Goal: Task Accomplishment & Management: Complete application form

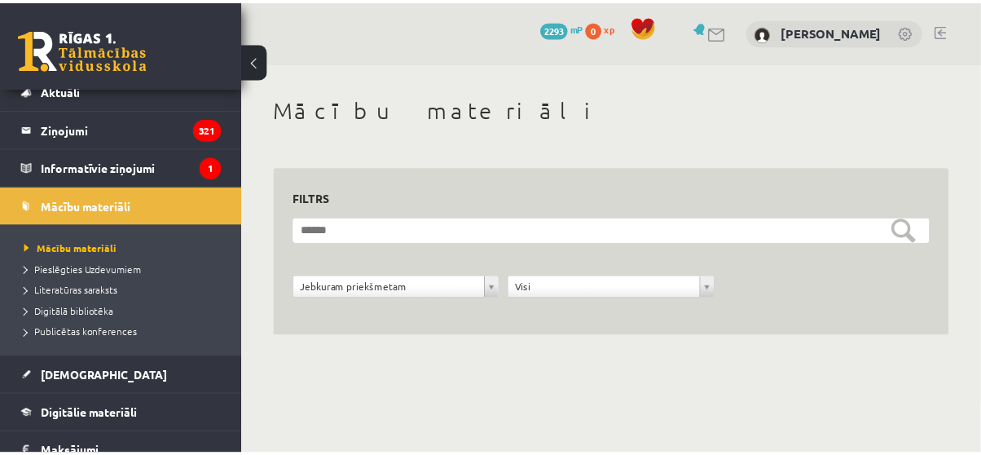
scroll to position [55, 0]
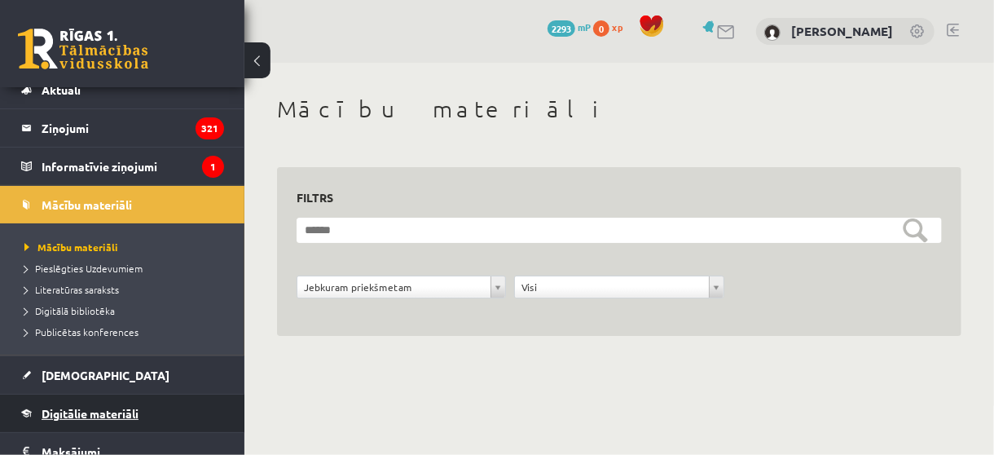
click at [90, 406] on span "Digitālie materiāli" at bounding box center [90, 413] width 97 height 15
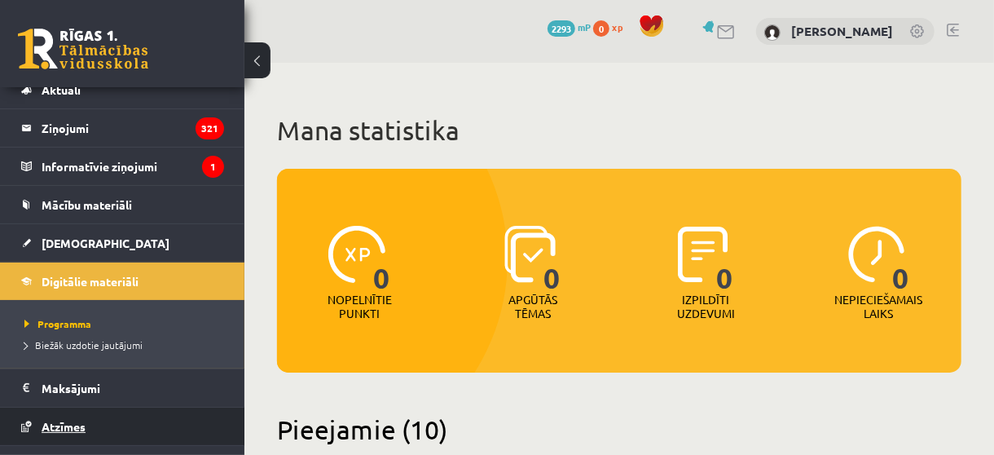
click at [90, 408] on link "Atzīmes" at bounding box center [122, 426] width 203 height 37
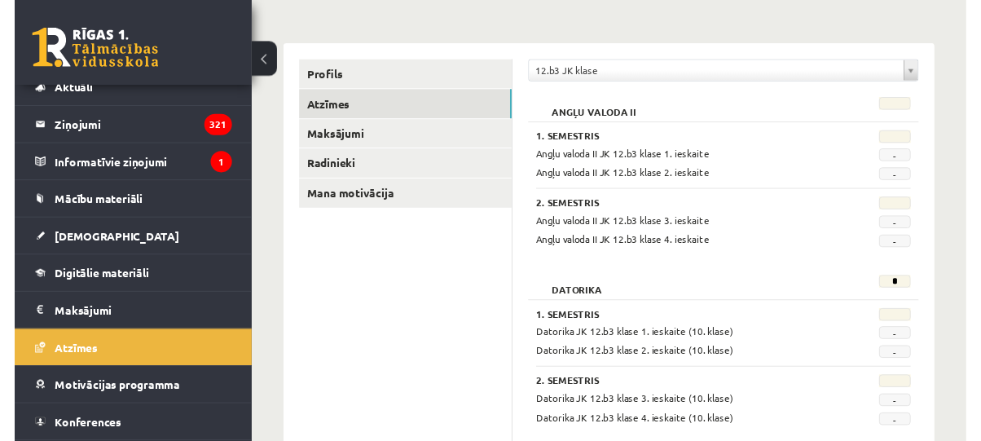
scroll to position [177, 0]
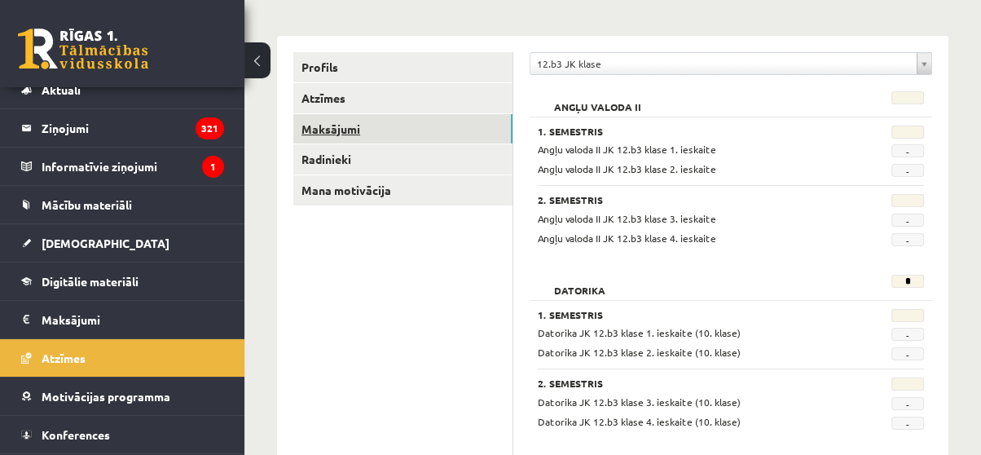
click at [348, 120] on link "Maksājumi" at bounding box center [402, 129] width 219 height 30
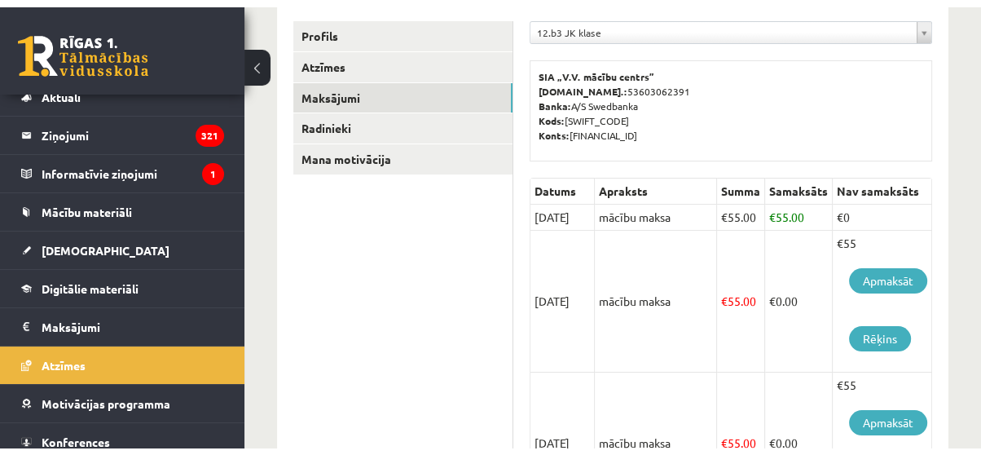
scroll to position [276, 0]
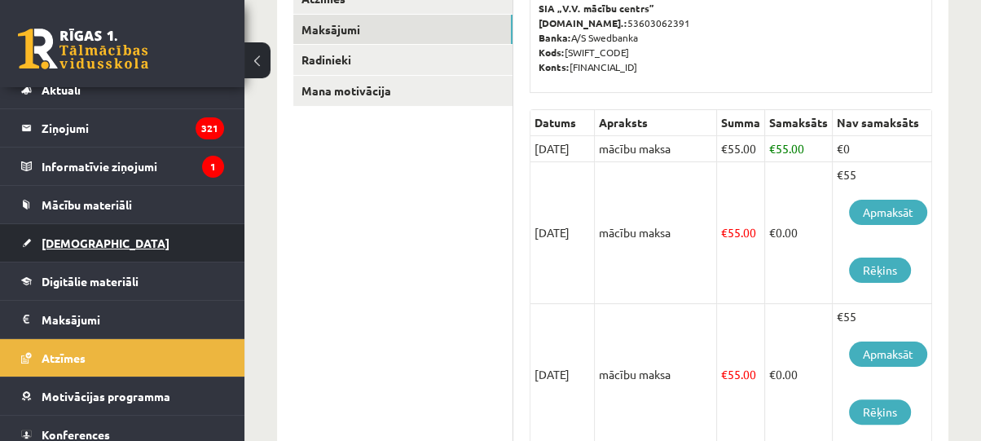
click at [104, 246] on link "[DEMOGRAPHIC_DATA]" at bounding box center [122, 242] width 203 height 37
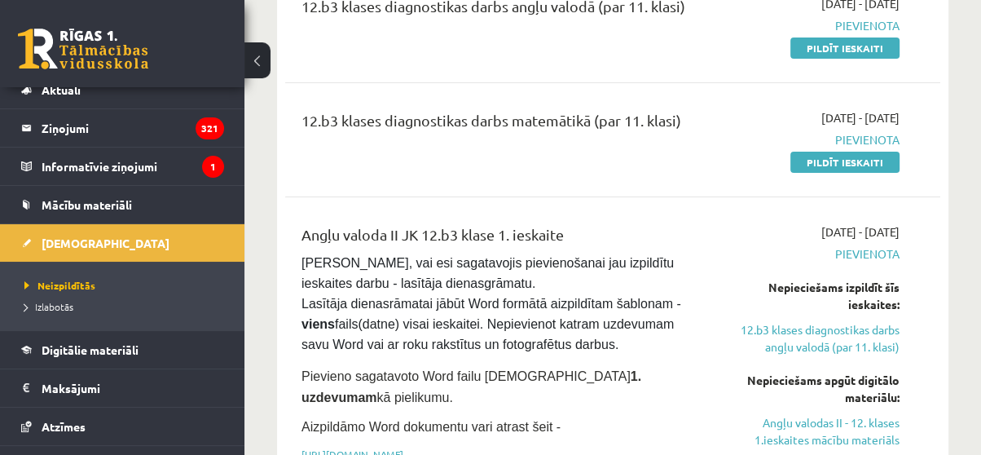
scroll to position [140, 0]
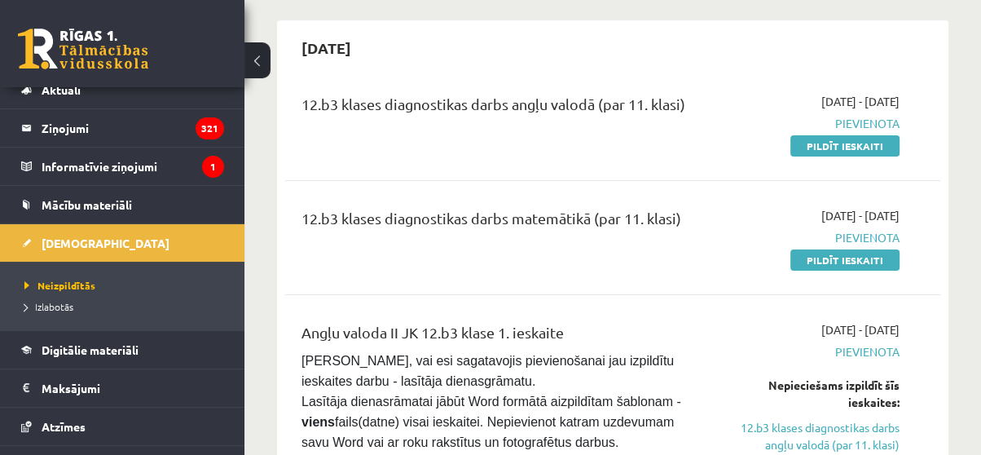
click at [675, 132] on div "12.b3 klases diagnostikas darbs angļu valodā (par 11. klasi)" at bounding box center [496, 123] width 415 height 61
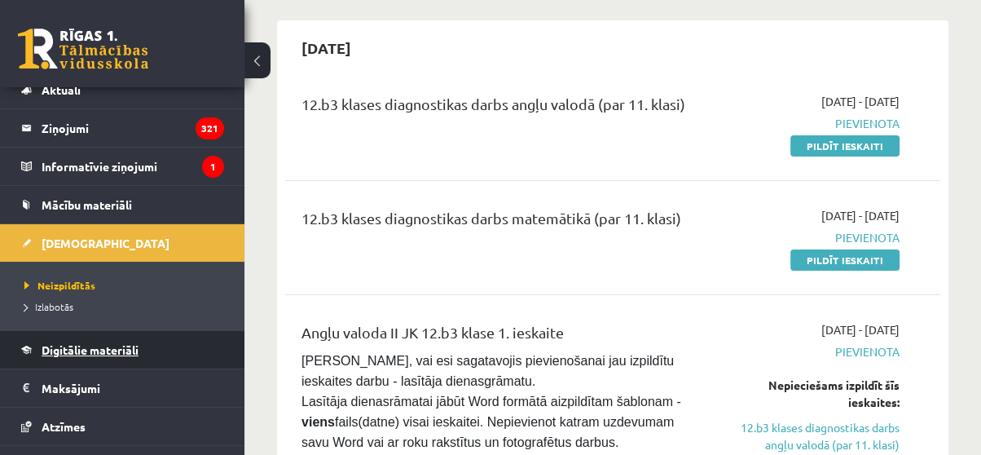
click at [66, 350] on span "Digitālie materiāli" at bounding box center [90, 349] width 97 height 15
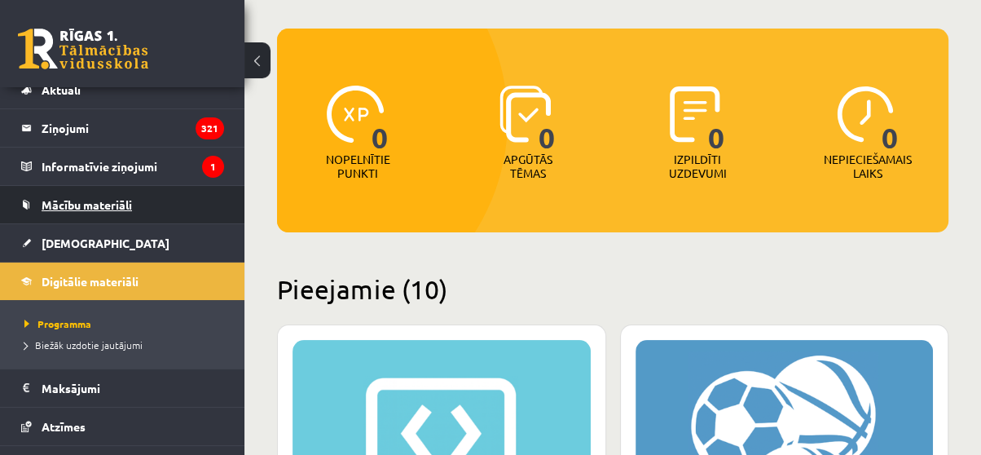
click at [113, 202] on span "Mācību materiāli" at bounding box center [87, 204] width 90 height 15
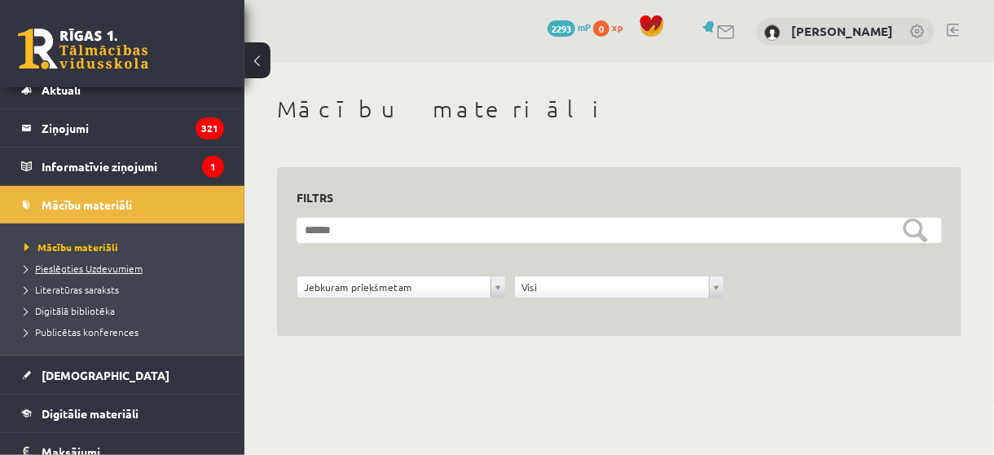
click at [73, 271] on span "Pieslēgties Uzdevumiem" at bounding box center [83, 268] width 118 height 13
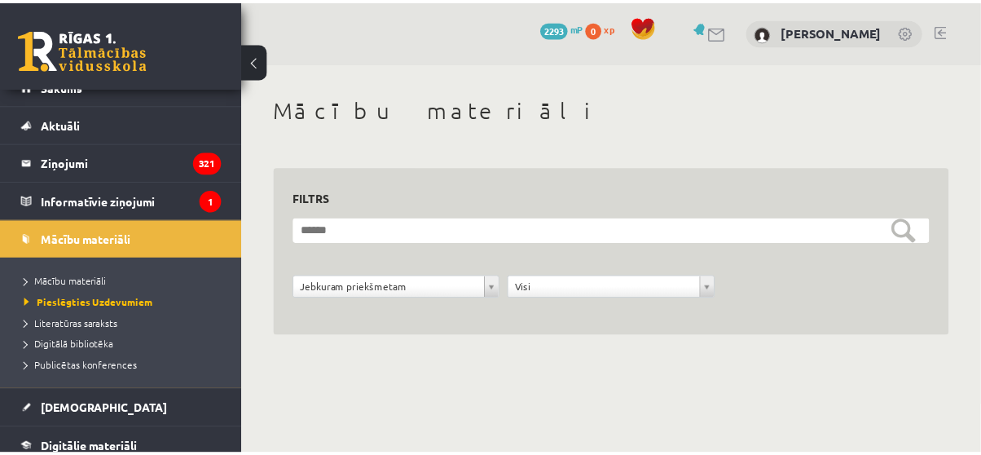
scroll to position [18, 0]
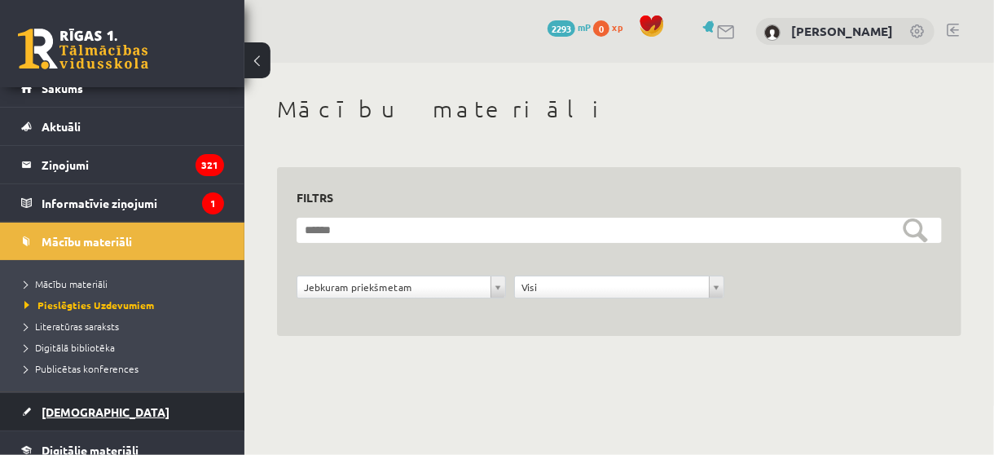
click at [96, 414] on link "[DEMOGRAPHIC_DATA]" at bounding box center [122, 411] width 203 height 37
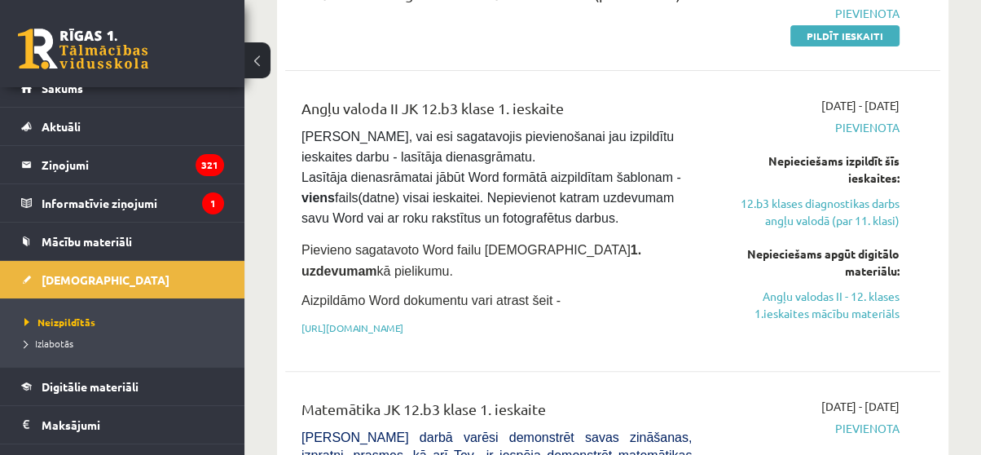
scroll to position [215, 0]
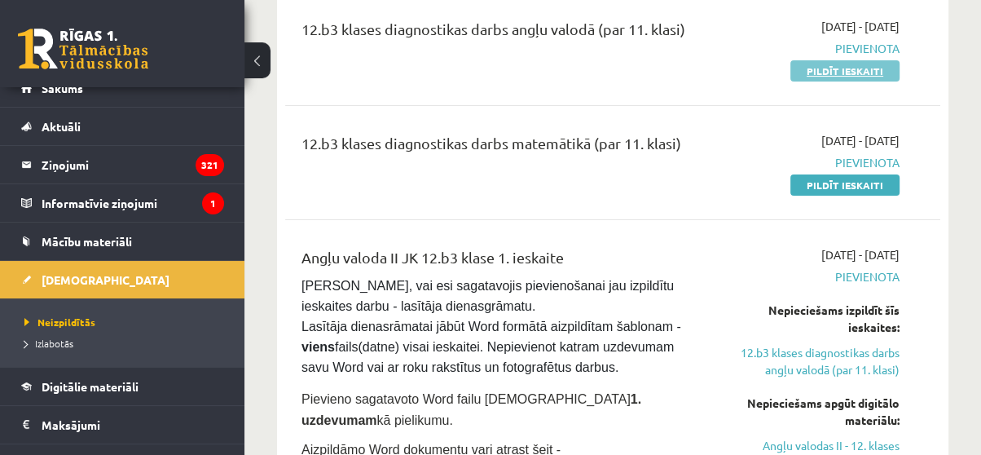
click at [869, 70] on link "Pildīt ieskaiti" at bounding box center [845, 70] width 109 height 21
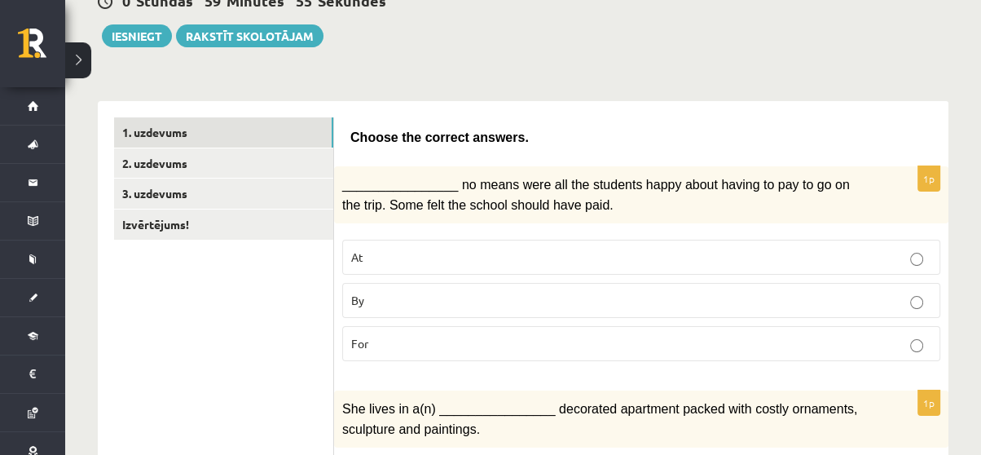
scroll to position [191, 0]
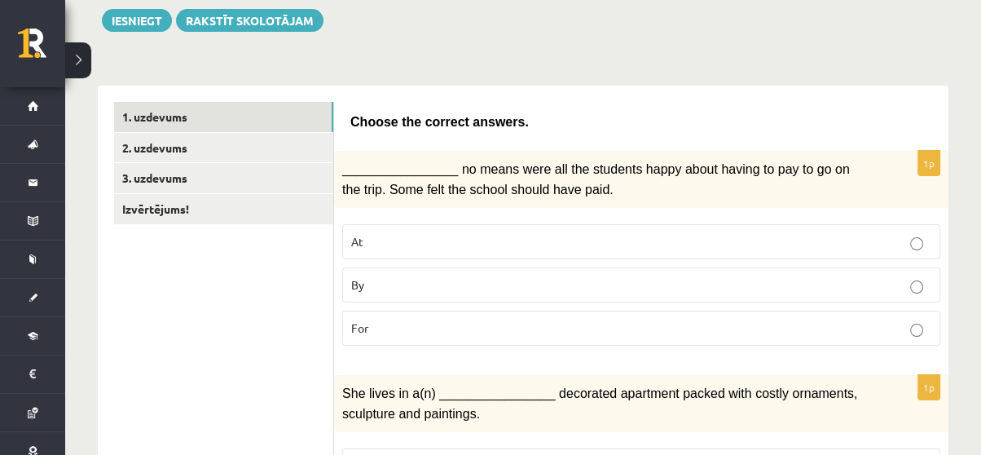
click at [601, 267] on label "By" at bounding box center [641, 284] width 598 height 35
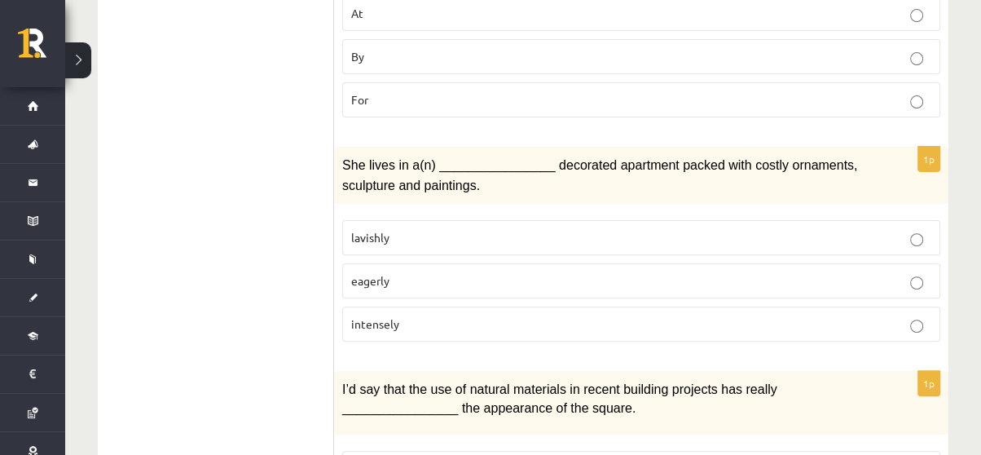
scroll to position [430, 0]
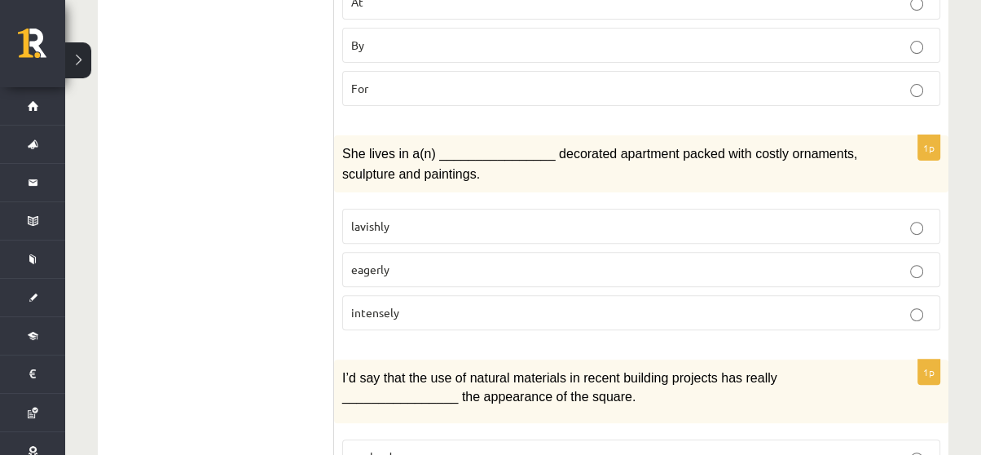
click at [725, 218] on p "lavishly" at bounding box center [641, 226] width 580 height 17
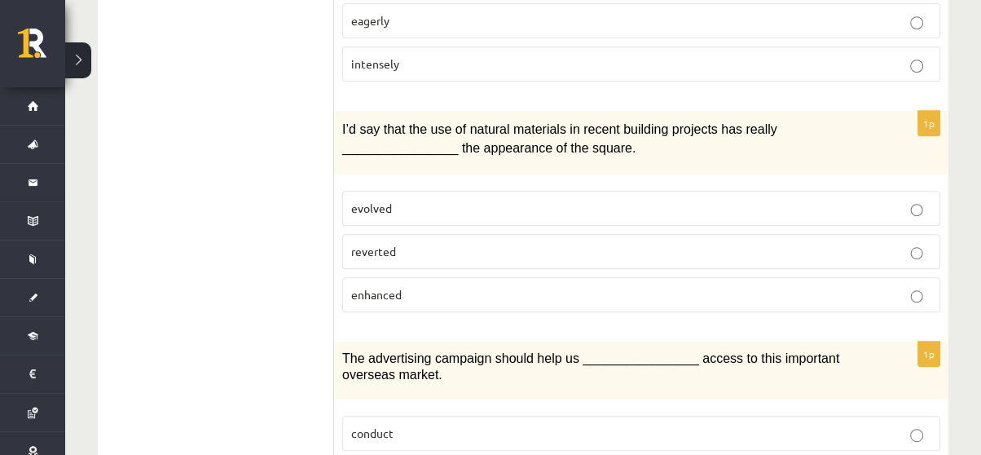
scroll to position [690, 0]
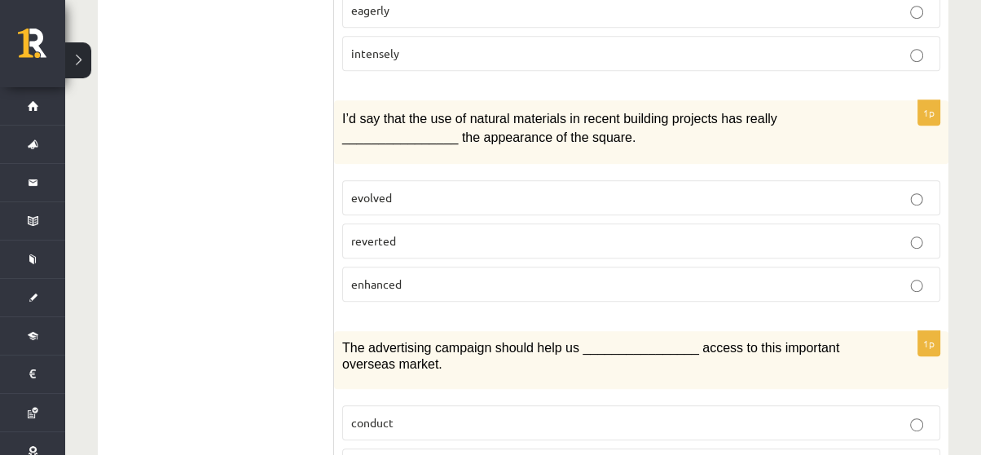
click at [525, 275] on p "enhanced" at bounding box center [641, 283] width 580 height 17
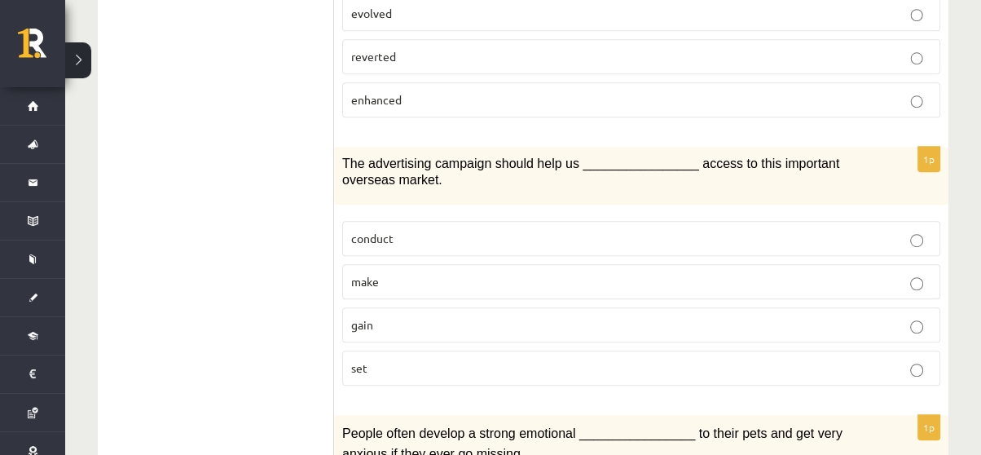
scroll to position [931, 0]
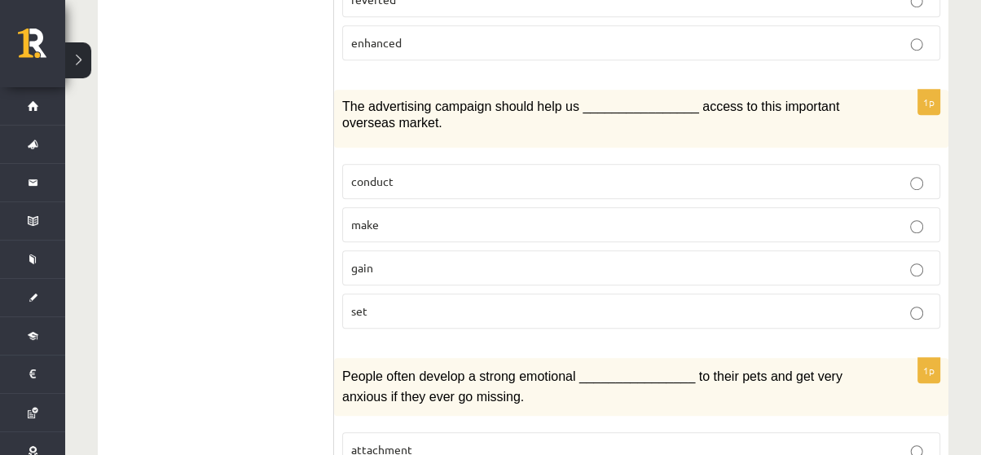
click at [503, 250] on label "gain" at bounding box center [641, 267] width 598 height 35
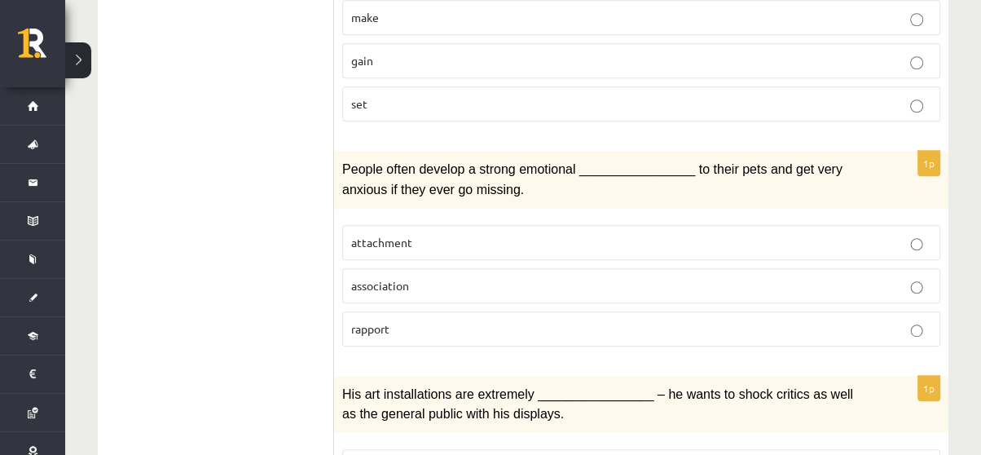
scroll to position [1184, 0]
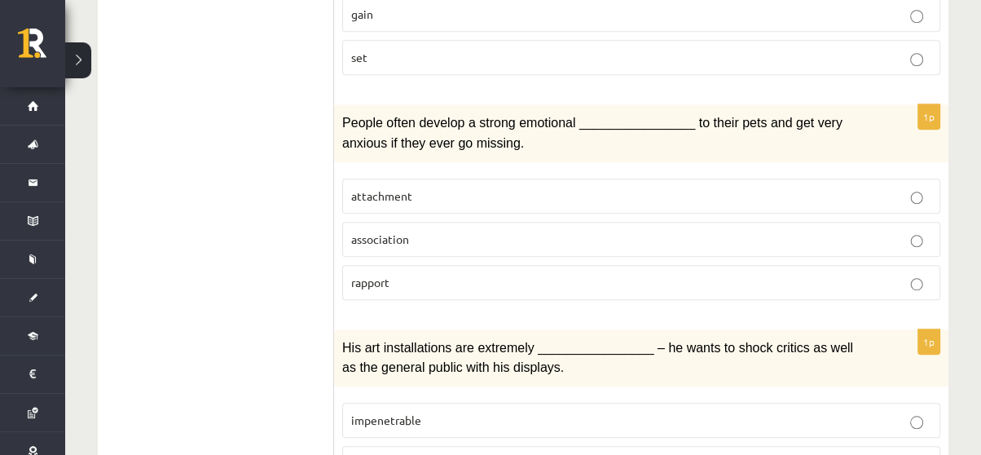
click at [548, 178] on label "attachment" at bounding box center [641, 195] width 598 height 35
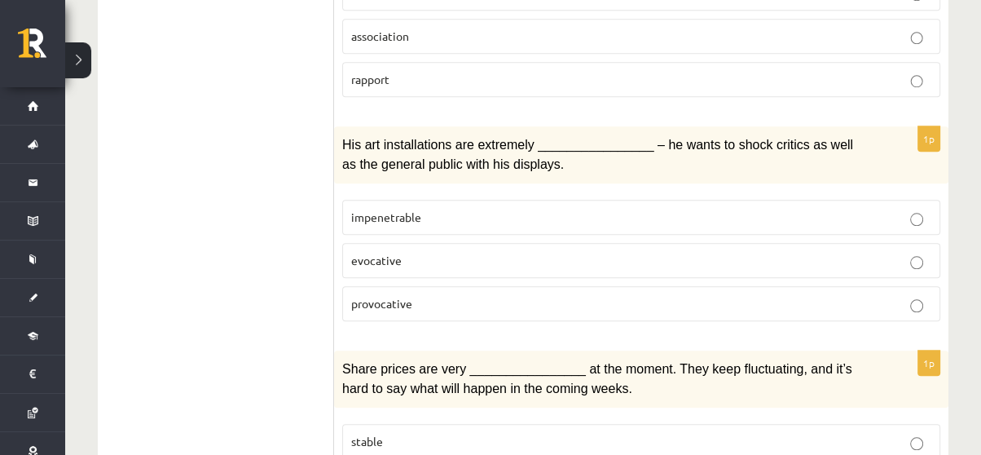
scroll to position [1399, 0]
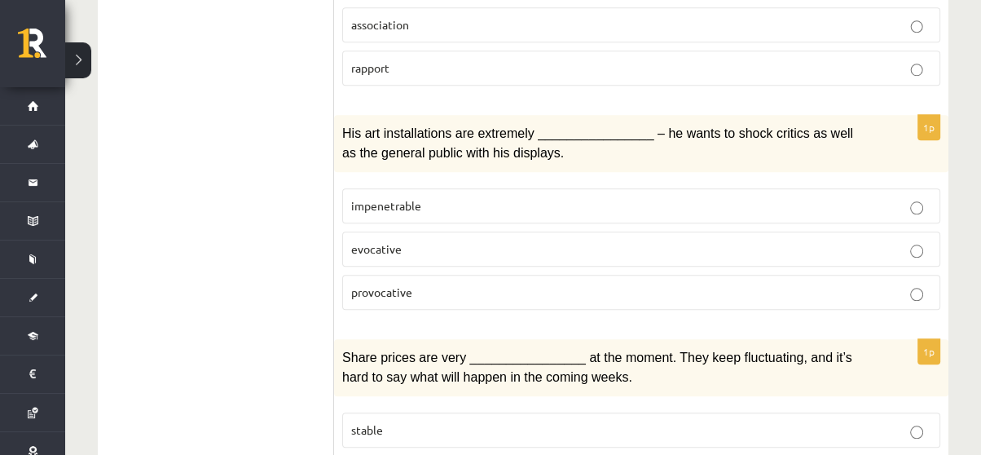
click at [412, 240] on p "evocative" at bounding box center [641, 248] width 580 height 17
drag, startPoint x: 344, startPoint y: 221, endPoint x: 401, endPoint y: 225, distance: 57.2
click at [401, 231] on label "evocative" at bounding box center [641, 248] width 598 height 35
click at [401, 240] on p "evocative" at bounding box center [641, 248] width 580 height 17
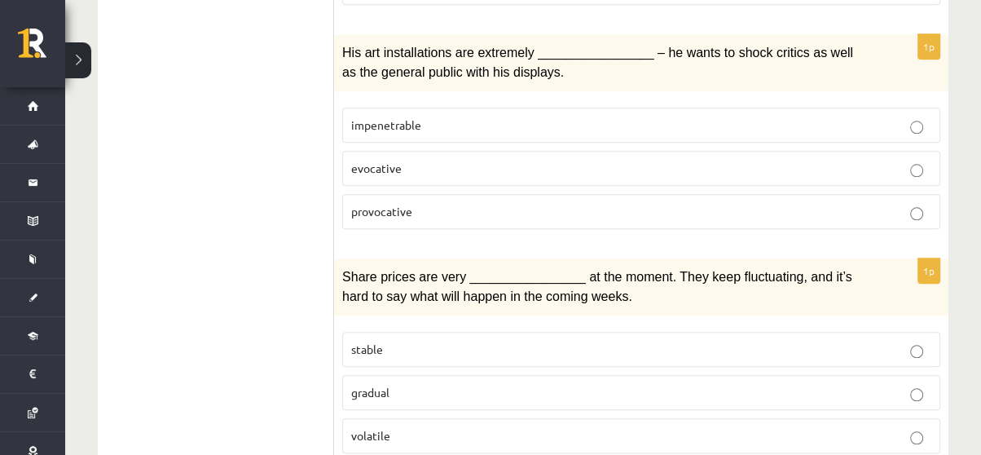
scroll to position [1422, 0]
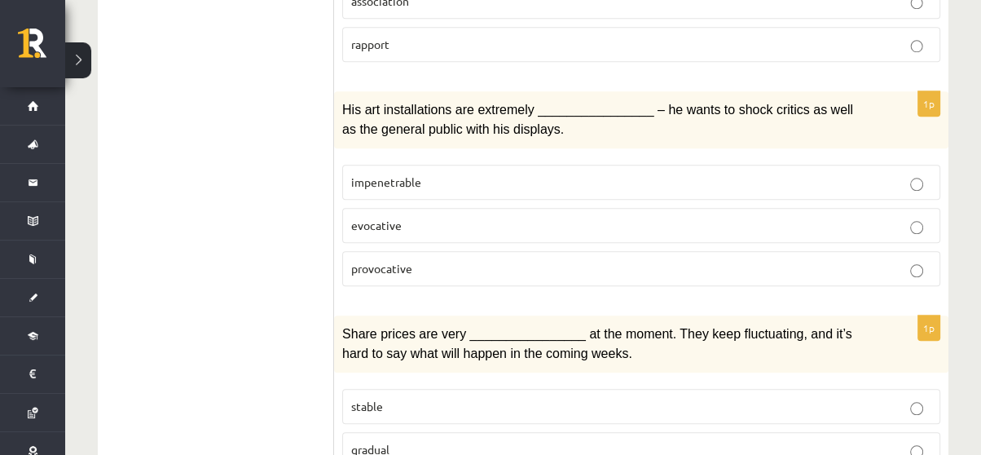
click at [882, 260] on p "provocative" at bounding box center [641, 268] width 580 height 17
drag, startPoint x: 344, startPoint y: 193, endPoint x: 421, endPoint y: 240, distance: 90.0
click at [421, 240] on fieldset "impenetrable evocative provocative" at bounding box center [641, 223] width 598 height 134
copy fieldset "evocative provocative"
click at [267, 192] on ul "1. uzdevums 2. uzdevums 3. uzdevums Izvērtējums!" at bounding box center [224, 279] width 220 height 2818
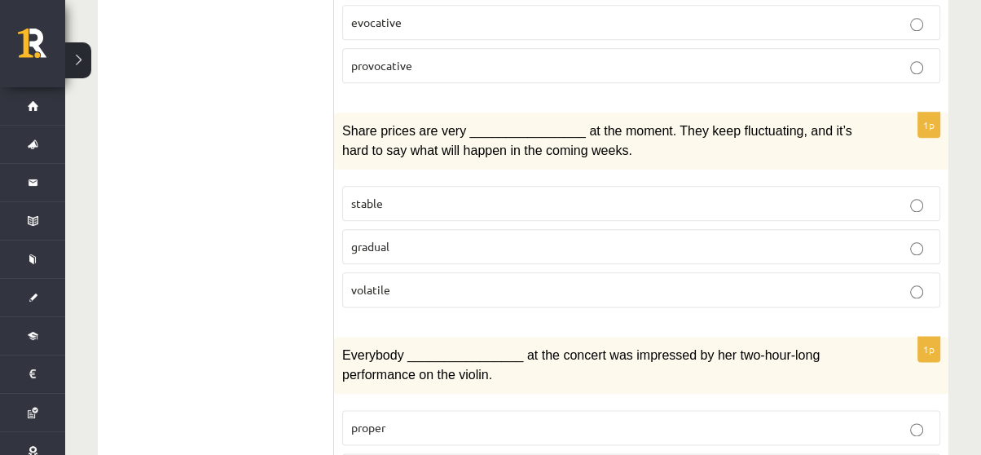
scroll to position [1637, 0]
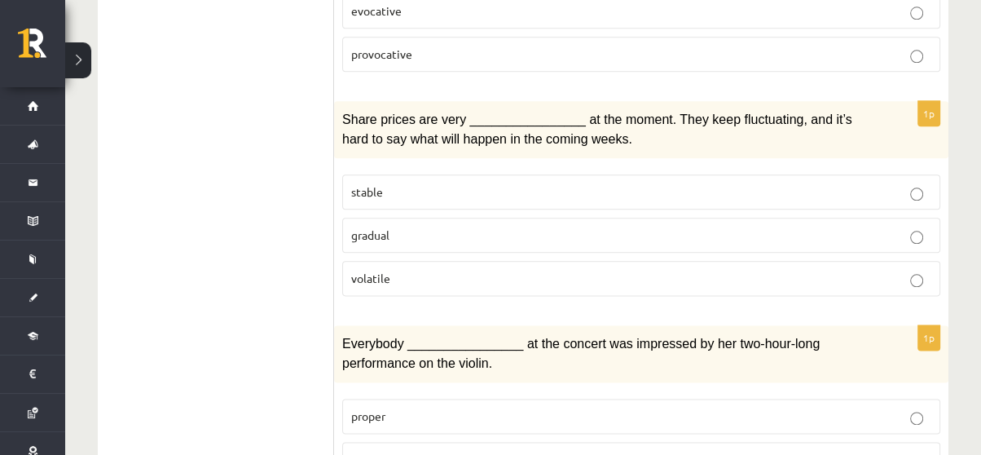
click at [405, 270] on p "volatile" at bounding box center [641, 278] width 580 height 17
drag, startPoint x: 350, startPoint y: 249, endPoint x: 394, endPoint y: 253, distance: 43.5
click at [394, 270] on p "volatile" at bounding box center [641, 278] width 580 height 17
copy span "volatile"
click at [365, 227] on span "gradual" at bounding box center [370, 234] width 38 height 15
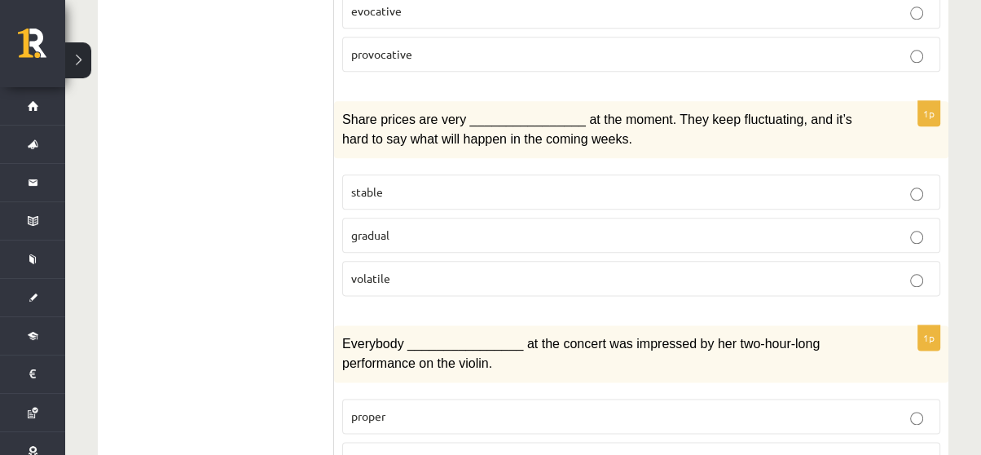
click at [367, 227] on span "gradual" at bounding box center [370, 234] width 38 height 15
copy span "gradual"
click at [416, 270] on p "volatile" at bounding box center [641, 278] width 580 height 17
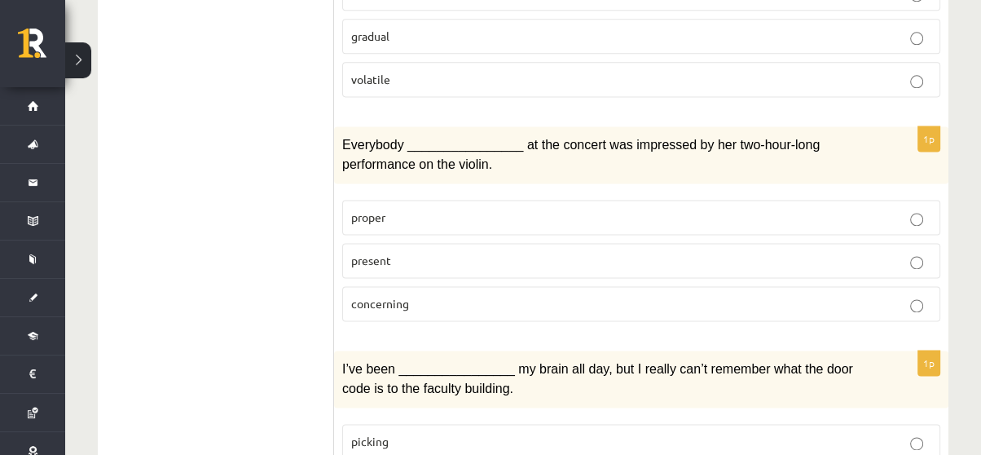
scroll to position [1862, 0]
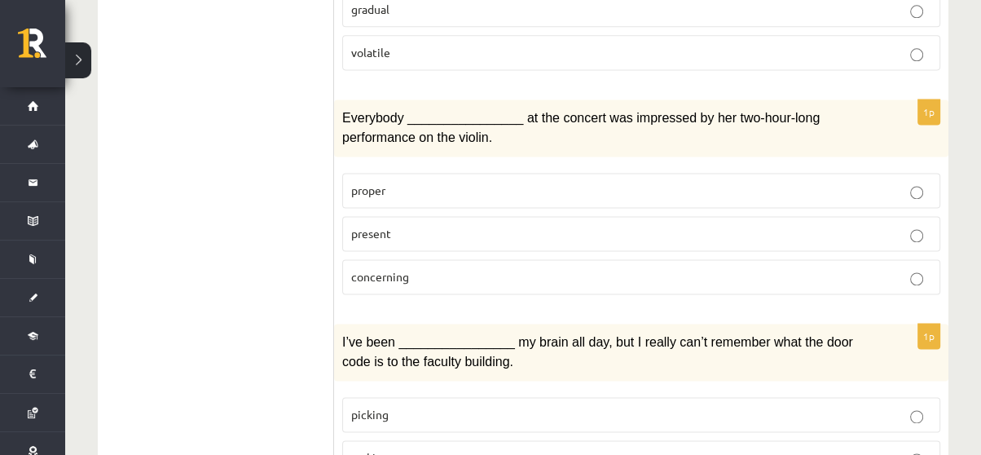
click at [541, 182] on p "proper" at bounding box center [641, 190] width 580 height 17
click at [384, 225] on p "present" at bounding box center [641, 233] width 580 height 17
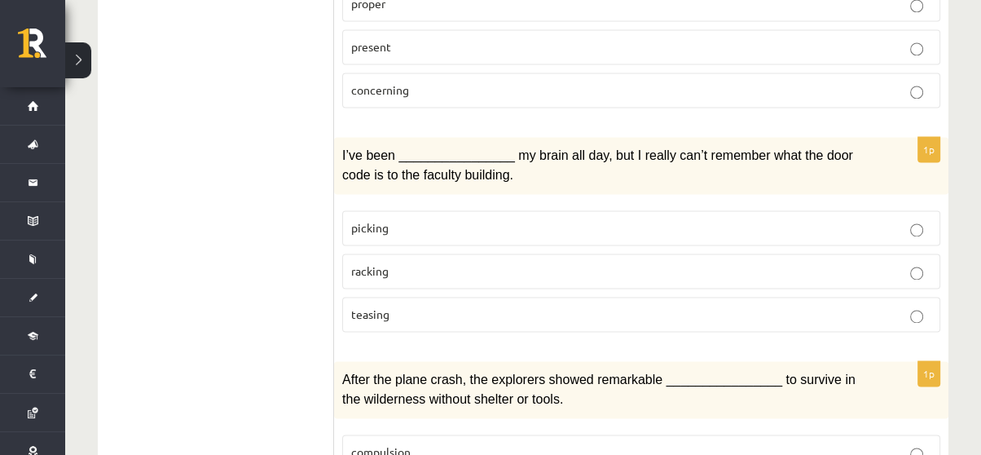
scroll to position [2053, 0]
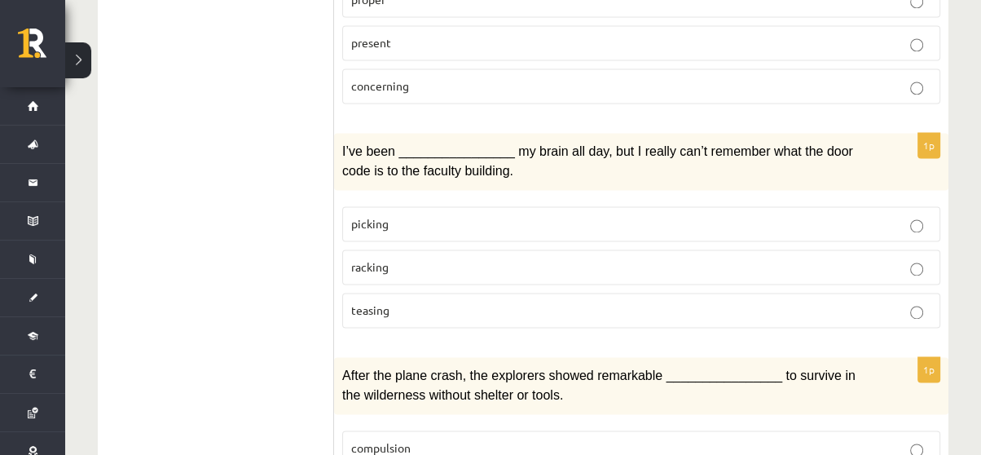
click at [722, 206] on label "picking" at bounding box center [641, 223] width 598 height 35
click at [826, 258] on p "racking" at bounding box center [641, 266] width 580 height 17
click at [654, 206] on label "picking" at bounding box center [641, 223] width 598 height 35
click at [760, 258] on p "racking" at bounding box center [641, 266] width 580 height 17
drag, startPoint x: 346, startPoint y: 185, endPoint x: 390, endPoint y: 231, distance: 63.4
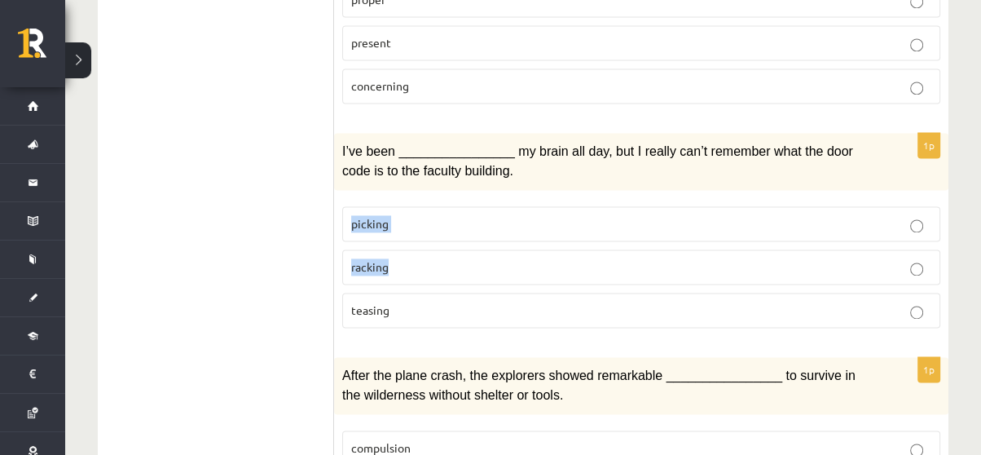
click at [390, 231] on fieldset "picking racking teasing" at bounding box center [641, 265] width 598 height 134
copy fieldset "picking racking"
click at [410, 206] on label "picking" at bounding box center [641, 223] width 598 height 35
click at [636, 249] on label "racking" at bounding box center [641, 266] width 598 height 35
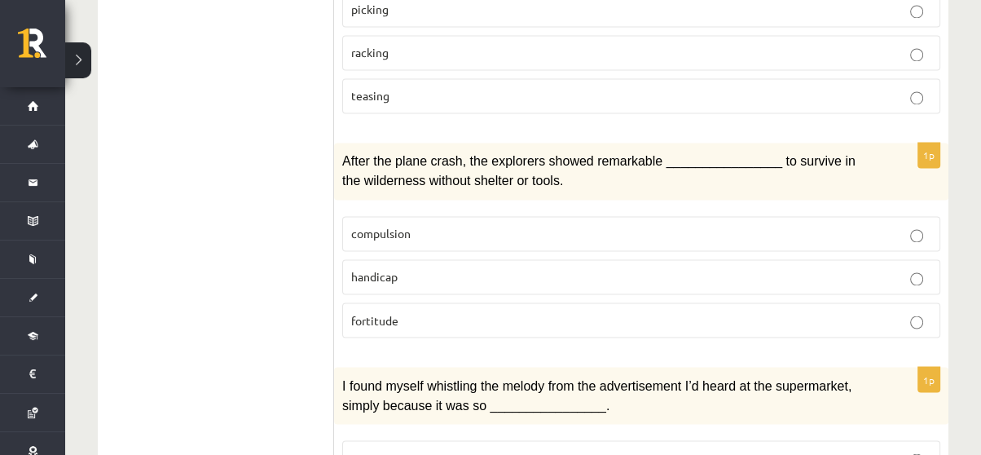
scroll to position [2279, 0]
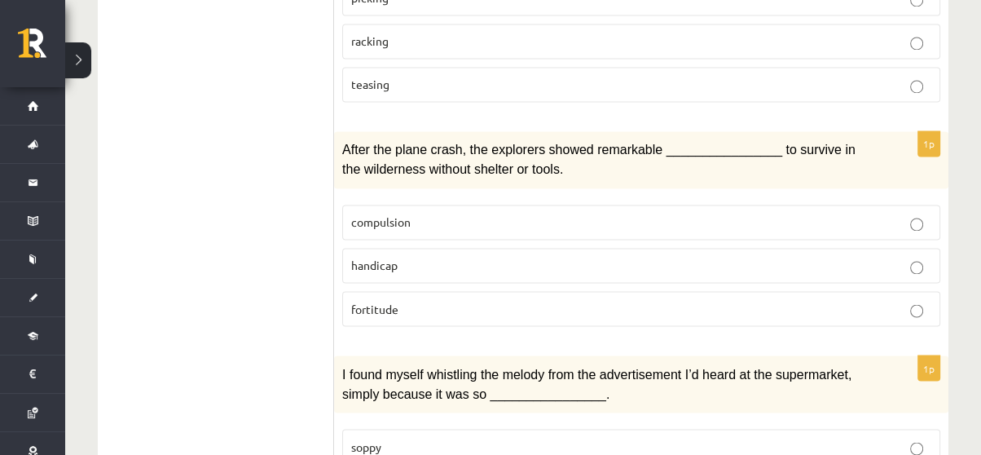
click at [390, 214] on span "compulsion" at bounding box center [380, 221] width 59 height 15
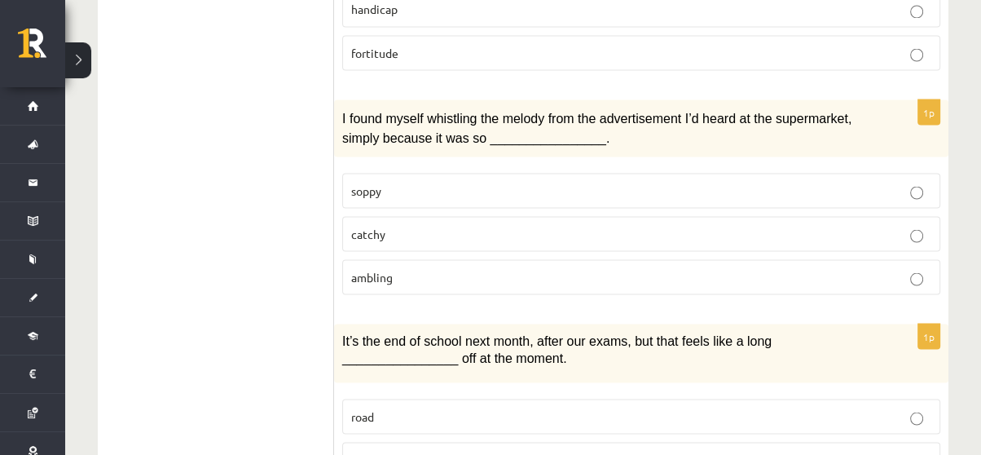
scroll to position [2512, 0]
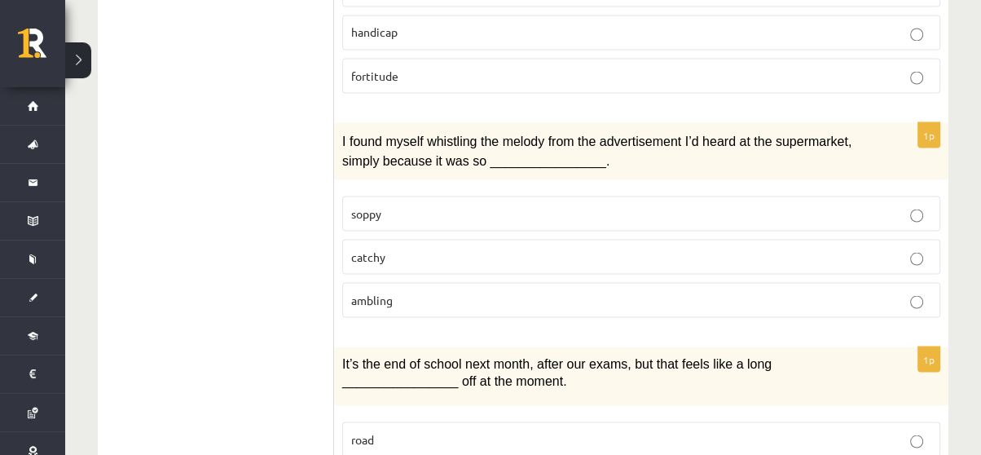
click at [386, 248] on p "catchy" at bounding box center [641, 256] width 580 height 17
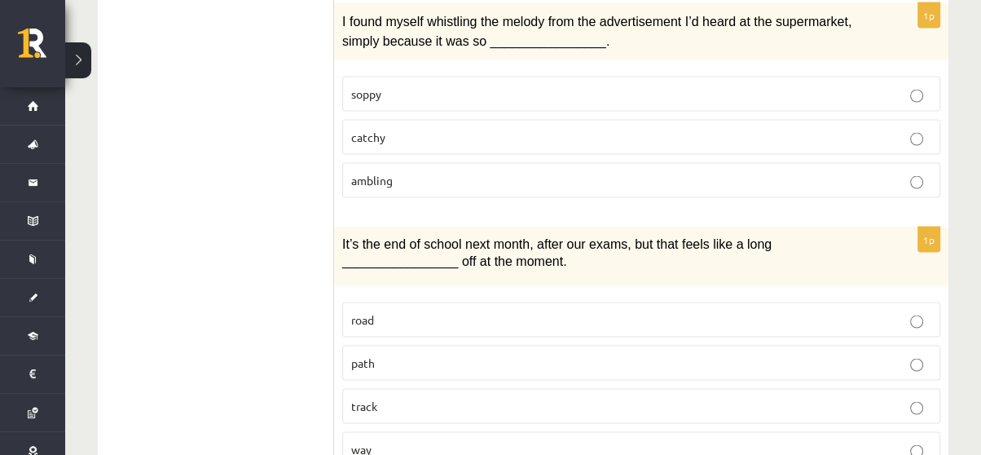
scroll to position [2651, 0]
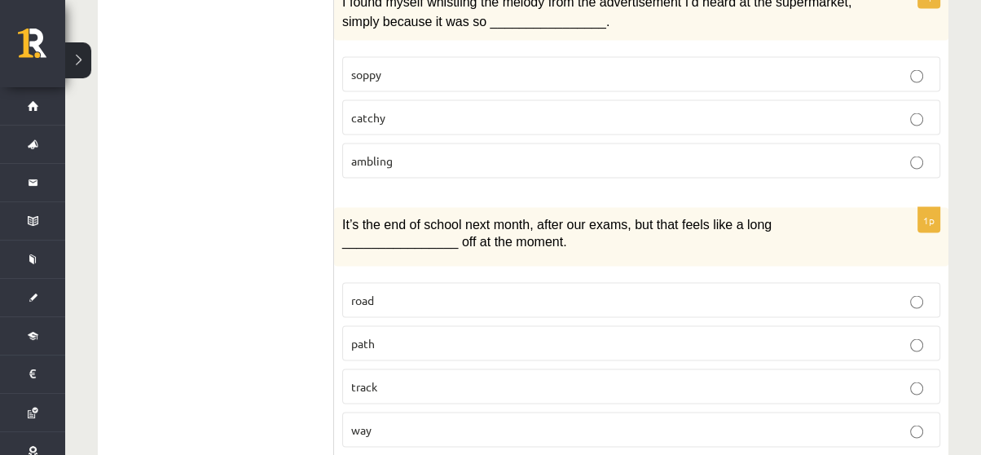
click at [384, 421] on p "way" at bounding box center [641, 429] width 580 height 17
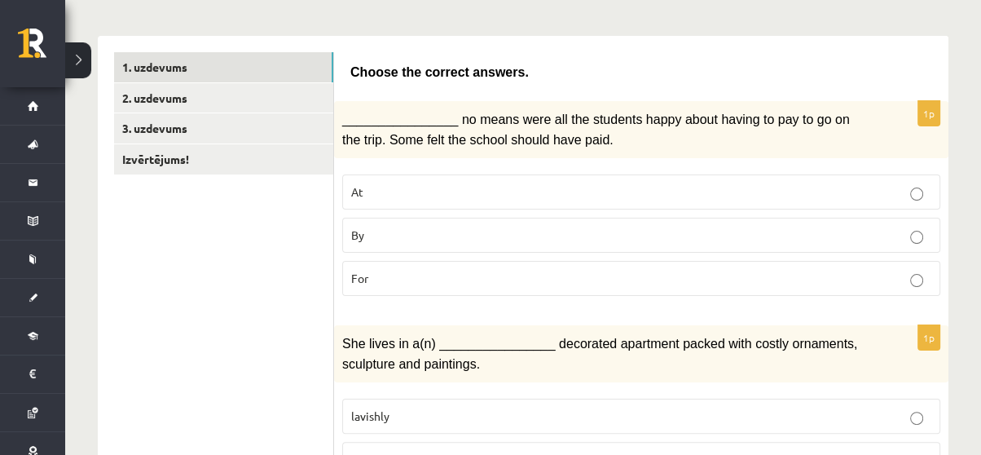
scroll to position [141, 0]
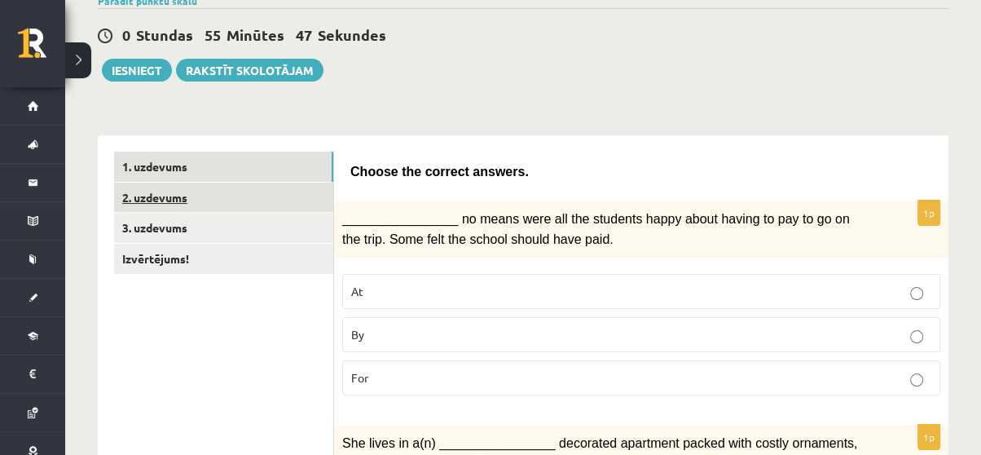
click at [276, 194] on link "2. uzdevums" at bounding box center [223, 198] width 219 height 30
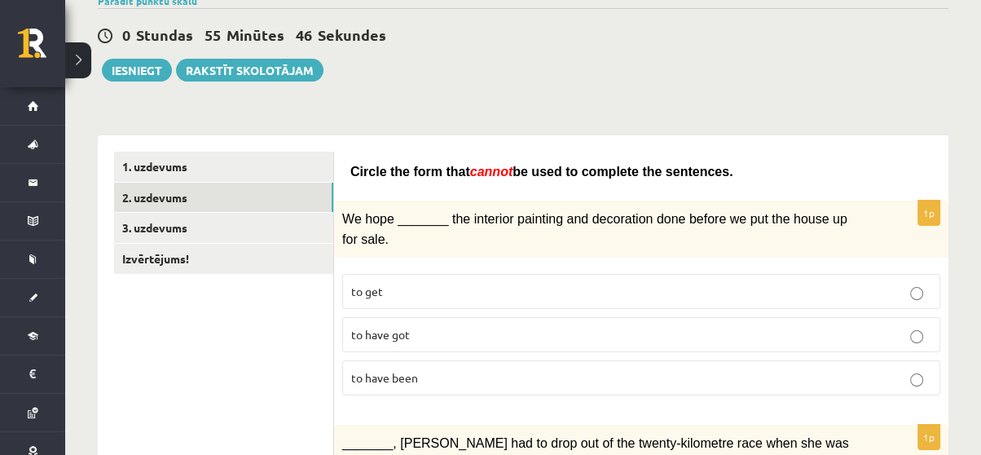
click at [639, 213] on span "We hope _______ the interior painting and decoration done before we put the hou…" at bounding box center [594, 228] width 505 height 33
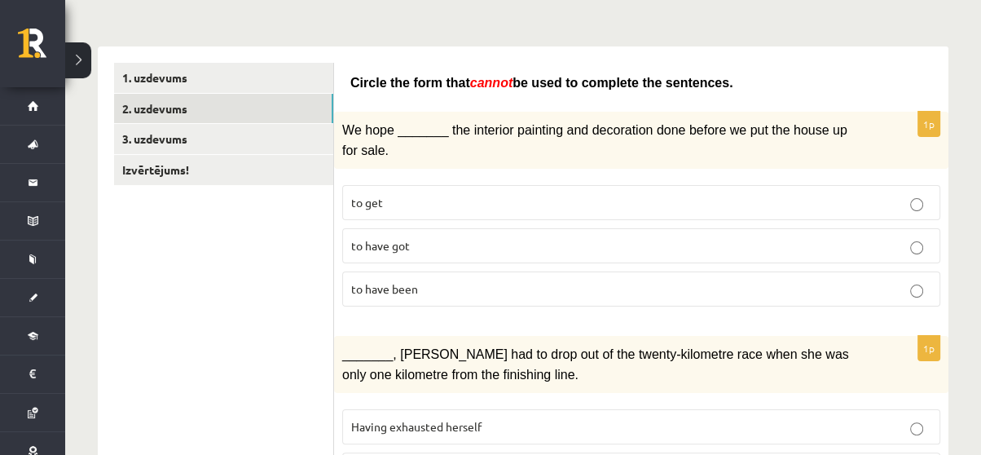
scroll to position [233, 0]
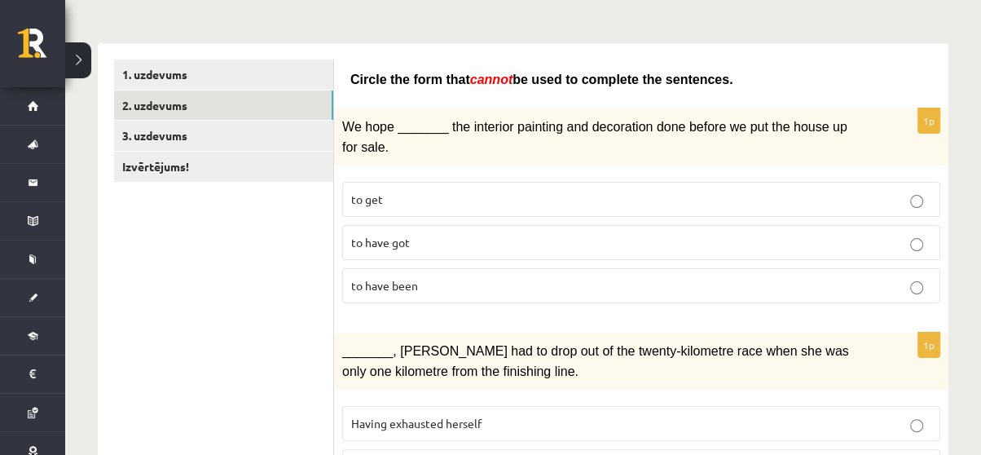
click at [405, 278] on span "to have been" at bounding box center [384, 285] width 67 height 15
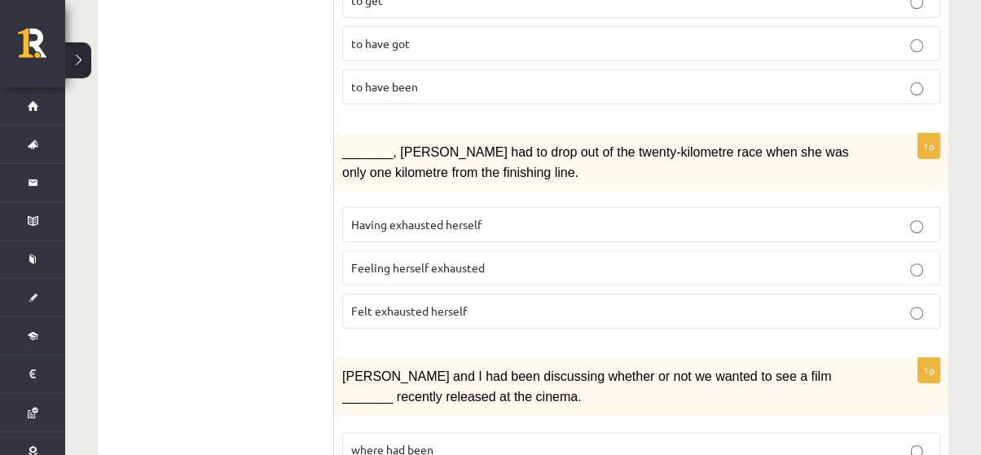
scroll to position [442, 0]
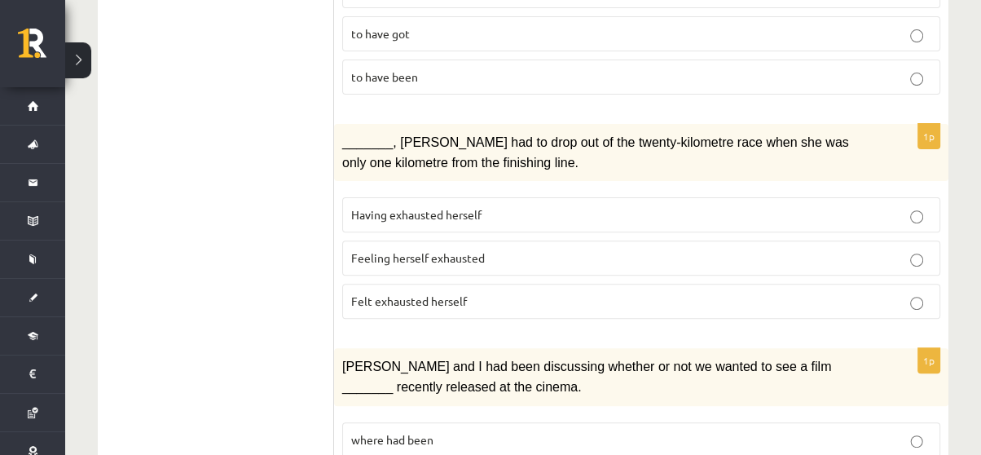
click at [476, 293] on p "Felt exhausted herself" at bounding box center [641, 301] width 580 height 17
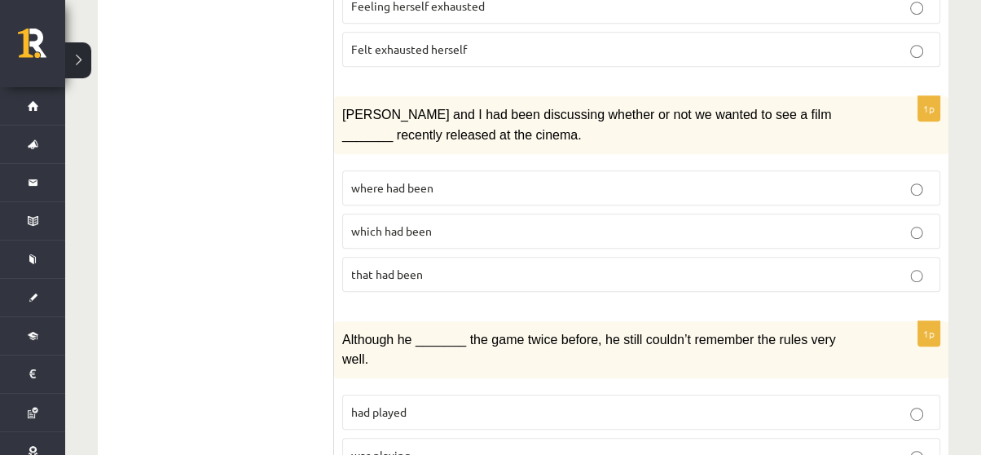
scroll to position [697, 0]
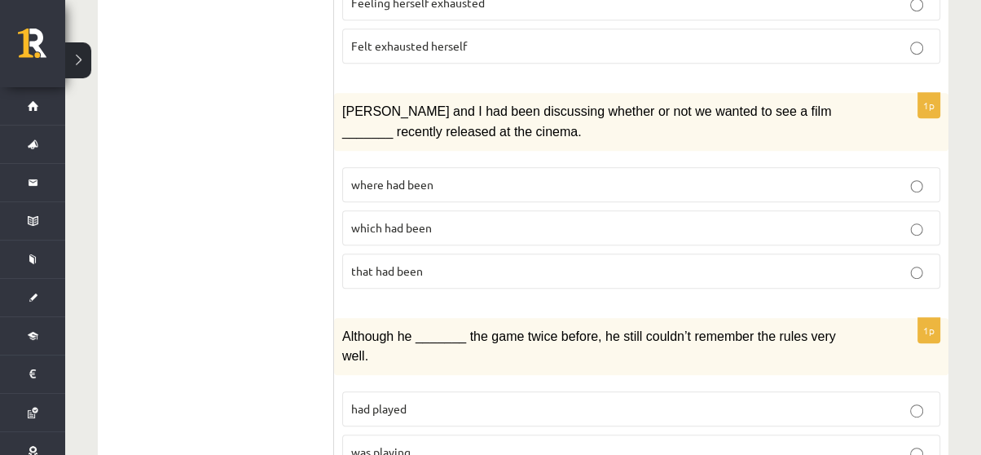
click at [436, 176] on p "where had been" at bounding box center [641, 184] width 580 height 17
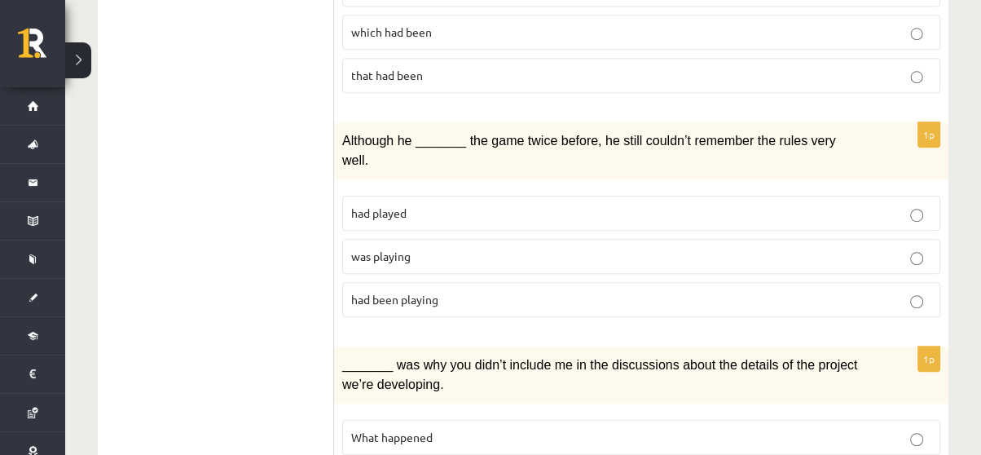
scroll to position [899, 0]
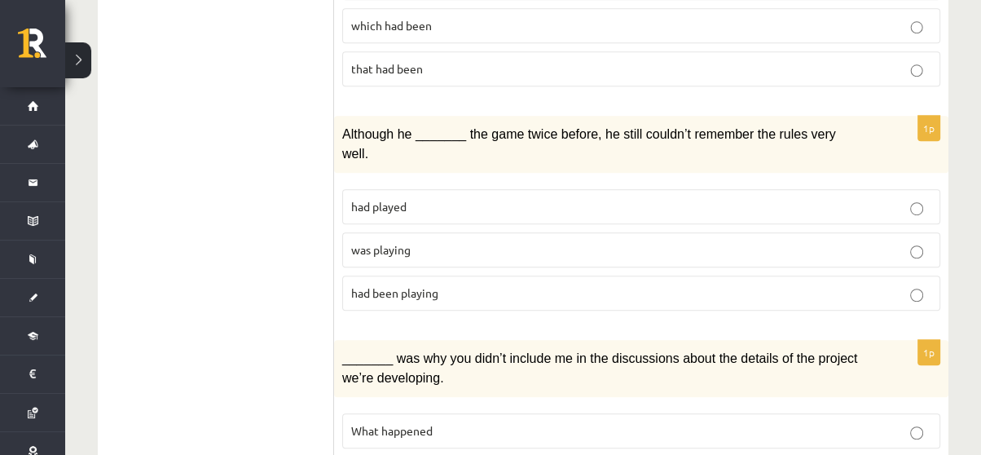
click at [455, 241] on p "was playing" at bounding box center [641, 249] width 580 height 17
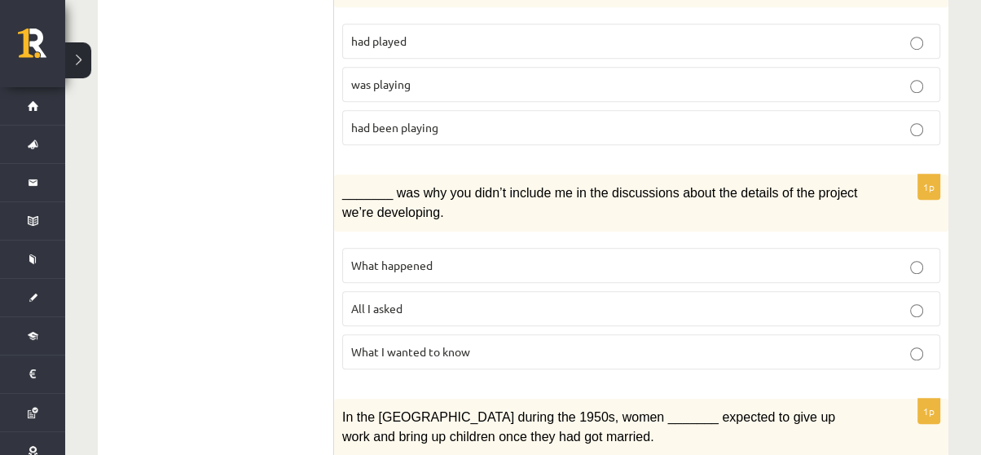
scroll to position [1080, 0]
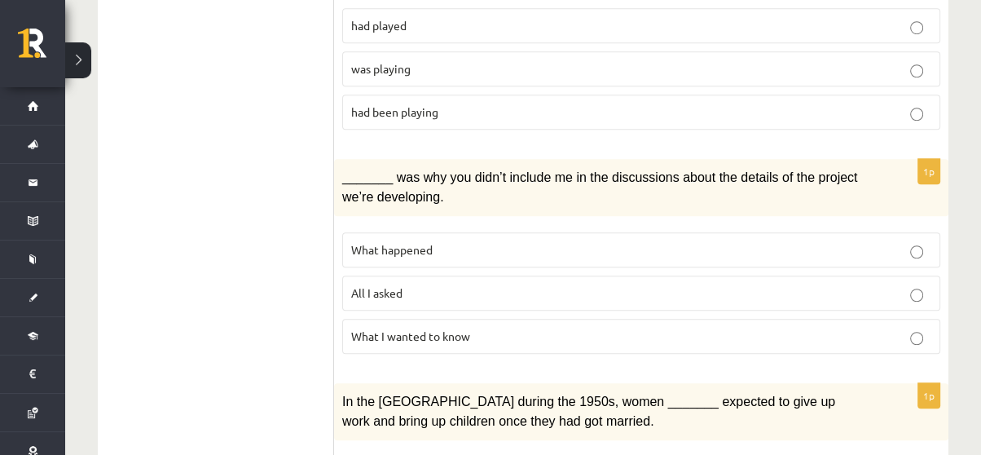
click at [494, 241] on p "What happened" at bounding box center [641, 249] width 580 height 17
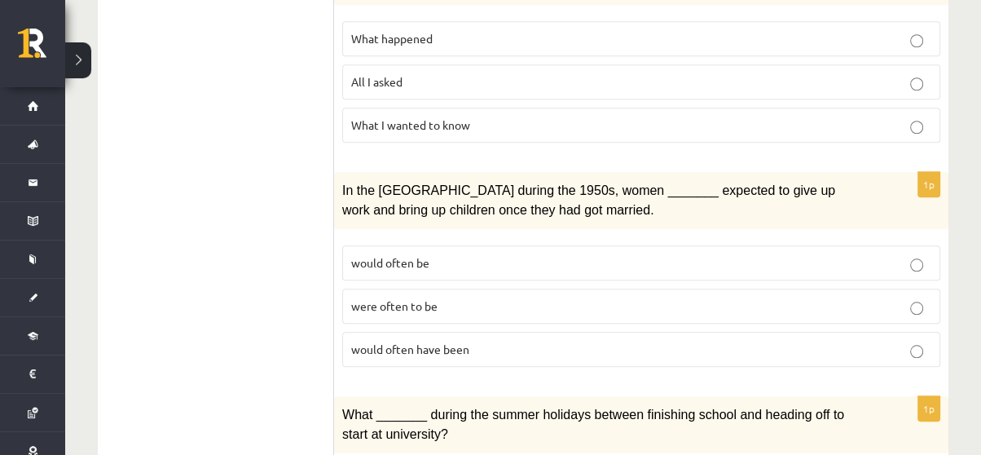
scroll to position [1294, 0]
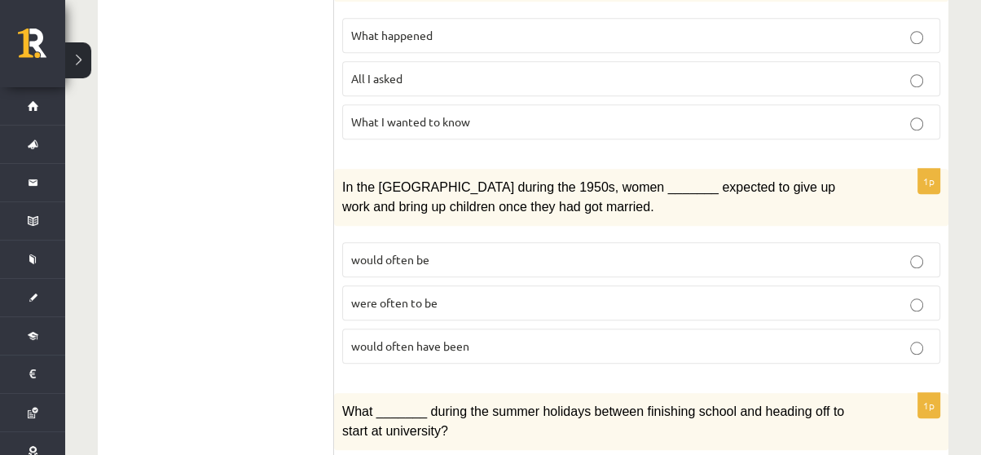
click at [507, 285] on label "were often to be" at bounding box center [641, 302] width 598 height 35
click at [566, 251] on p "would often be" at bounding box center [641, 259] width 580 height 17
click at [573, 285] on label "were often to be" at bounding box center [641, 302] width 598 height 35
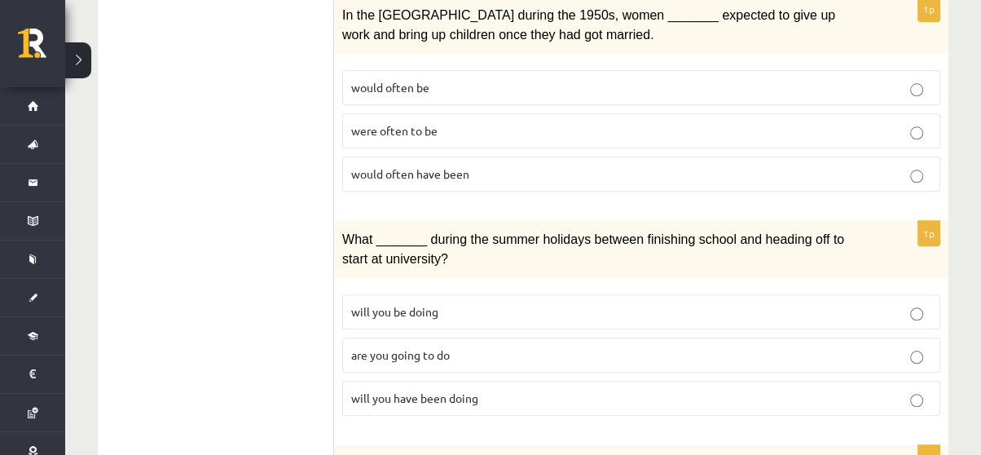
scroll to position [1466, 0]
click at [656, 342] on fieldset "will you be doing are you going to do will you have been doing" at bounding box center [641, 353] width 598 height 134
click at [647, 390] on p "will you have been doing" at bounding box center [641, 398] width 580 height 17
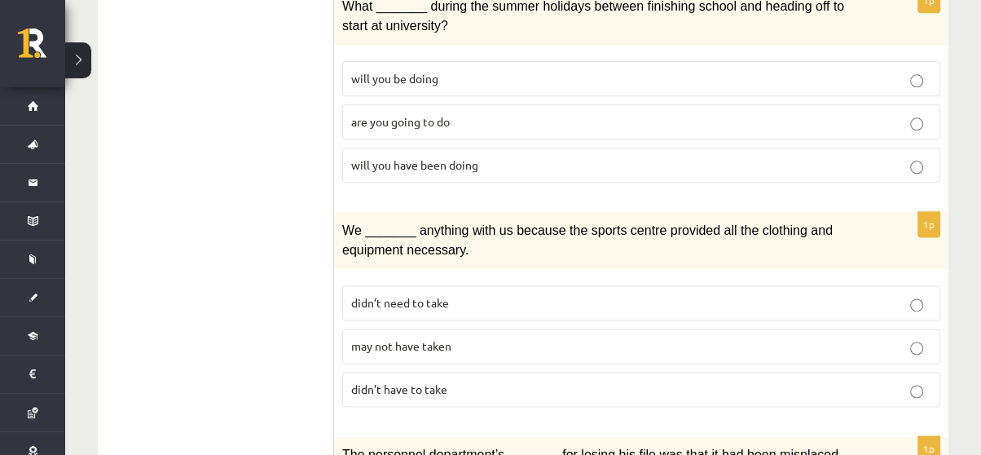
scroll to position [1709, 0]
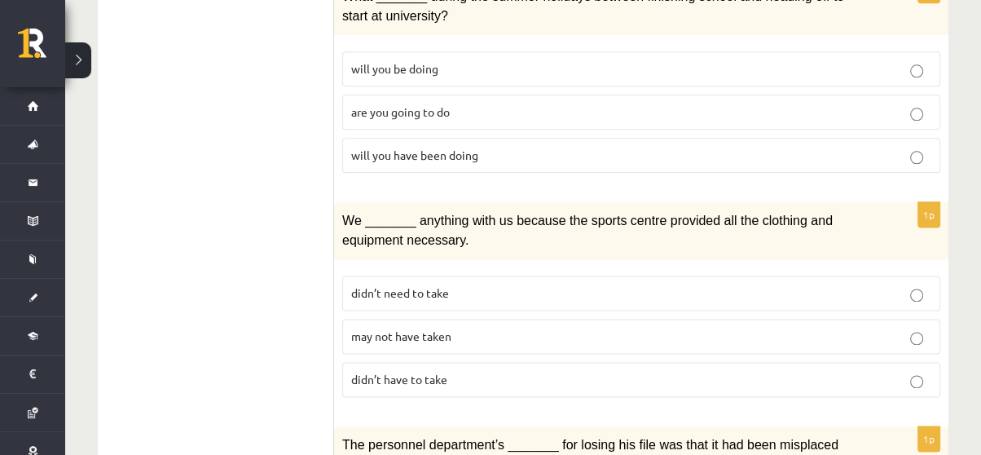
click at [465, 328] on p "may not have taken" at bounding box center [641, 336] width 580 height 17
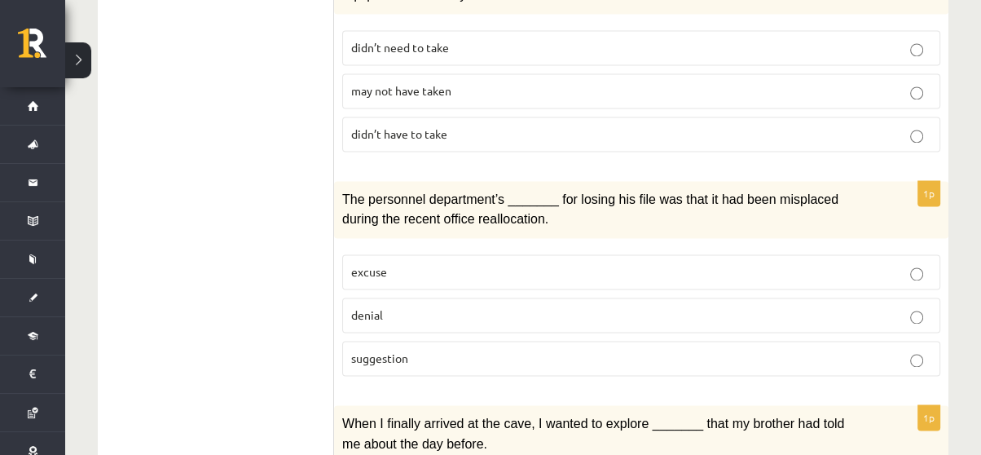
scroll to position [1967, 0]
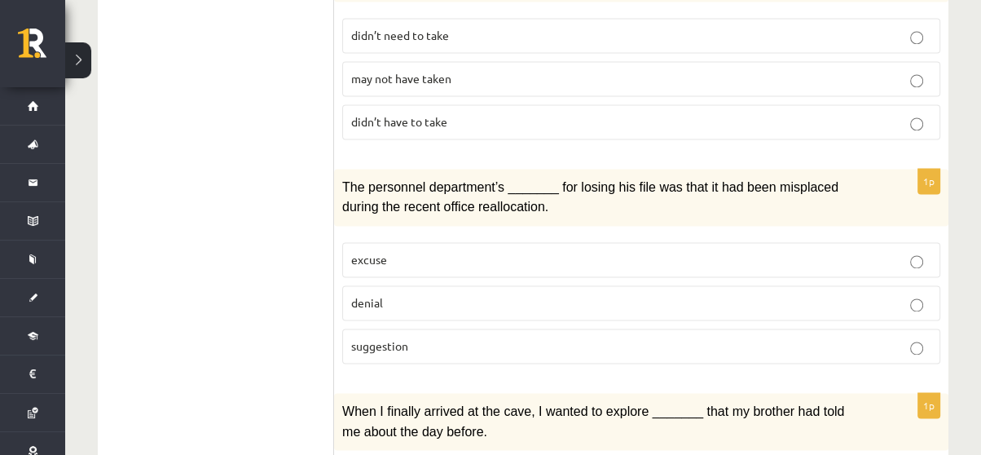
click at [425, 294] on p "denial" at bounding box center [641, 302] width 580 height 17
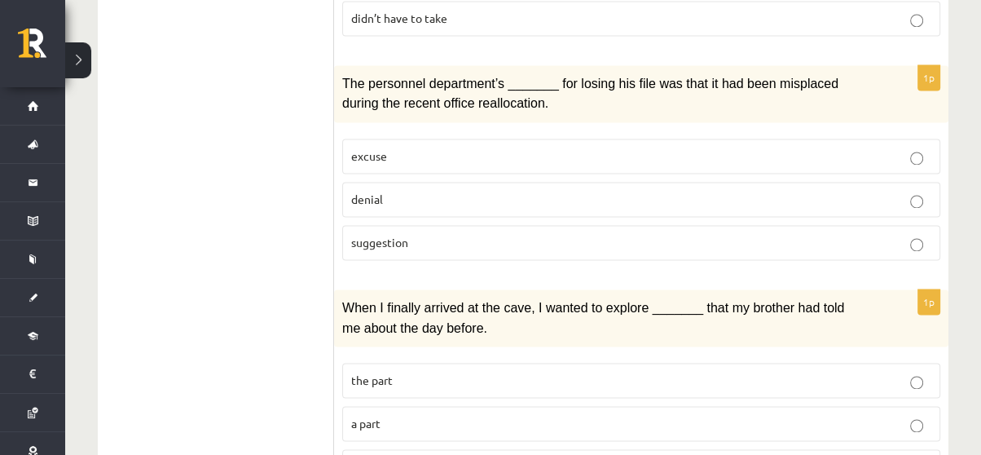
scroll to position [2072, 0]
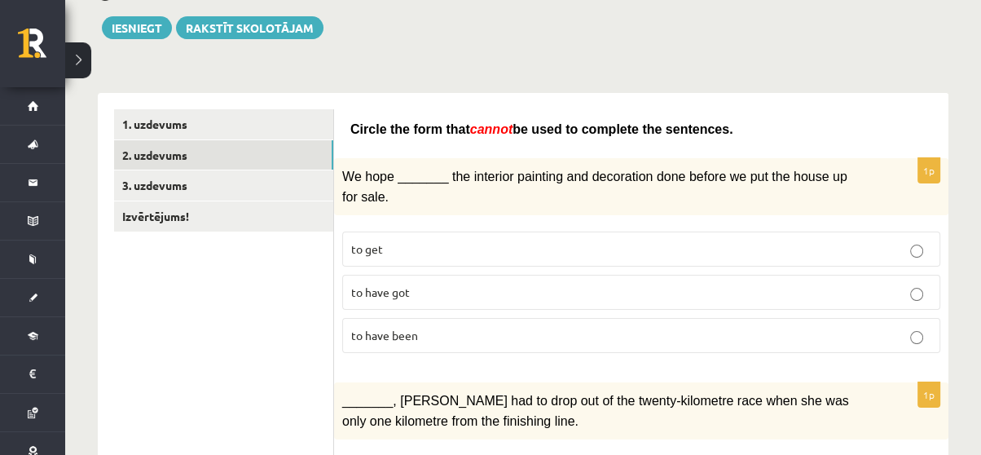
scroll to position [152, 0]
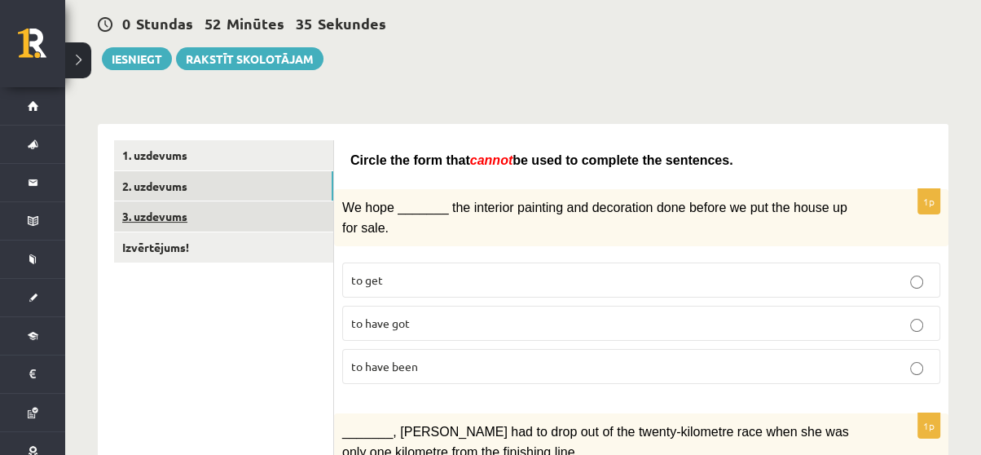
click at [248, 202] on link "3. uzdevums" at bounding box center [223, 216] width 219 height 30
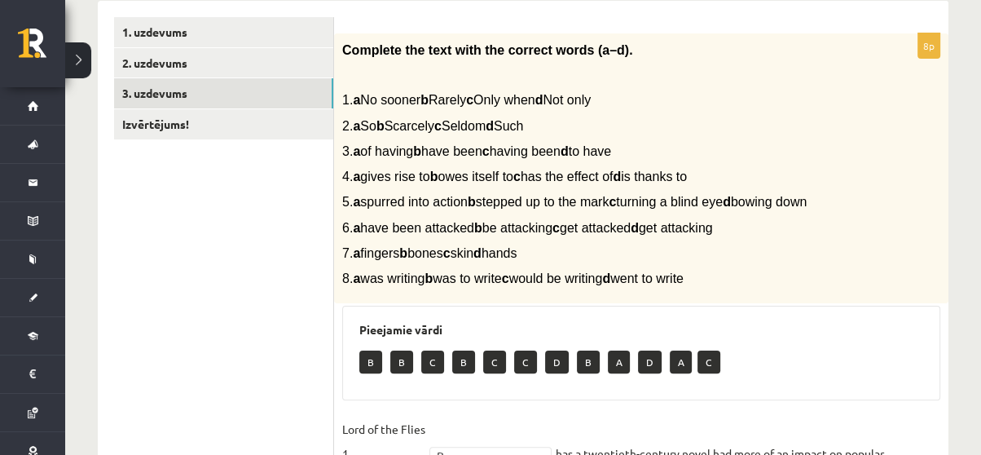
scroll to position [273, 0]
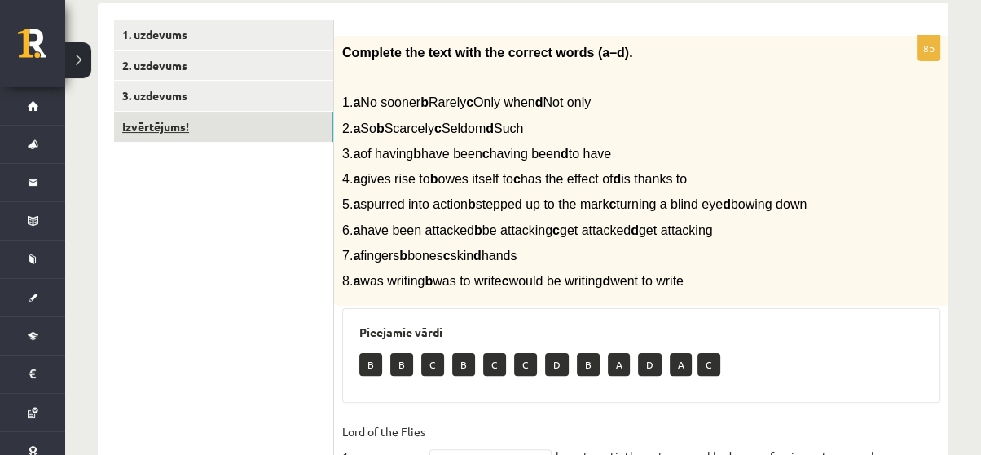
click at [252, 122] on link "Izvērtējums!" at bounding box center [223, 127] width 219 height 30
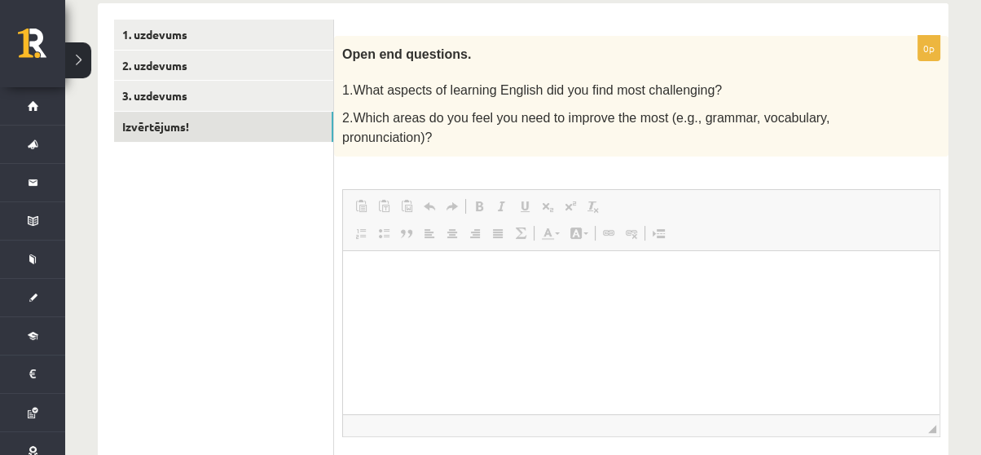
scroll to position [0, 0]
click at [410, 271] on p "Bagātinātā teksta redaktors, wiswyg-editor-user-answer-47024774135840" at bounding box center [641, 275] width 564 height 17
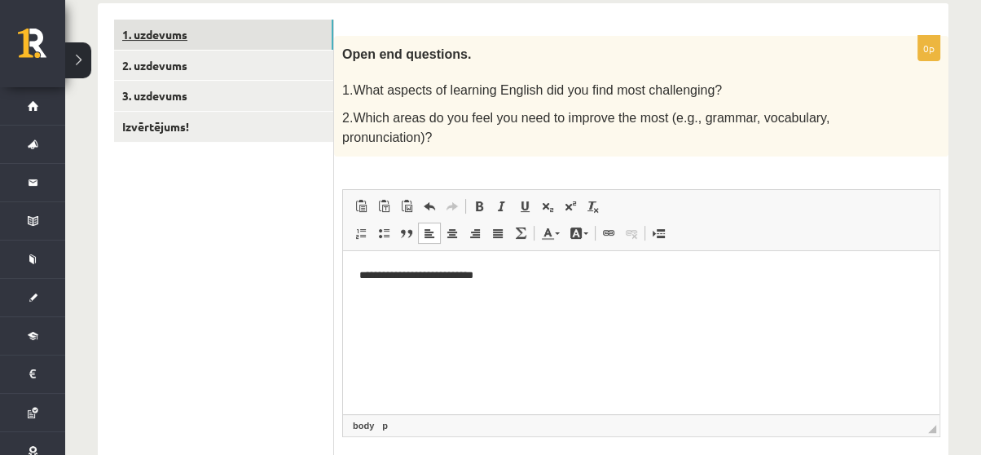
click at [167, 37] on link "1. uzdevums" at bounding box center [223, 35] width 219 height 30
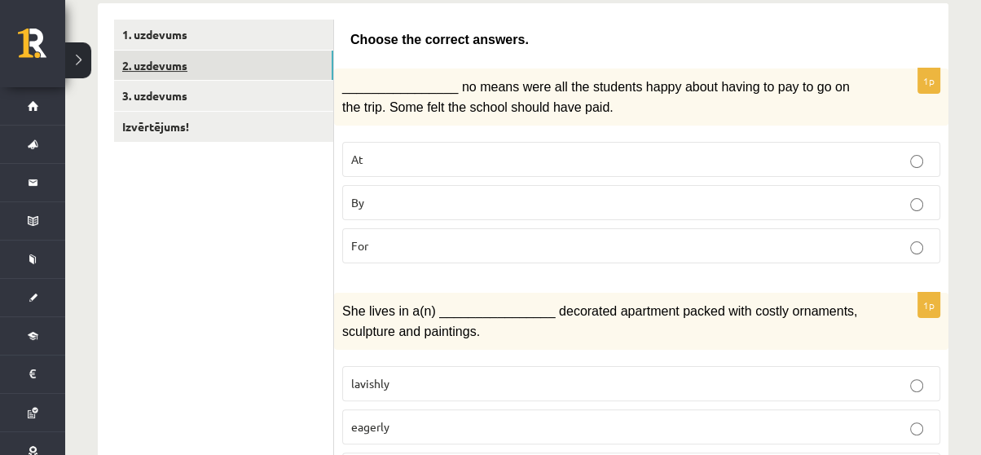
click at [232, 70] on link "2. uzdevums" at bounding box center [223, 66] width 219 height 30
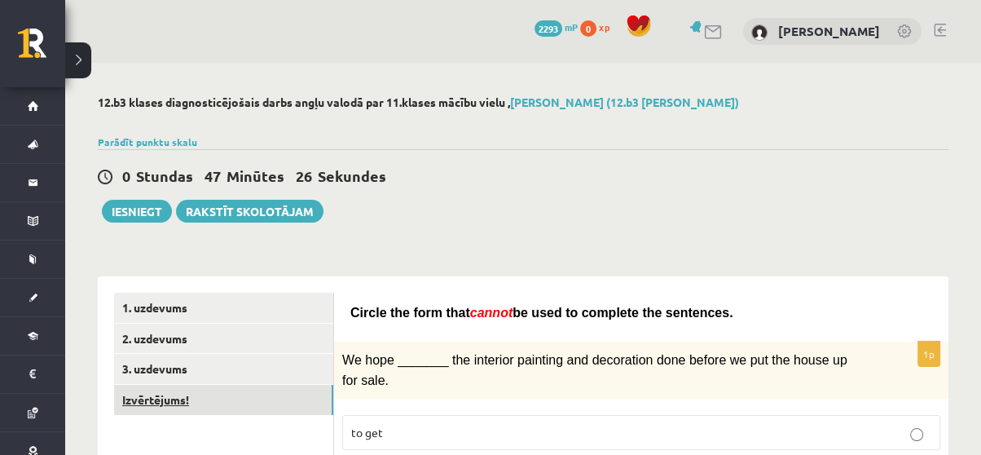
click at [212, 399] on link "Izvērtējums!" at bounding box center [223, 400] width 219 height 30
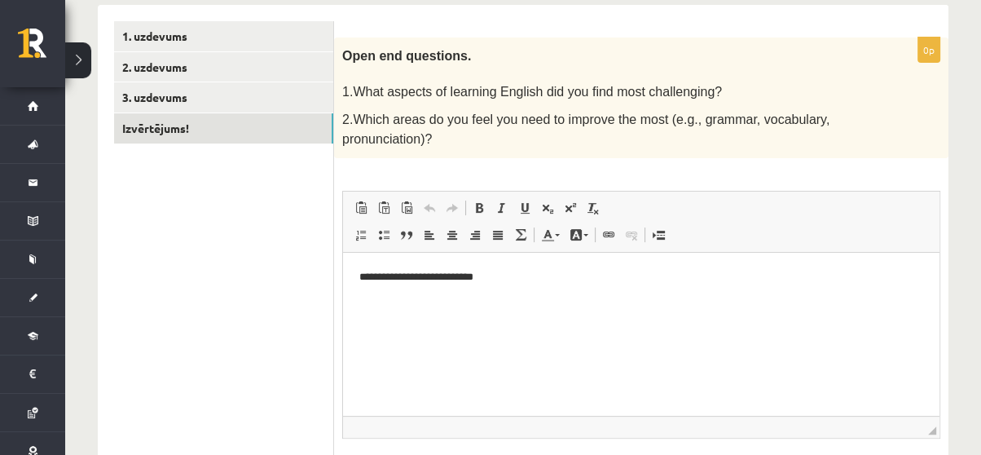
scroll to position [287, 0]
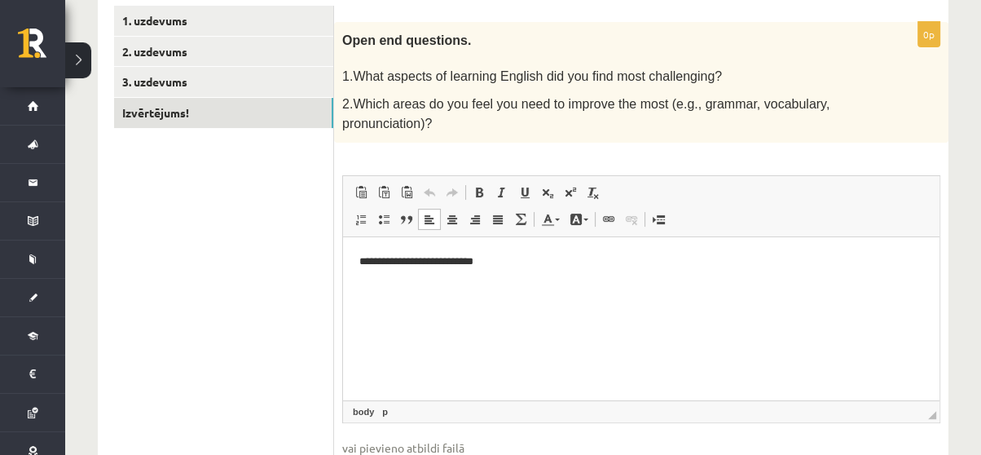
click at [499, 271] on html "**********" at bounding box center [641, 261] width 597 height 50
click at [499, 271] on html "*******" at bounding box center [641, 261] width 597 height 50
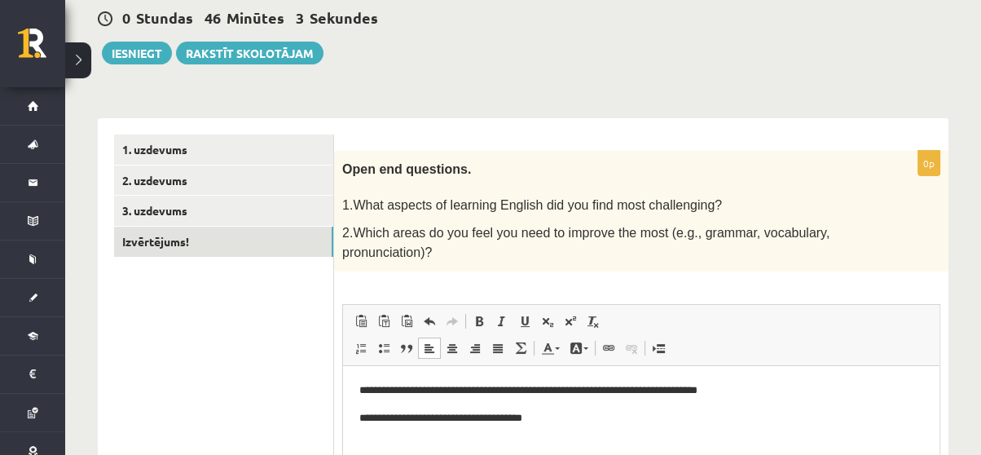
scroll to position [161, 0]
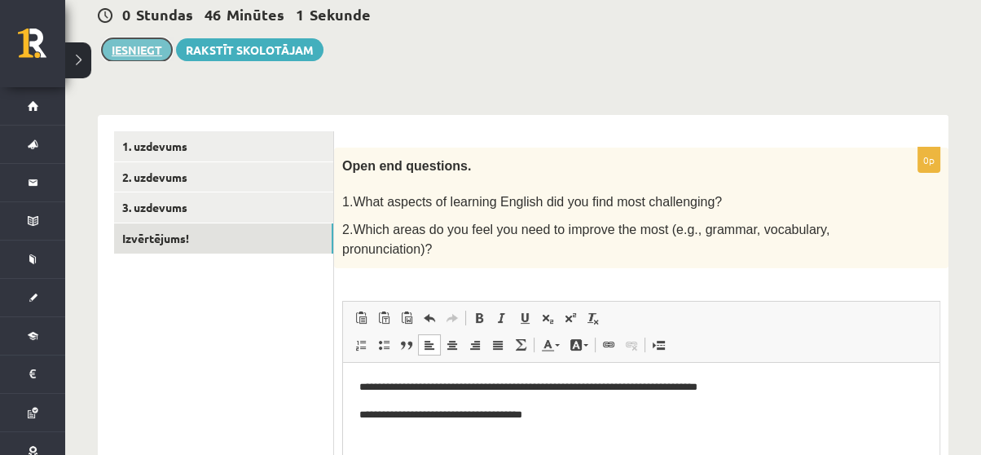
click at [152, 44] on button "Iesniegt" at bounding box center [137, 49] width 70 height 23
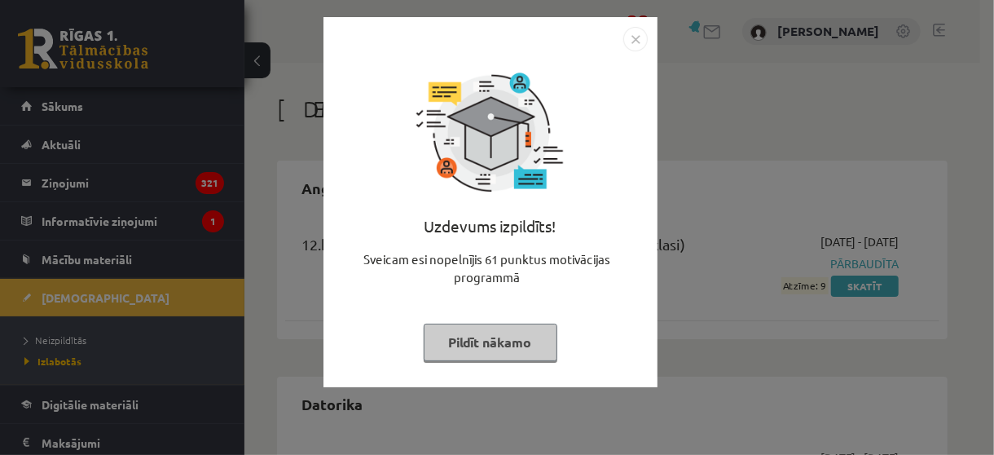
click at [630, 37] on img "Close" at bounding box center [636, 39] width 24 height 24
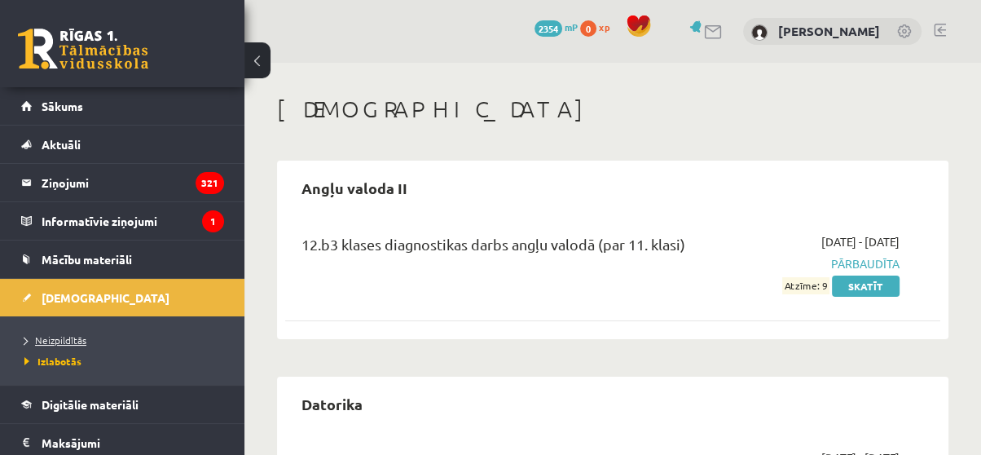
click at [72, 333] on span "Neizpildītās" at bounding box center [55, 339] width 62 height 13
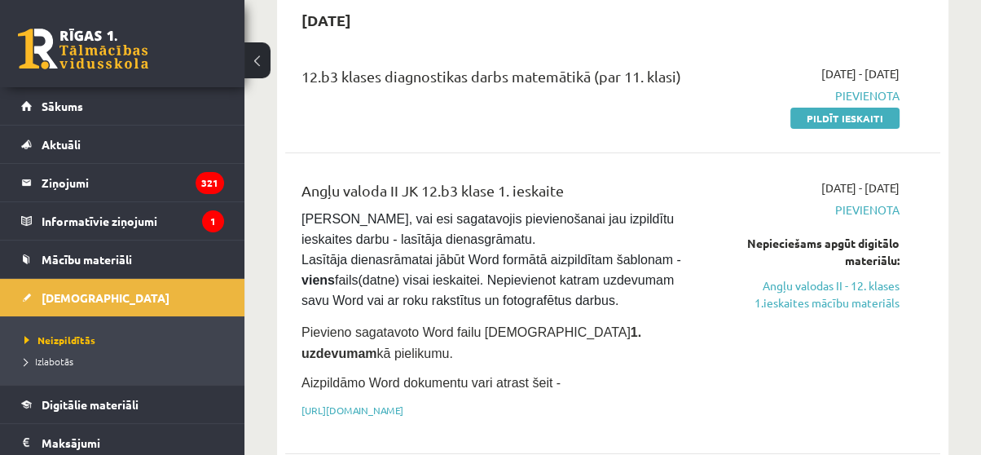
scroll to position [182, 0]
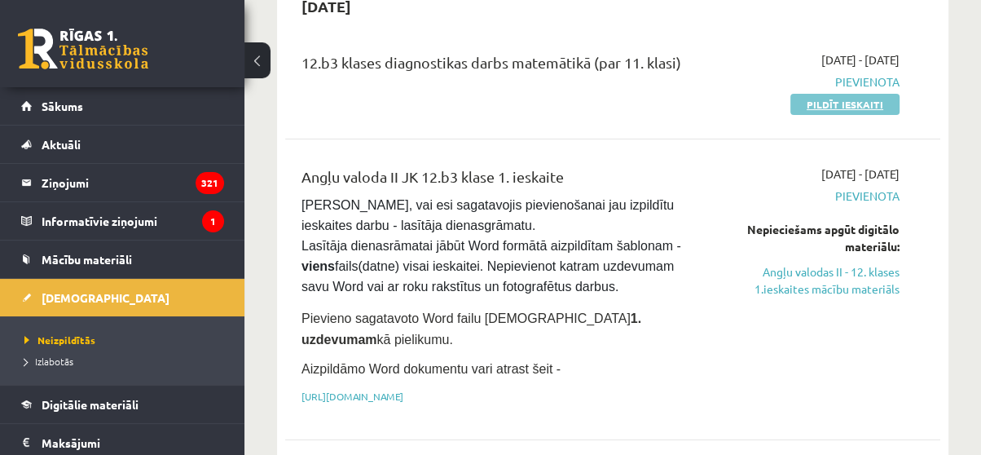
click at [825, 104] on link "Pildīt ieskaiti" at bounding box center [845, 104] width 109 height 21
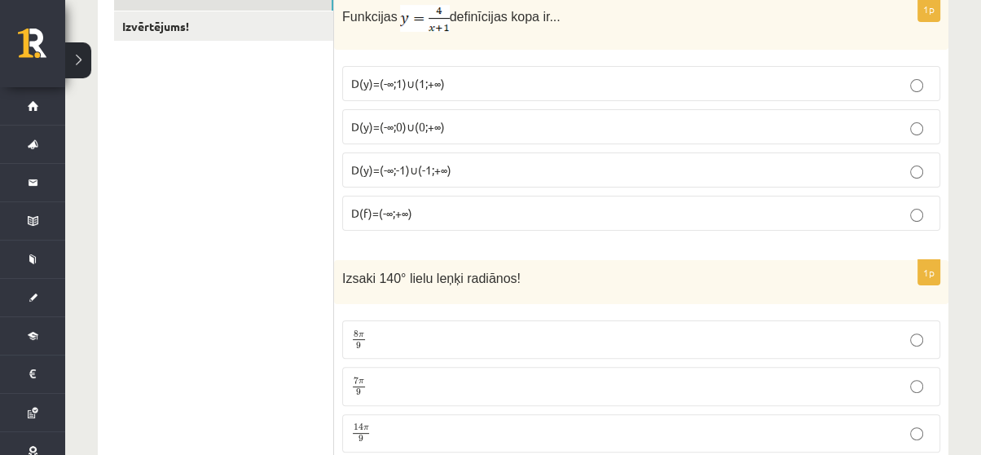
scroll to position [302, 0]
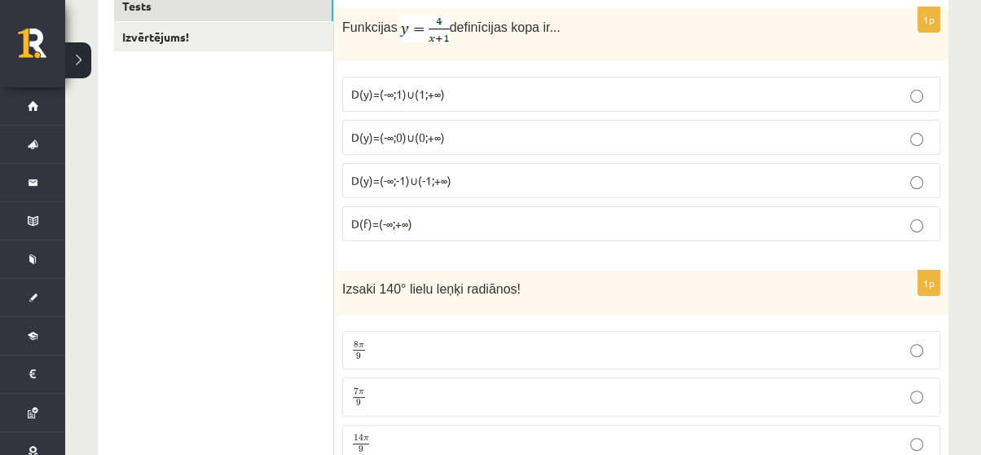
click at [467, 176] on p "D(y)=(-∞;-1)∪(-1;+∞)" at bounding box center [641, 180] width 580 height 17
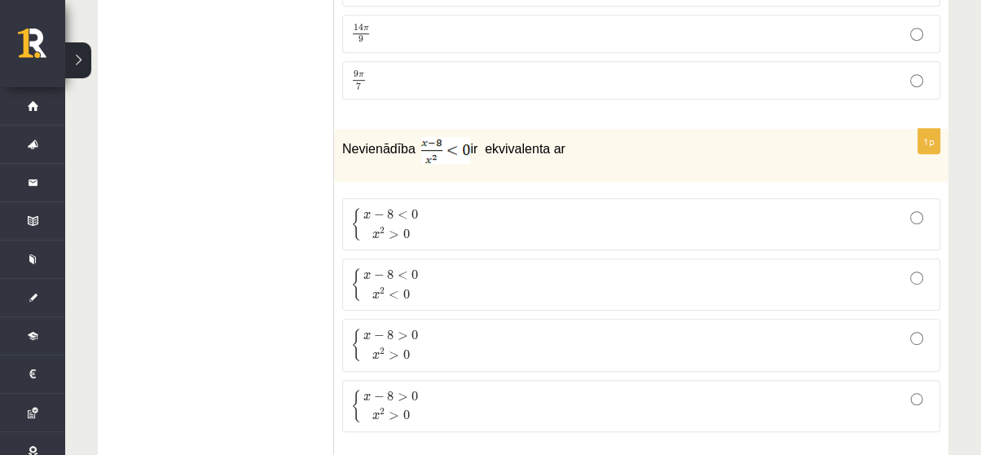
scroll to position [753, 0]
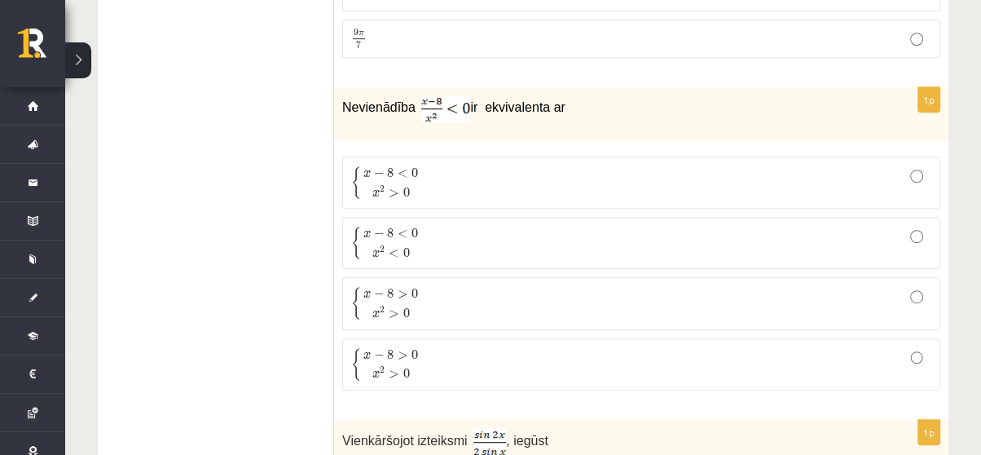
click at [469, 168] on p "{ x − 8 < 0 x 2 > 0 { x − 8 < 0 x 2 > 0" at bounding box center [641, 182] width 580 height 34
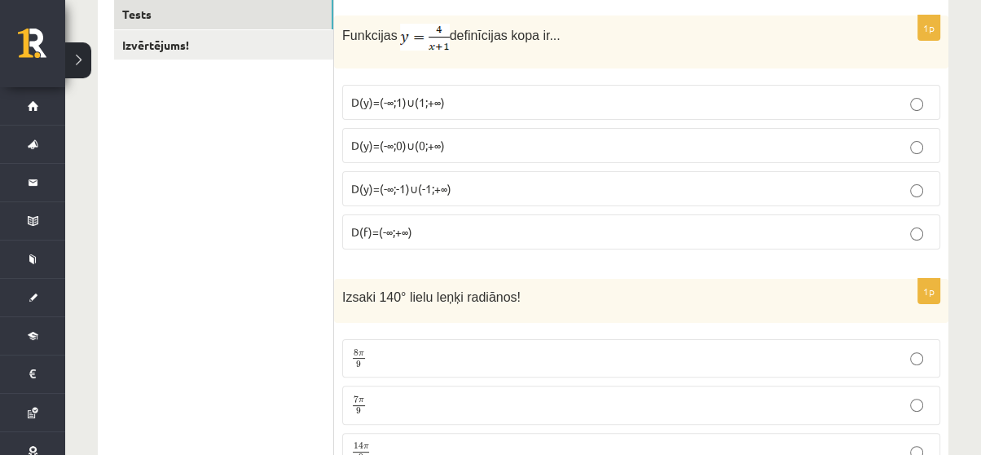
scroll to position [493, 0]
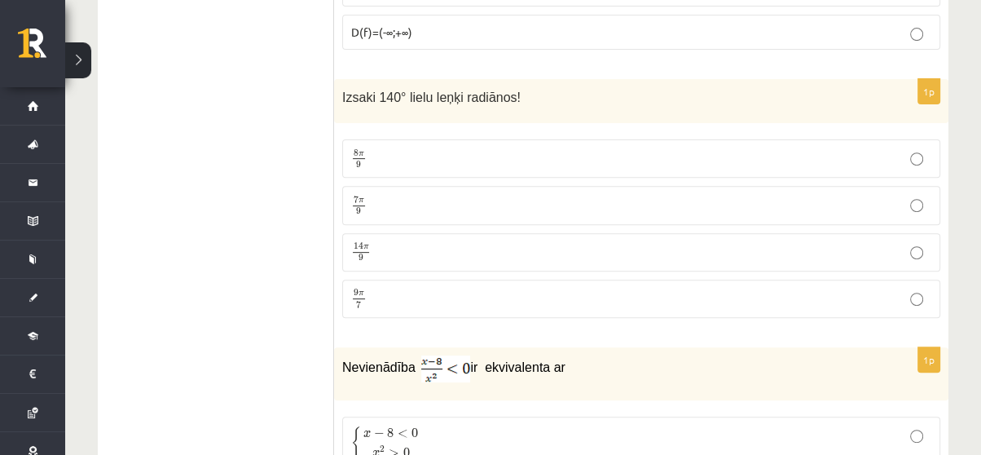
click at [531, 195] on p "7 π 9 7 π 9" at bounding box center [641, 205] width 580 height 20
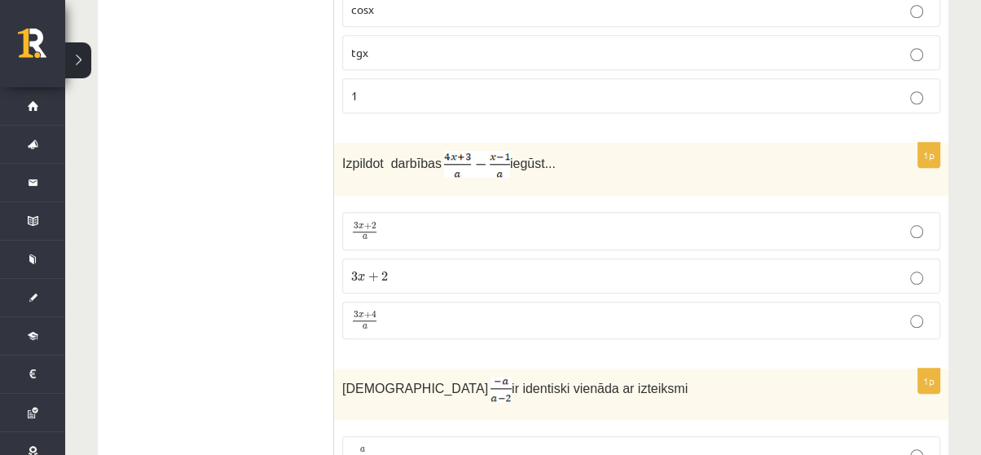
scroll to position [1325, 0]
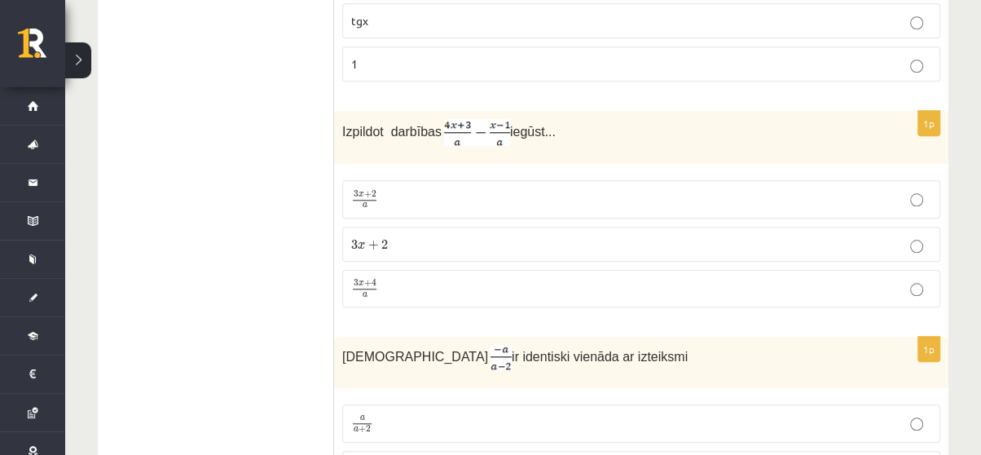
click at [553, 238] on p "3 x + 2 3 x + 2" at bounding box center [641, 244] width 580 height 17
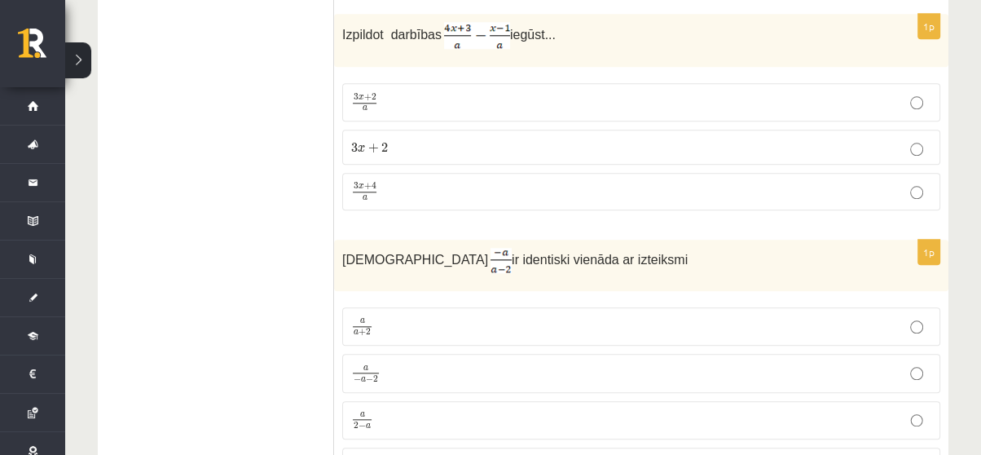
scroll to position [1559, 0]
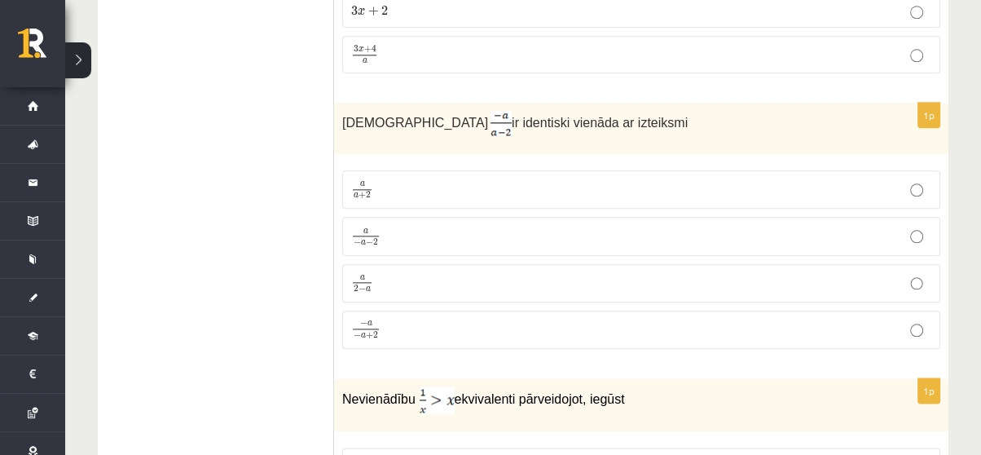
click at [475, 319] on p "− a − a + 2 − a − a + 2" at bounding box center [641, 329] width 580 height 21
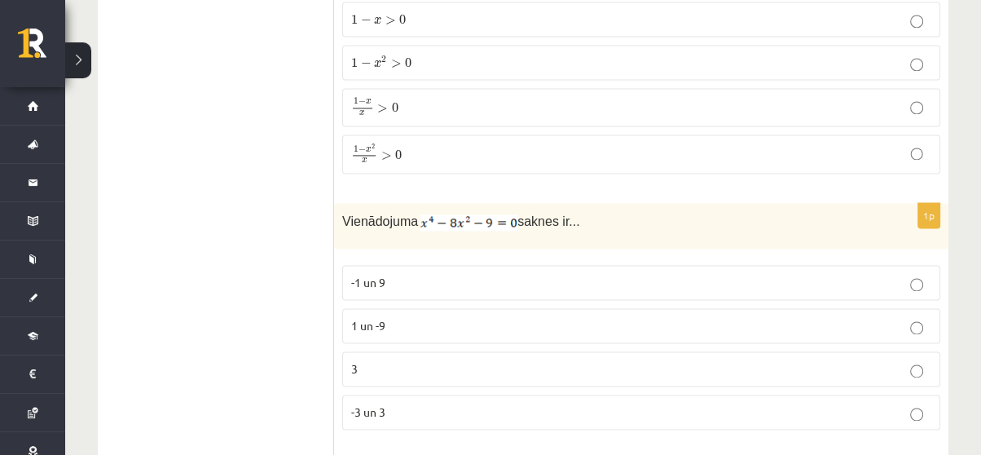
scroll to position [1871, 0]
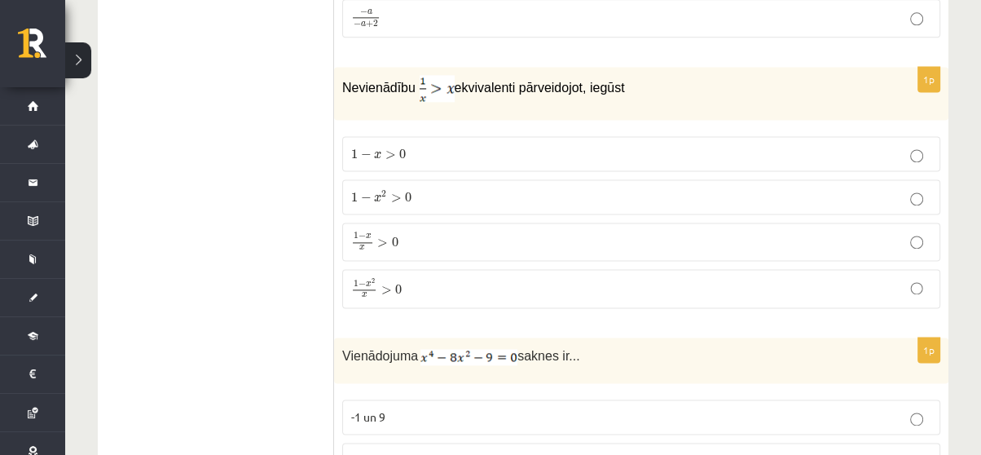
click at [451, 231] on p "1 − x x > 0 1 − x x > 0" at bounding box center [641, 241] width 580 height 20
click at [432, 278] on p "1 − x 2 x > 0 1 − x 2 x > 0" at bounding box center [641, 288] width 580 height 21
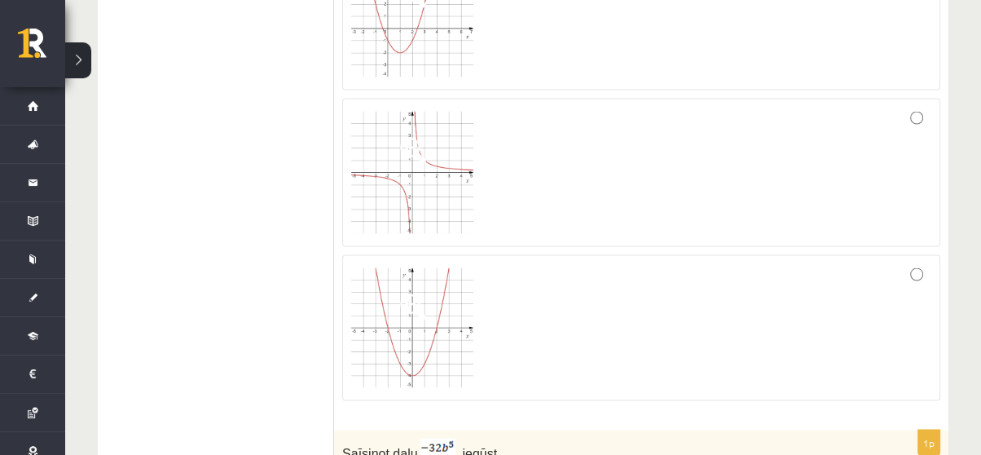
scroll to position [2551, 0]
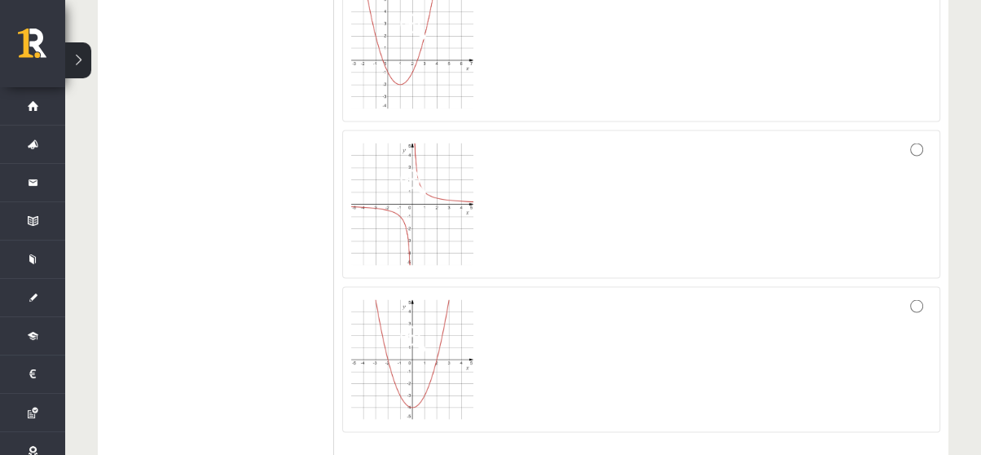
click at [659, 331] on div at bounding box center [641, 359] width 580 height 129
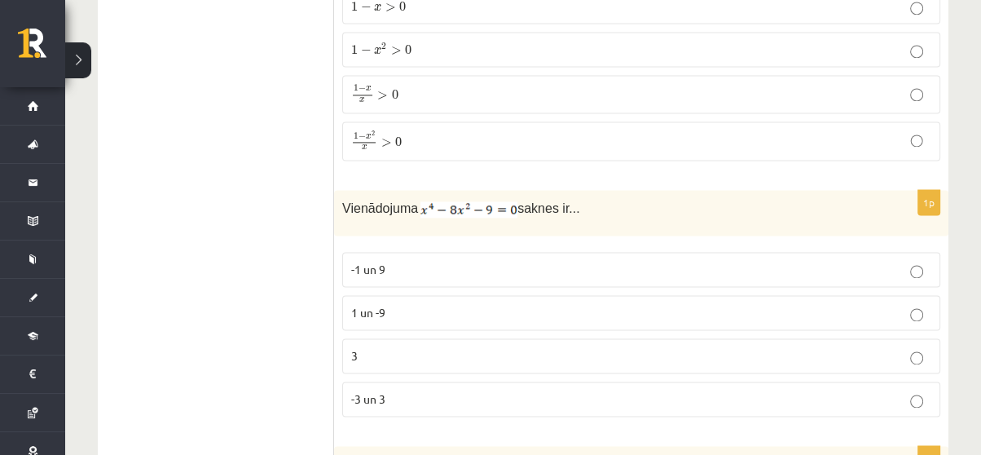
scroll to position [2113, 0]
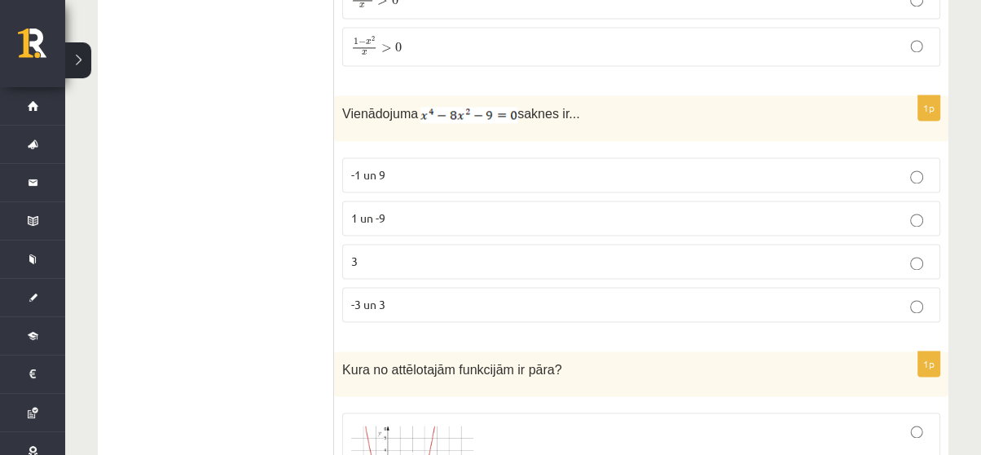
click at [571, 296] on p "-3 un 3" at bounding box center [641, 304] width 580 height 17
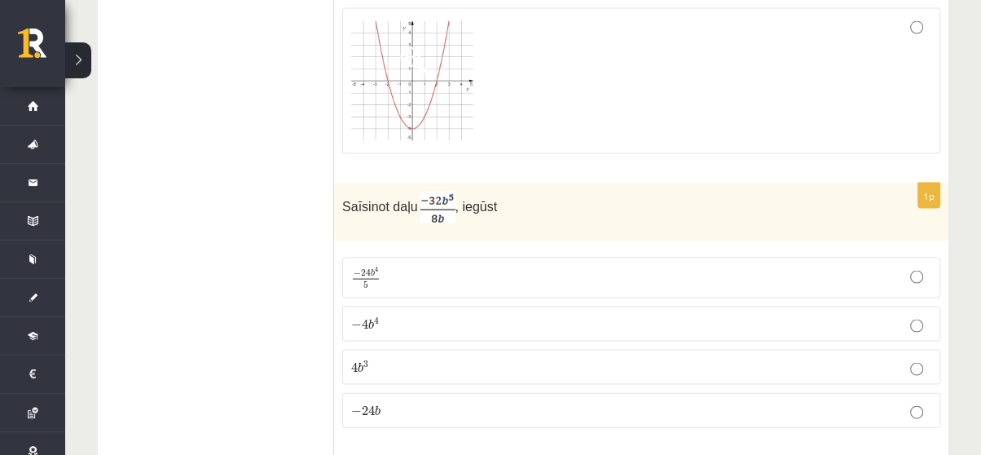
scroll to position [2881, 0]
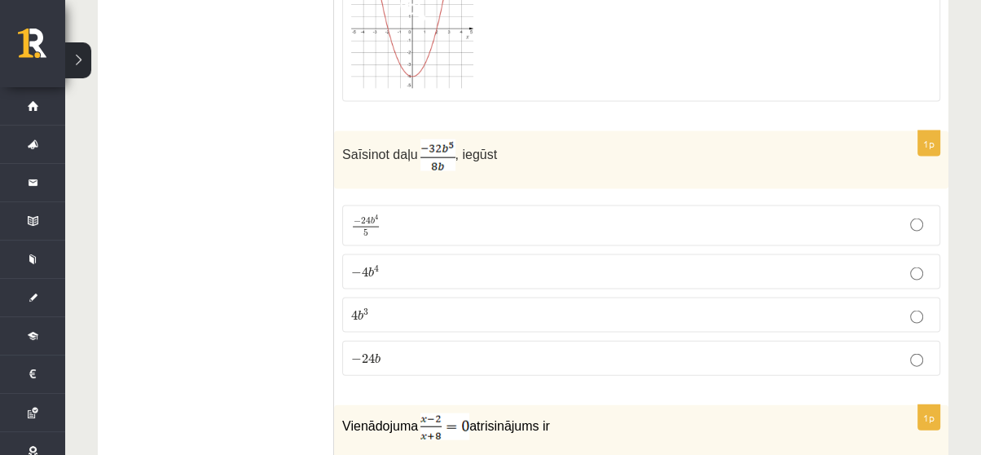
click at [505, 263] on p "− 4 b 4 − 4 b 4" at bounding box center [641, 271] width 580 height 17
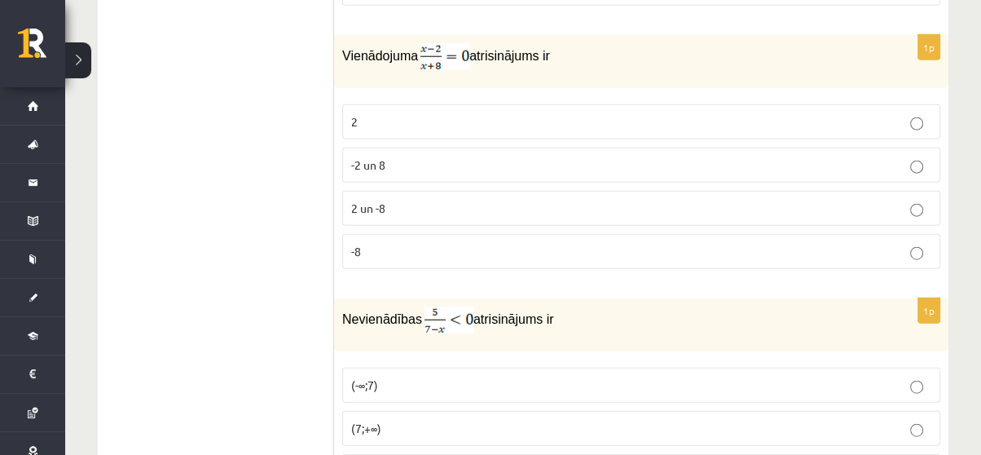
scroll to position [3241, 0]
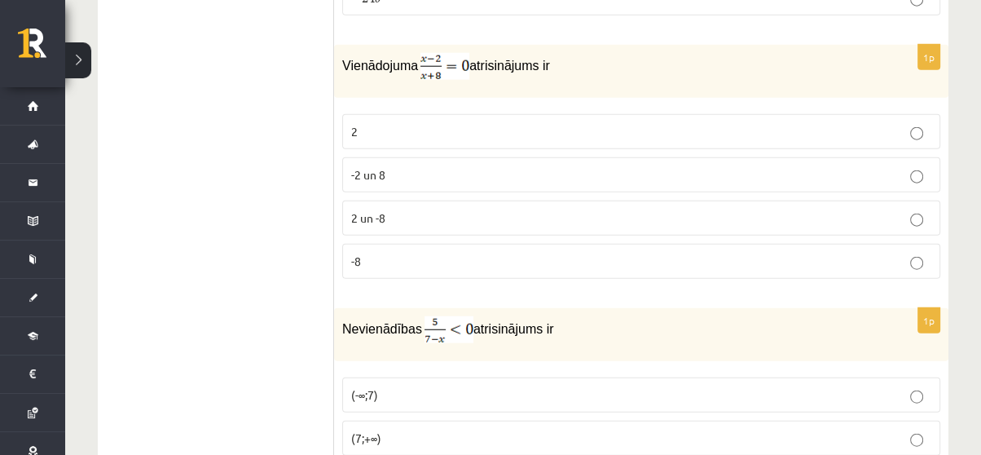
click at [453, 121] on label "2" at bounding box center [641, 131] width 598 height 35
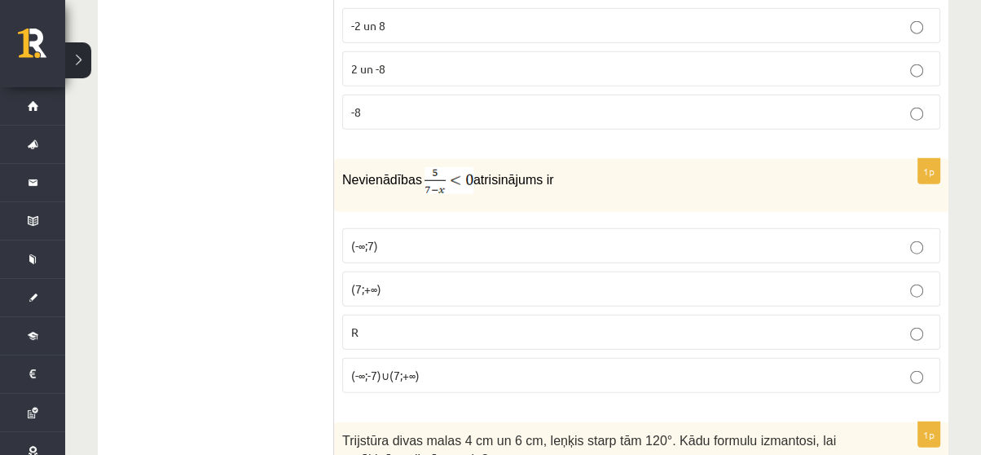
scroll to position [3422, 0]
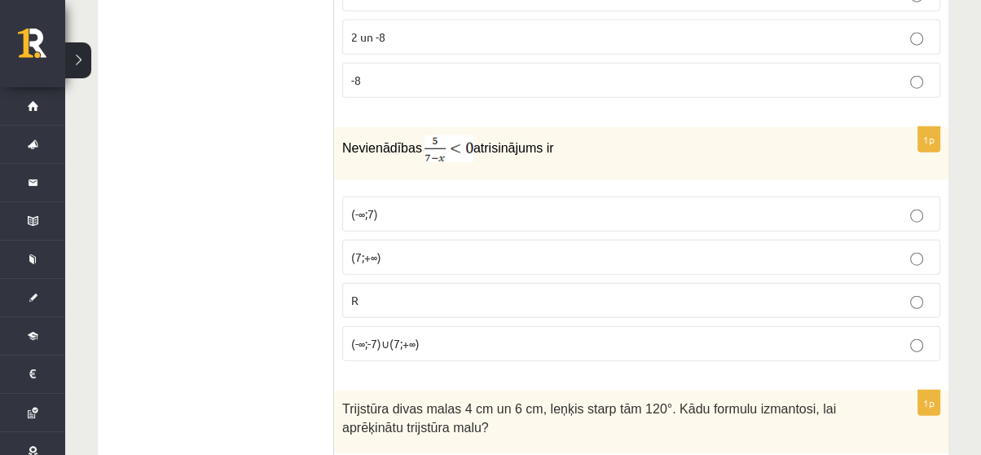
click at [360, 335] on p "(-∞;-7)∪(7;+∞)" at bounding box center [641, 343] width 580 height 17
click at [390, 249] on p "(7;+∞)" at bounding box center [641, 257] width 580 height 17
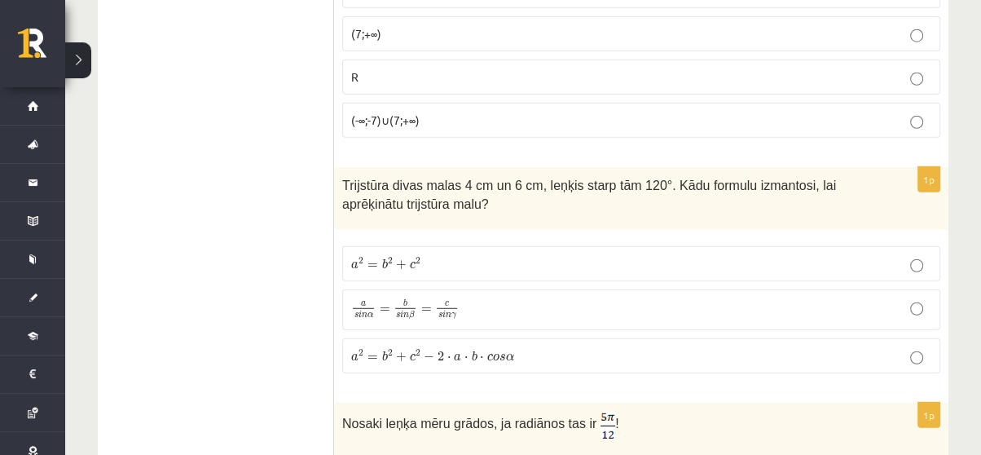
scroll to position [3677, 0]
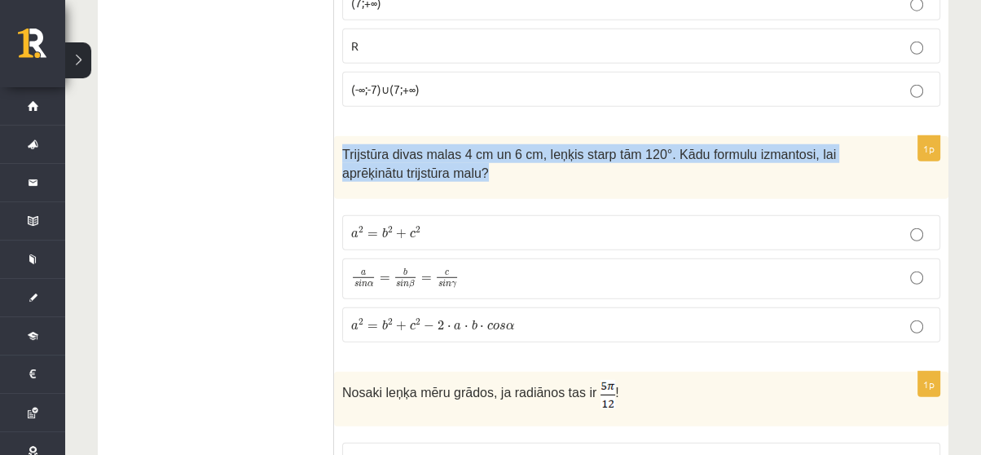
drag, startPoint x: 342, startPoint y: 120, endPoint x: 426, endPoint y: 143, distance: 87.2
click at [426, 144] on p "Trijstūra divas malas 4 cm un 6 cm, leņķis starp tām 120°. Kādu formulu izmanto…" at bounding box center [600, 162] width 517 height 37
copy span "Trijstūra divas malas 4 cm un 6 cm, leņķis starp tām 120°. Kādu formulu izmanto…"
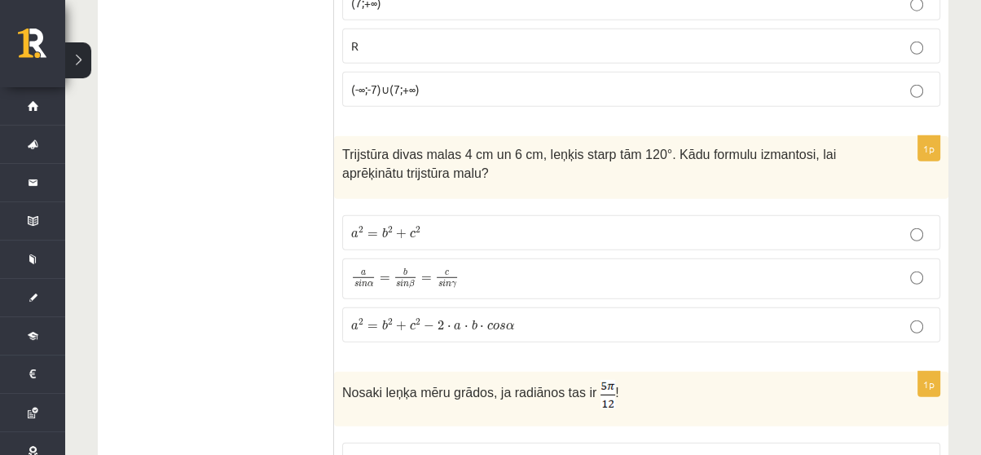
click at [467, 319] on span "a 2 = b 2 + c 2 − 2 ⋅ a ⋅ b ⋅ c o s α" at bounding box center [432, 325] width 163 height 12
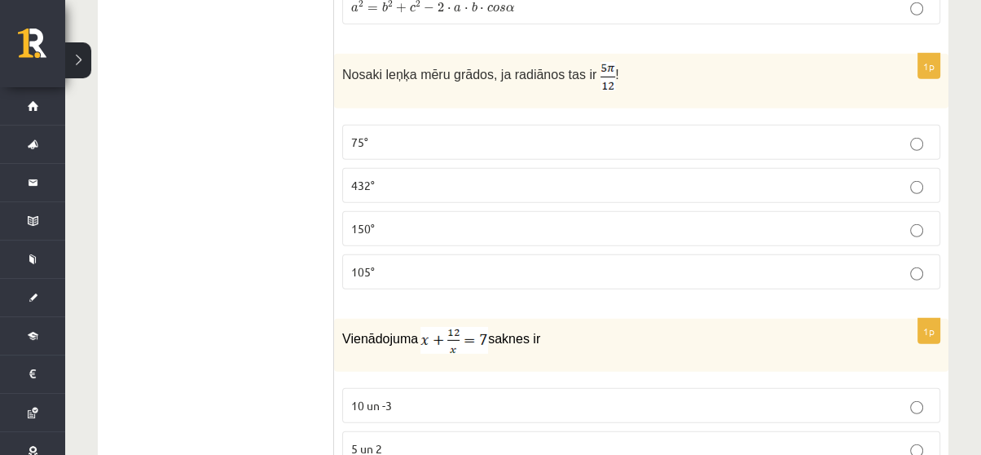
scroll to position [3952, 0]
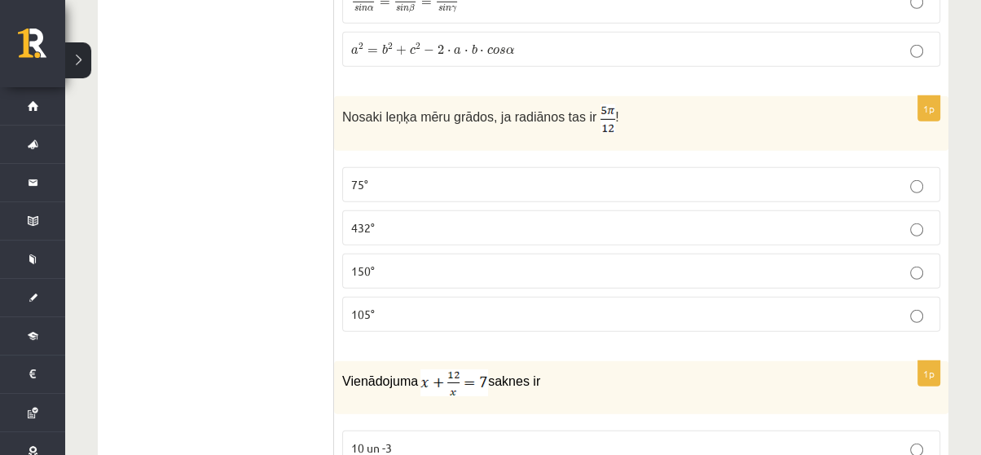
click at [707, 306] on p "105°" at bounding box center [641, 314] width 580 height 17
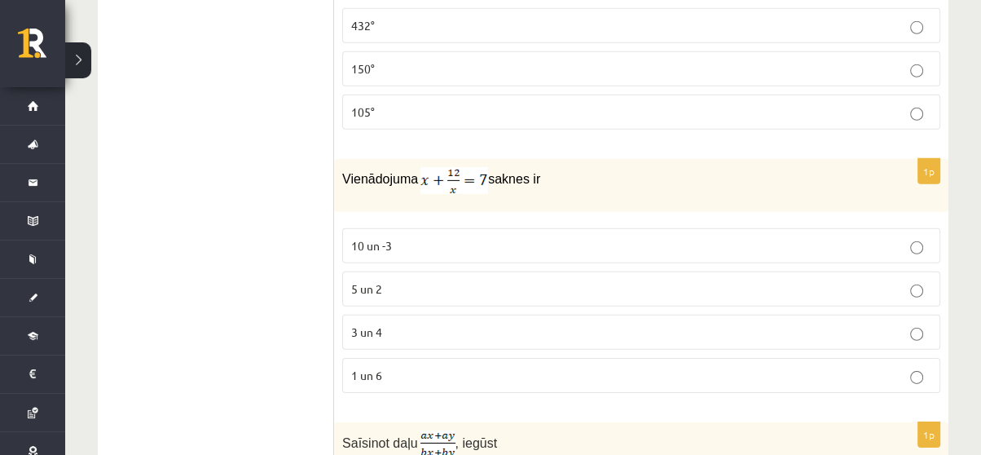
scroll to position [4238, 0]
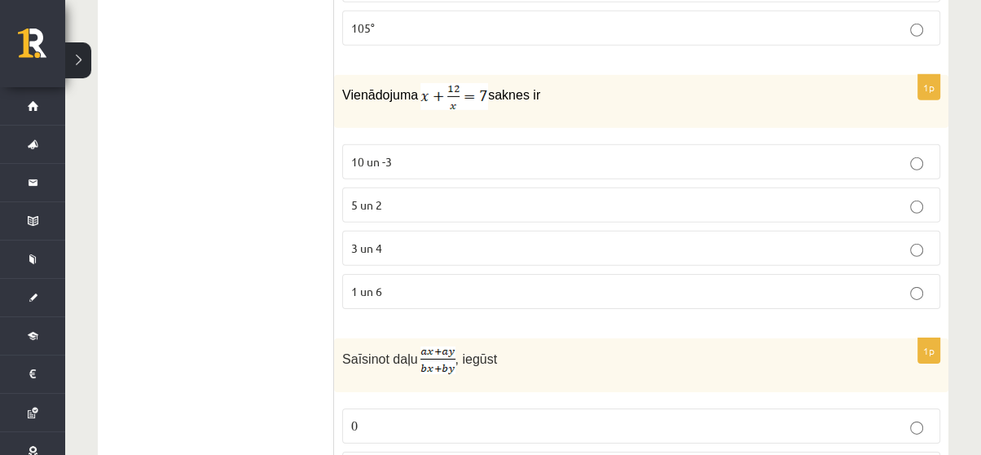
click at [518, 240] on p "3 un 4" at bounding box center [641, 248] width 580 height 17
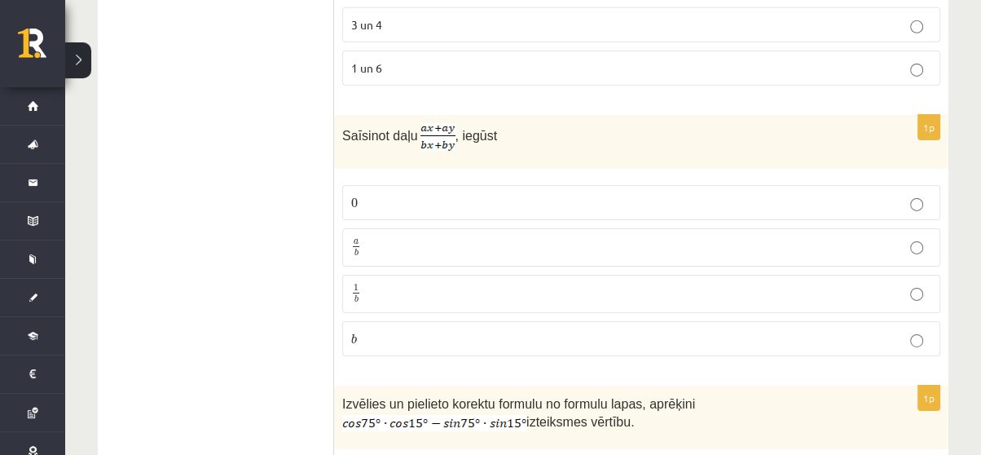
scroll to position [4483, 0]
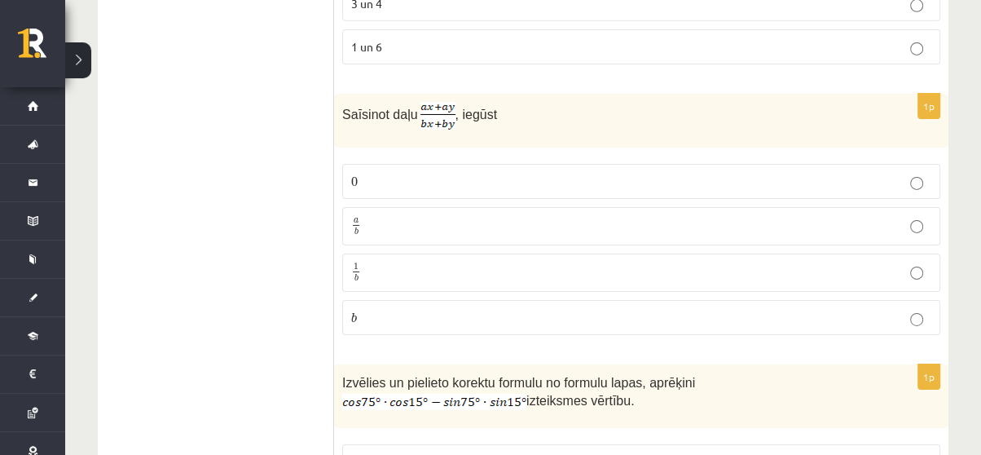
click at [528, 216] on p "a b a b" at bounding box center [641, 226] width 580 height 20
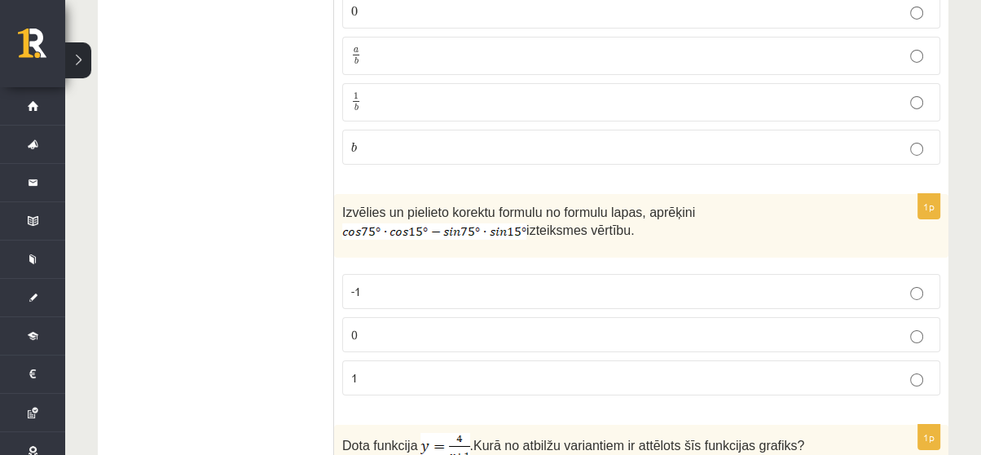
scroll to position [4674, 0]
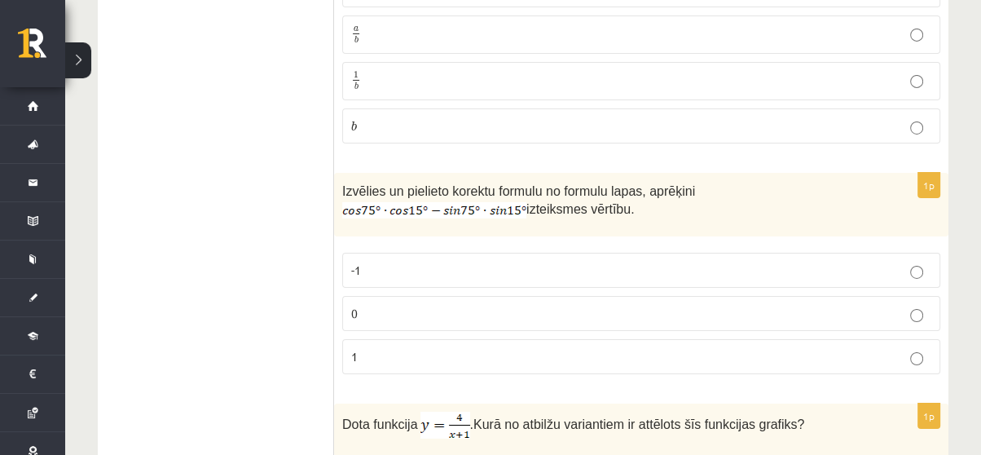
click at [846, 305] on p "0" at bounding box center [641, 313] width 580 height 17
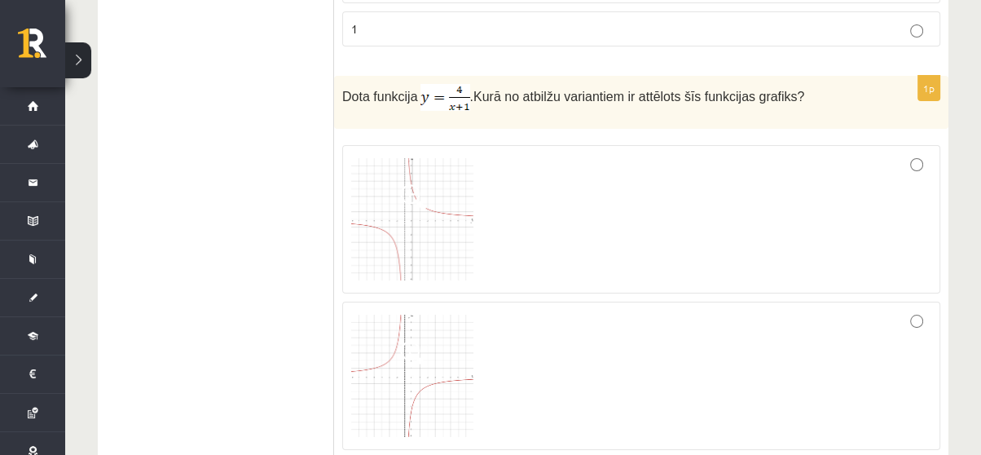
scroll to position [4982, 0]
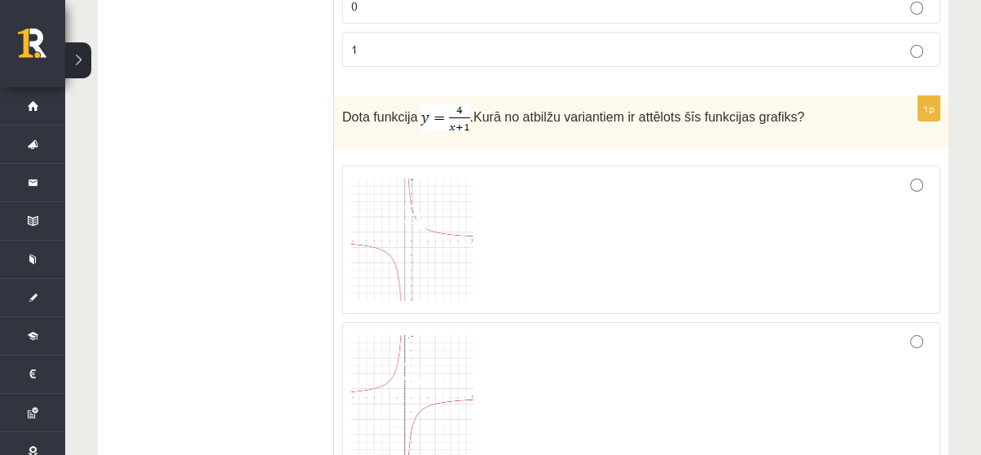
click at [681, 187] on div at bounding box center [641, 239] width 580 height 130
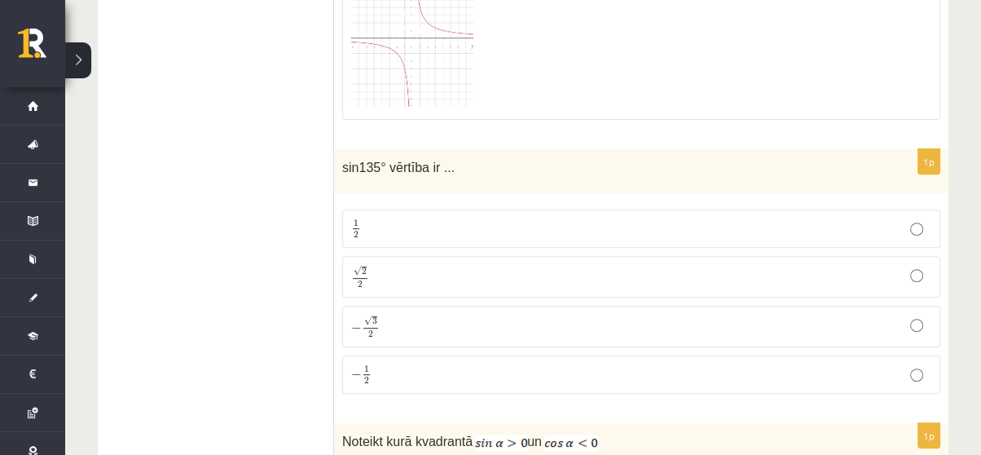
scroll to position [5656, 0]
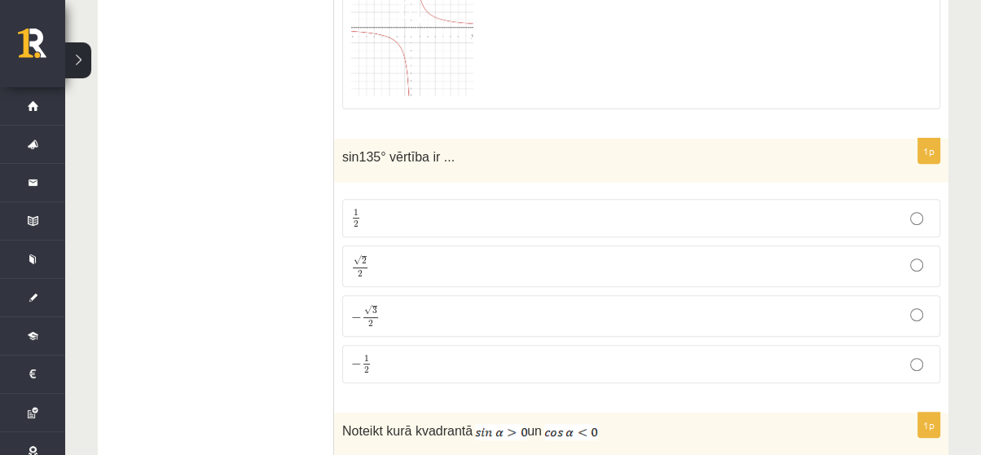
click at [538, 254] on p "√ 2 2 2 2" at bounding box center [641, 266] width 580 height 24
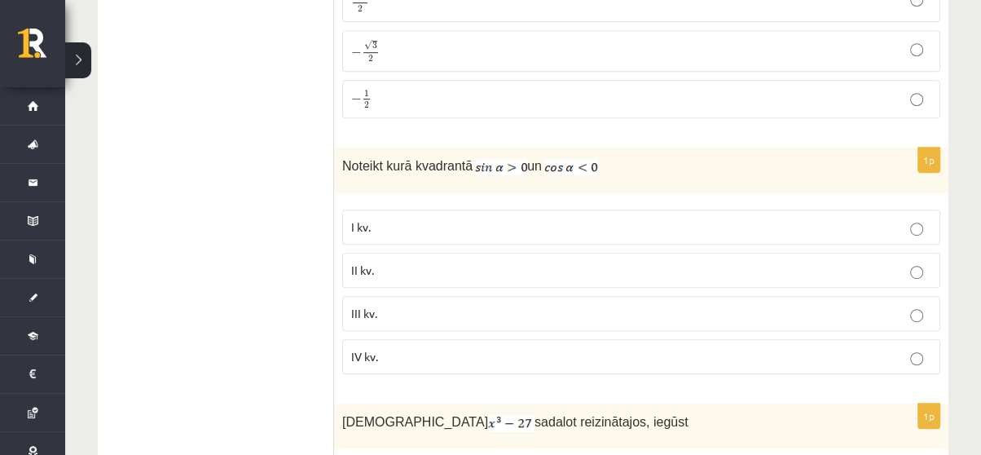
scroll to position [5984, 0]
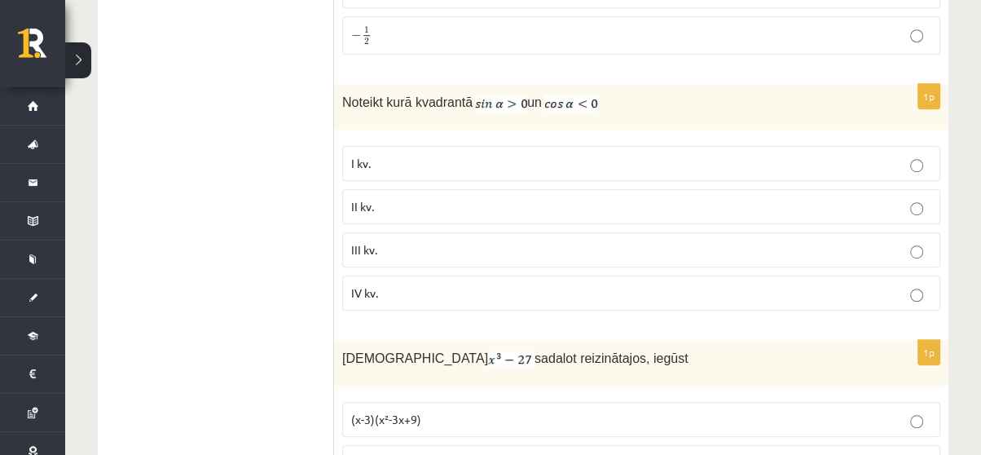
click at [427, 189] on label "II kv." at bounding box center [641, 206] width 598 height 35
click at [412, 232] on label "III kv." at bounding box center [641, 249] width 598 height 35
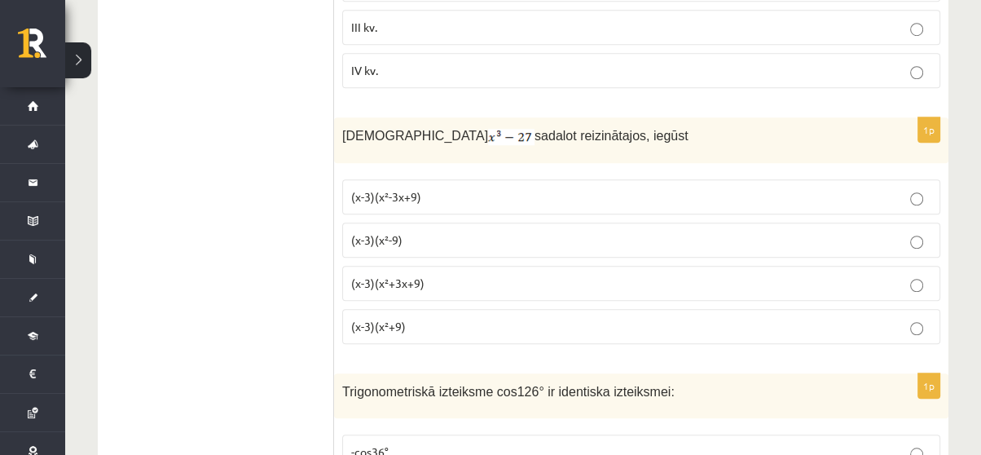
scroll to position [6197, 0]
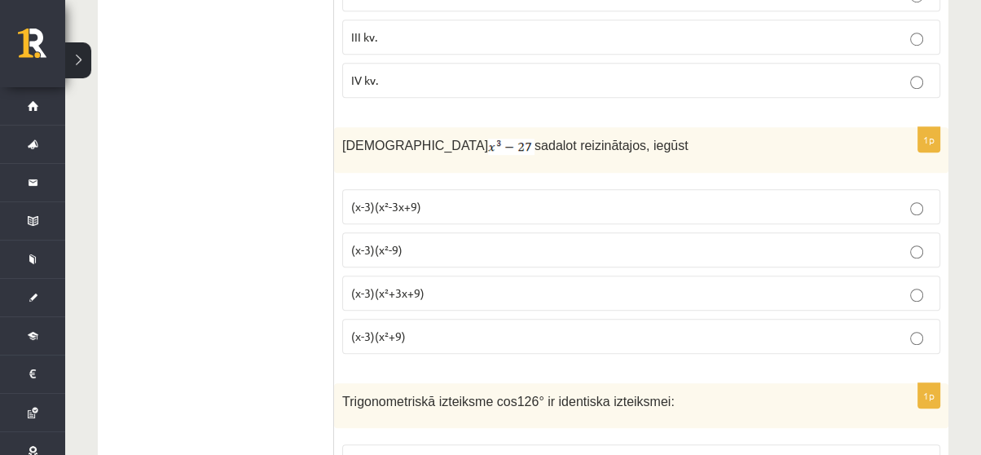
click at [505, 189] on label "(x-3)(x²-3x+9)" at bounding box center [641, 206] width 598 height 35
click at [447, 284] on p "(x-3)(x²+3x+9)" at bounding box center [641, 292] width 580 height 17
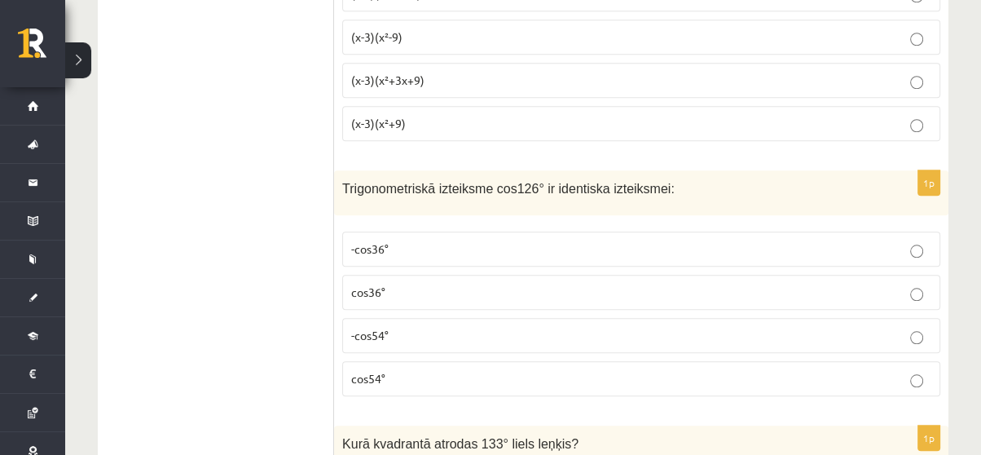
scroll to position [6462, 0]
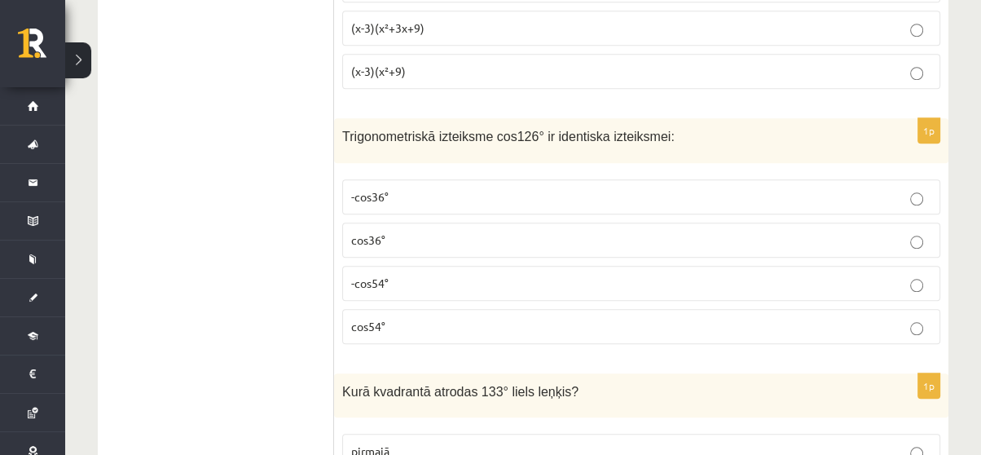
click at [533, 188] on p "-cos36°" at bounding box center [641, 196] width 580 height 17
click at [822, 223] on label "cos36°" at bounding box center [641, 240] width 598 height 35
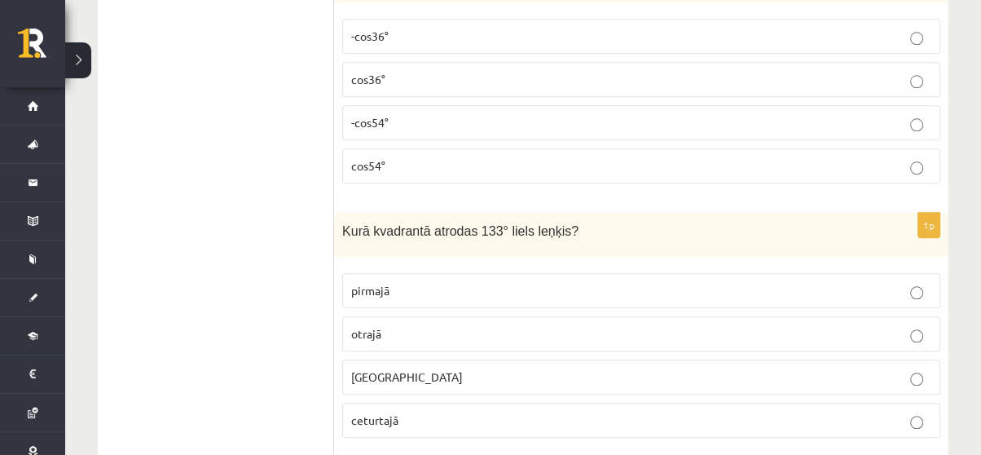
scroll to position [6716, 0]
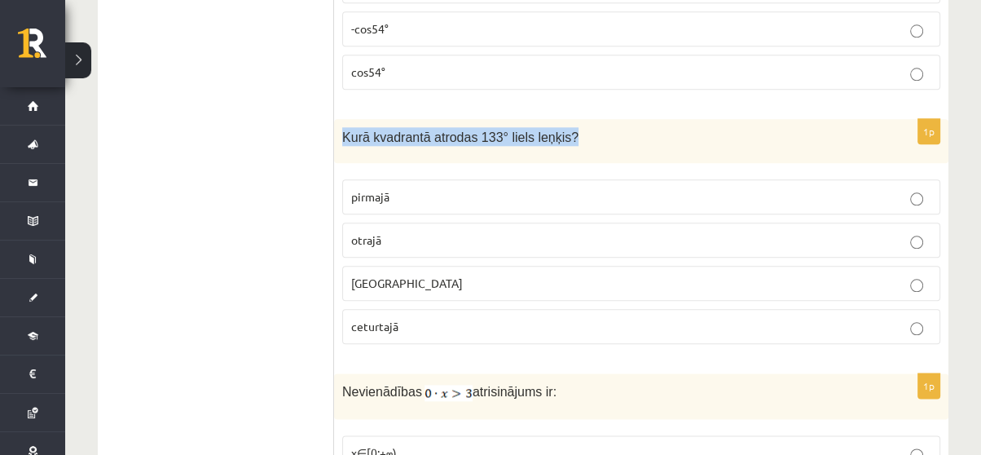
drag, startPoint x: 340, startPoint y: 74, endPoint x: 557, endPoint y: 76, distance: 216.8
click at [557, 119] on div "Kurā kvadrantā atrodas 133° liels leņķis?" at bounding box center [641, 141] width 615 height 45
copy span "Kurā kvadrantā atrodas 133° liels leņķis?"
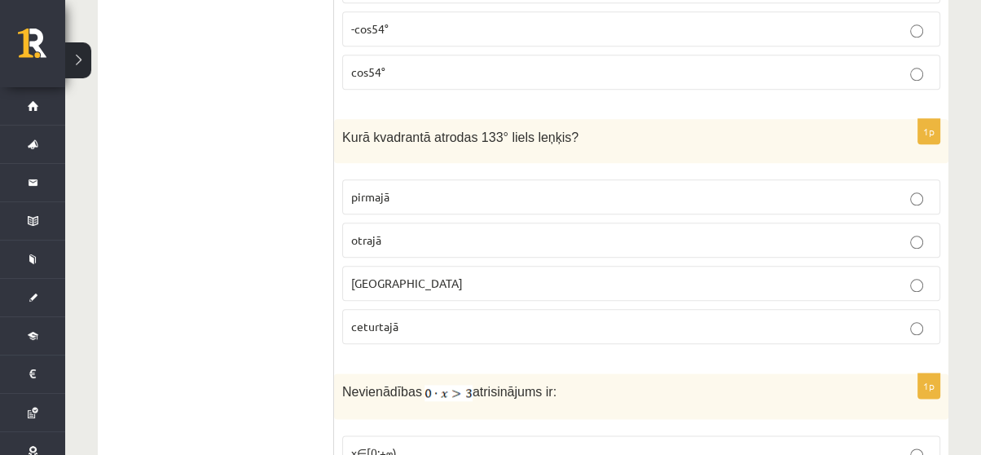
click at [389, 223] on label "otrajā" at bounding box center [641, 240] width 598 height 35
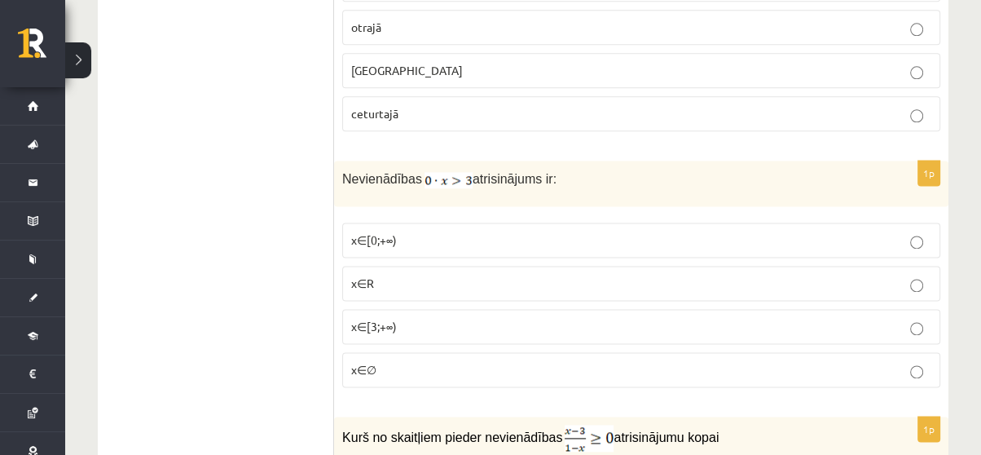
scroll to position [6939, 0]
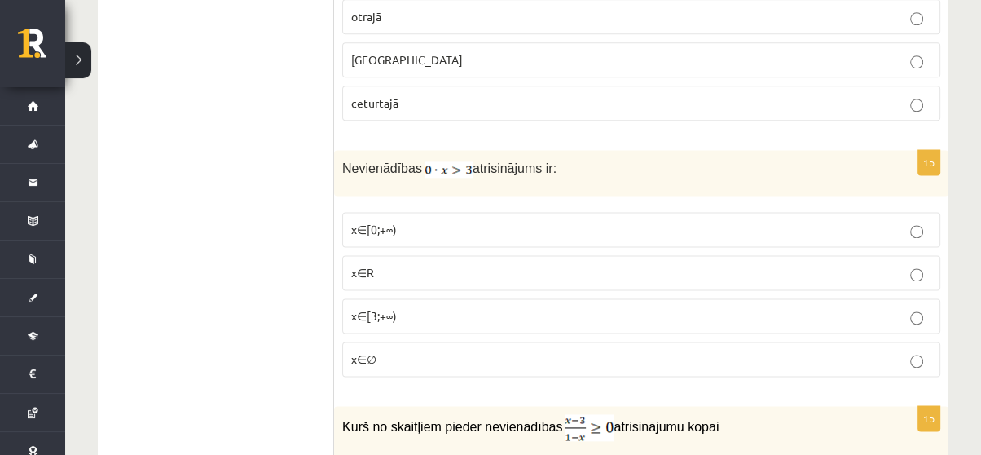
click at [417, 350] on p "x∈∅" at bounding box center [641, 358] width 580 height 17
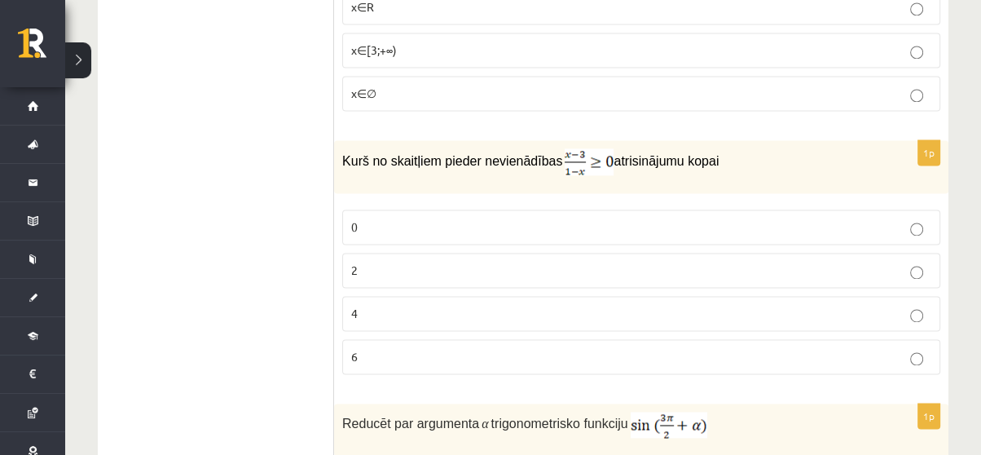
scroll to position [7194, 0]
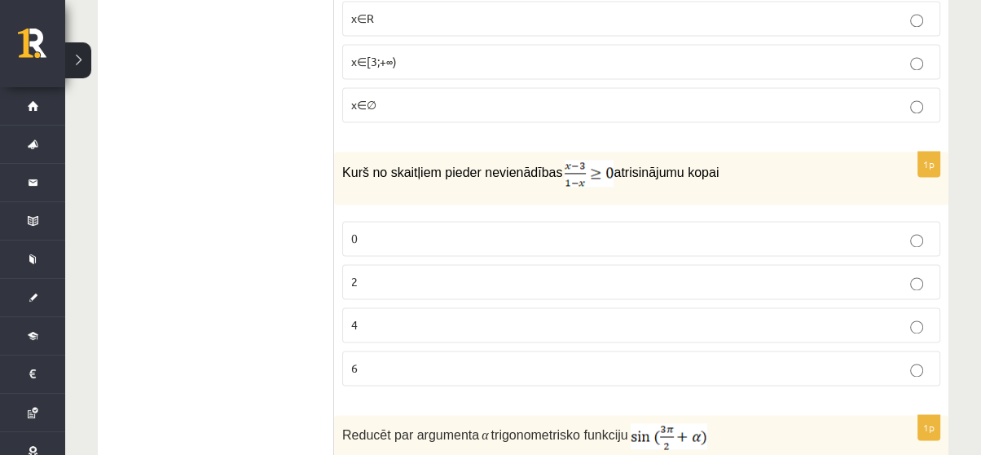
click at [376, 230] on p "0" at bounding box center [641, 238] width 580 height 17
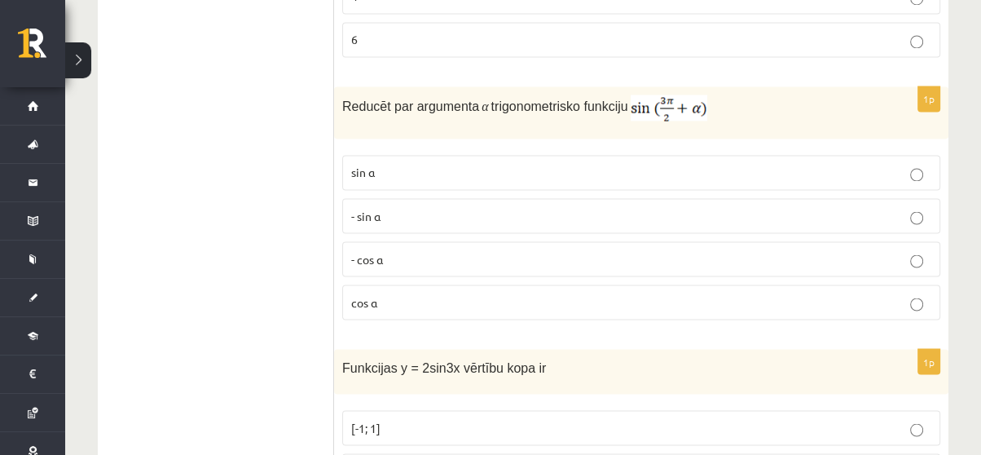
scroll to position [7438, 0]
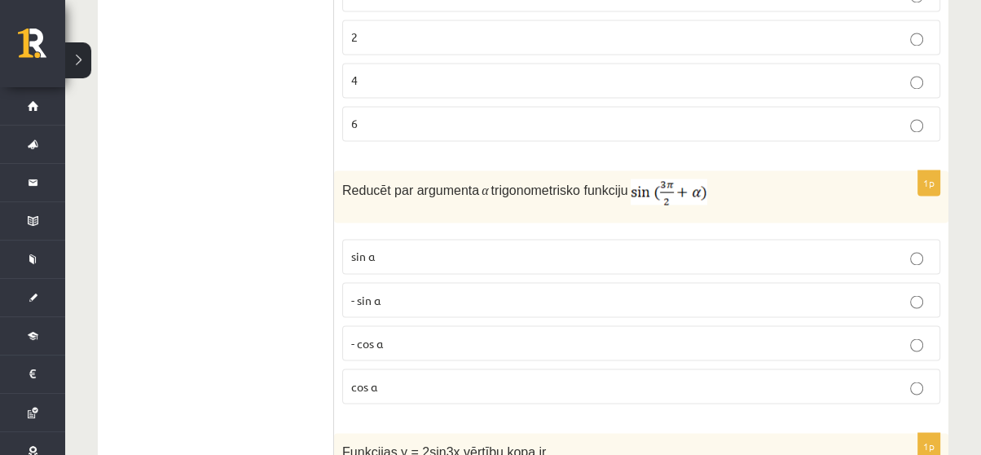
click at [473, 377] on p "cos⁡ α" at bounding box center [641, 385] width 580 height 17
click at [460, 334] on p "- cos ⁡α" at bounding box center [641, 342] width 580 height 17
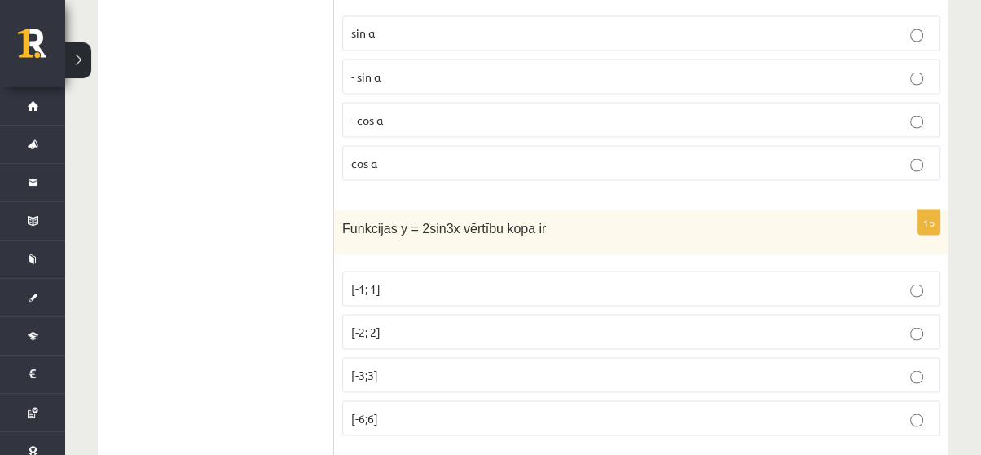
scroll to position [7703, 0]
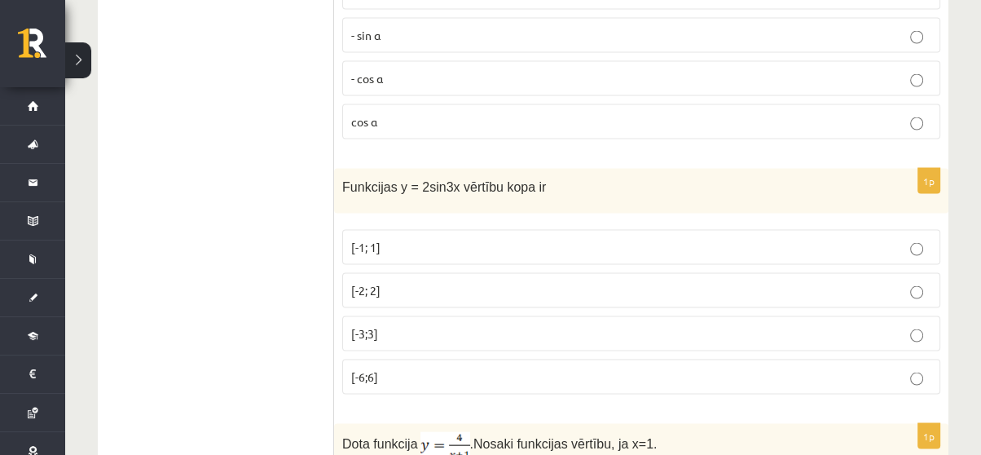
click at [414, 281] on p "[-2; 2]" at bounding box center [641, 289] width 580 height 17
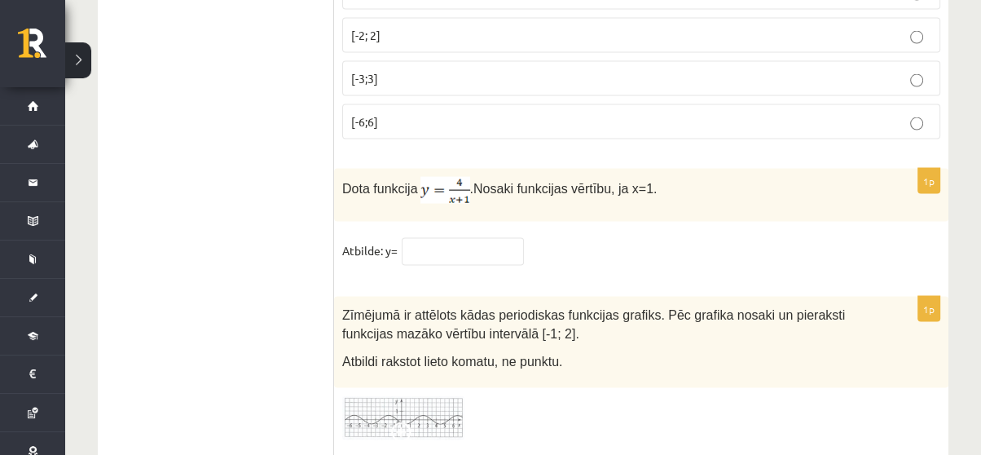
scroll to position [7948, 0]
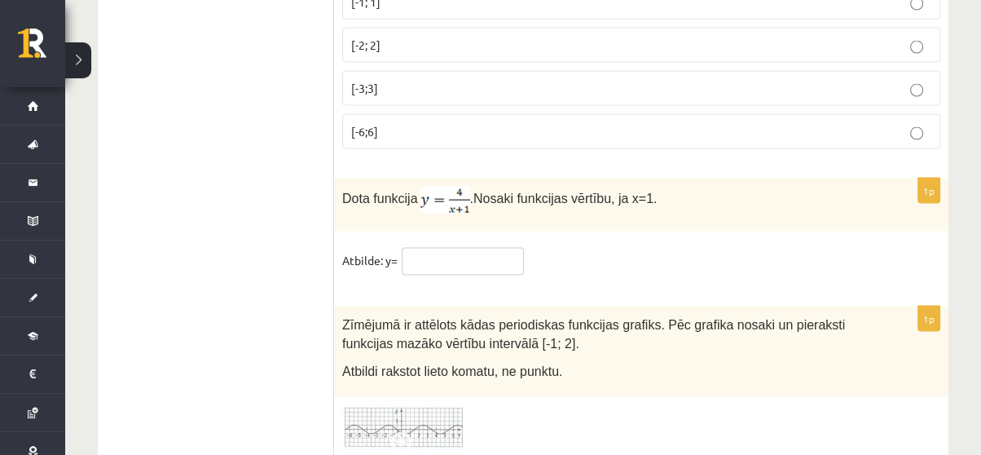
click at [452, 248] on input "text" at bounding box center [463, 262] width 122 height 28
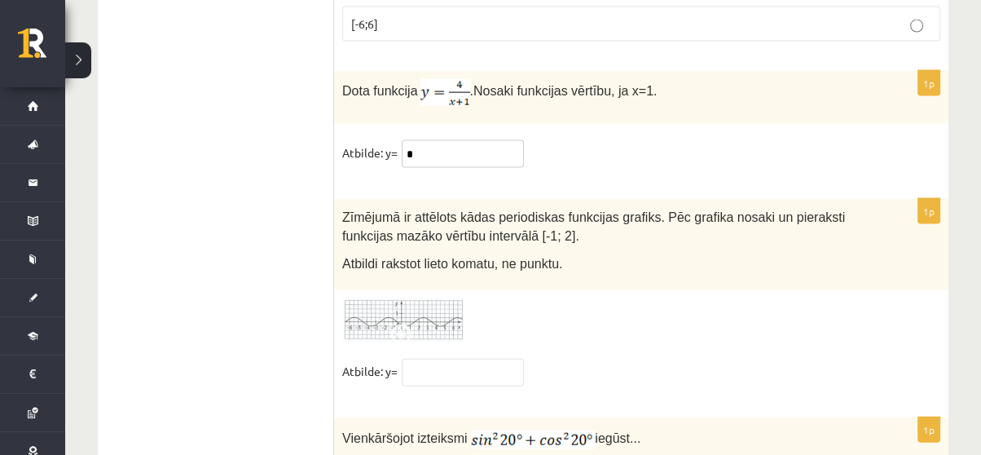
scroll to position [8065, 0]
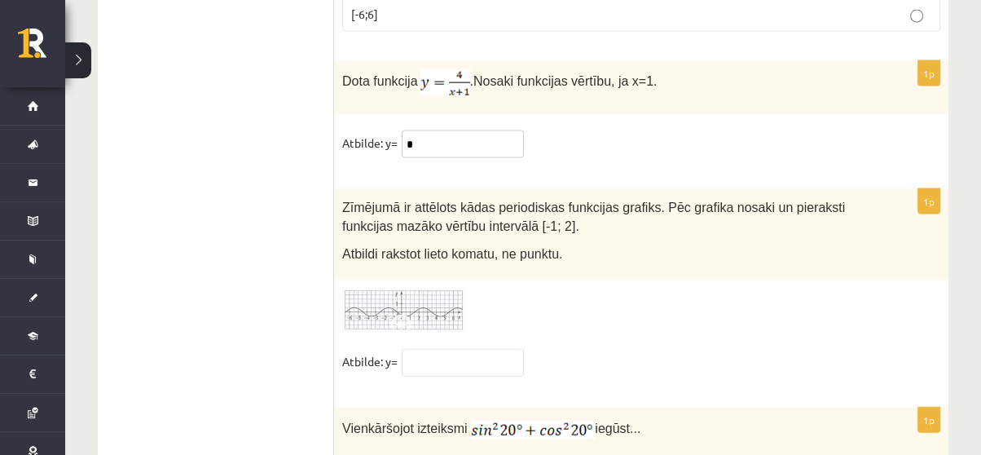
type input "*"
click at [408, 315] on span at bounding box center [404, 328] width 26 height 26
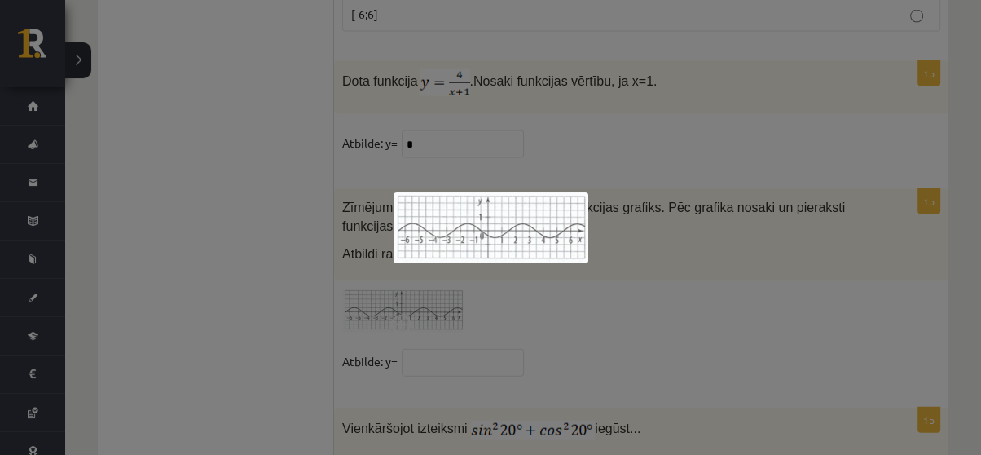
click at [764, 234] on div at bounding box center [490, 227] width 981 height 455
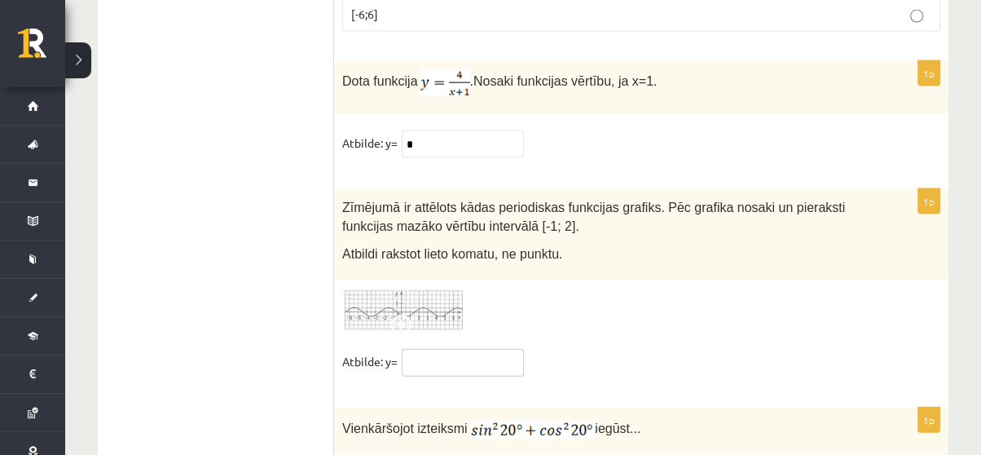
click at [455, 349] on input "text" at bounding box center [463, 363] width 122 height 28
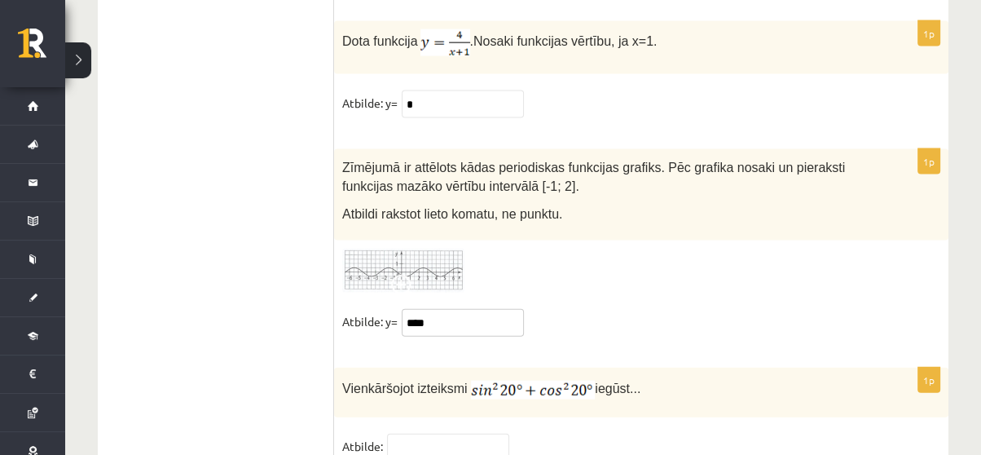
type input "****"
click at [437, 434] on input "text" at bounding box center [448, 448] width 122 height 28
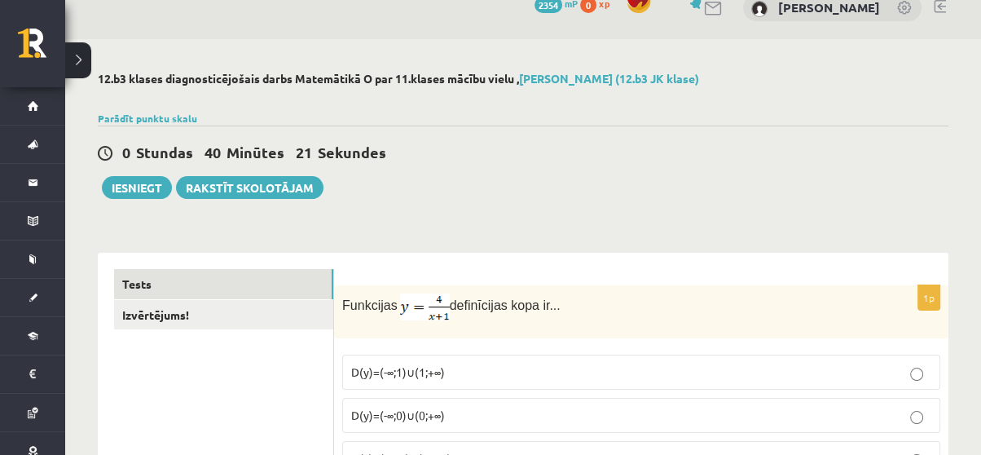
scroll to position [0, 0]
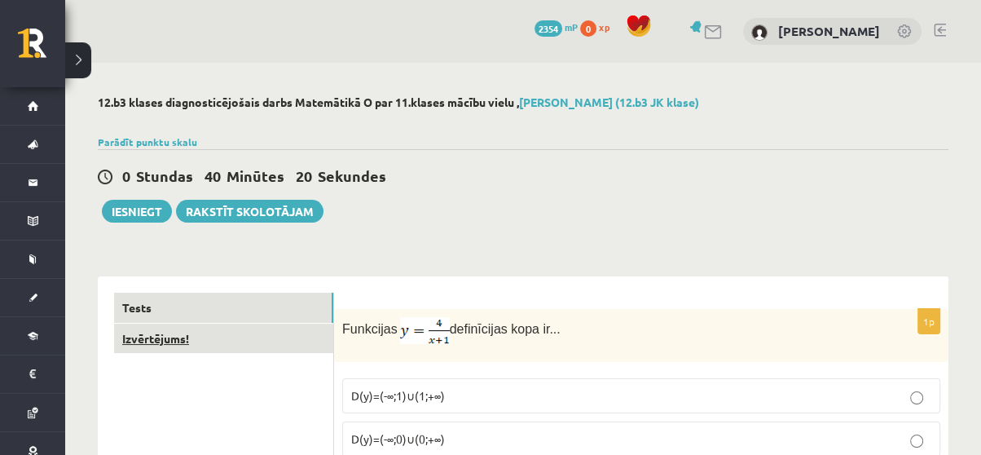
type input "*"
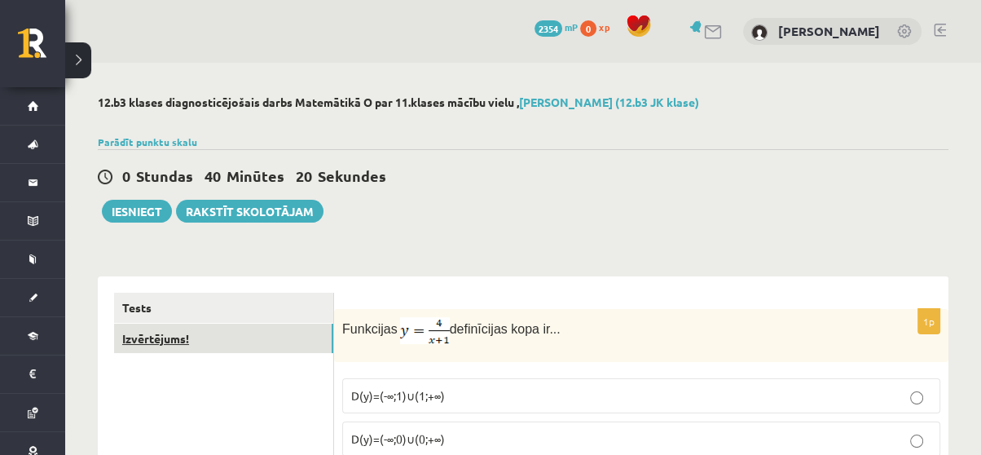
click at [177, 334] on link "Izvērtējums!" at bounding box center [223, 339] width 219 height 30
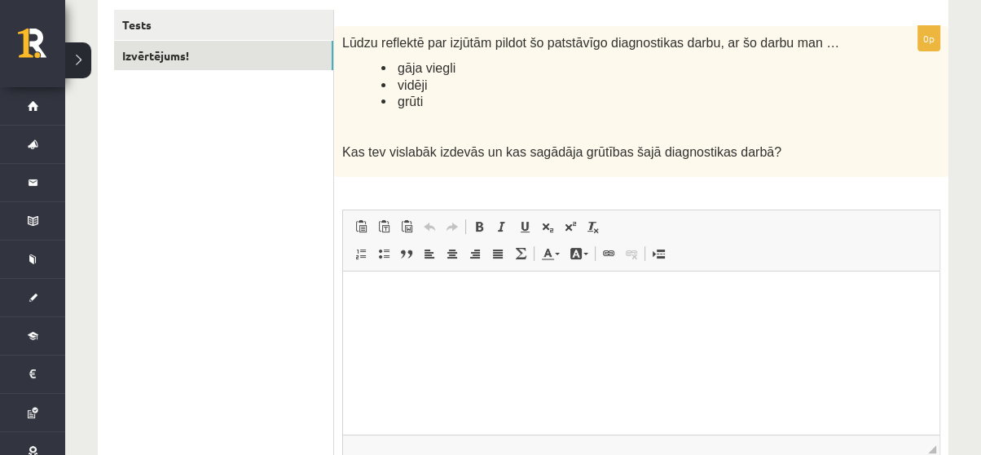
scroll to position [290, 0]
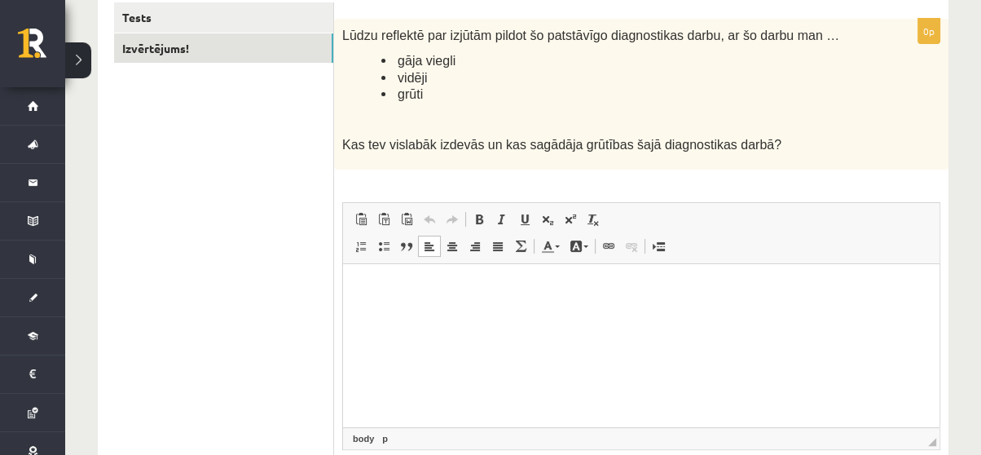
click at [643, 314] on html at bounding box center [641, 289] width 597 height 50
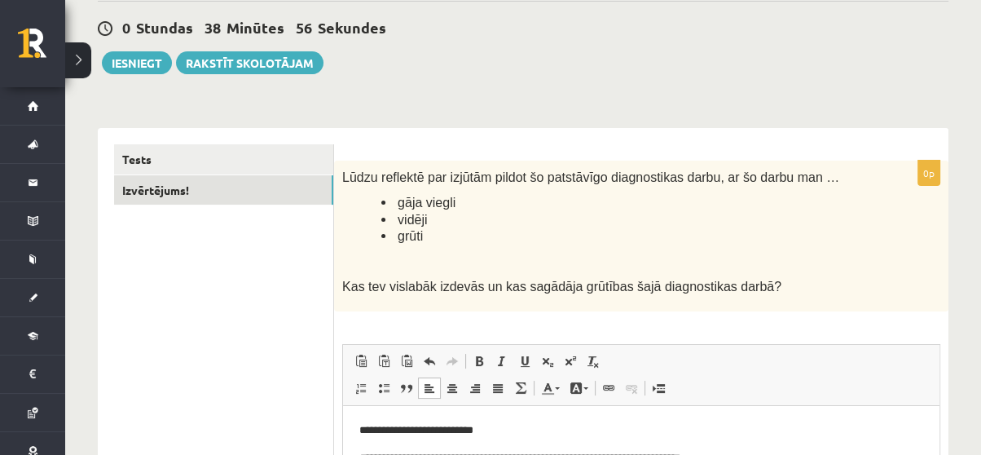
scroll to position [130, 0]
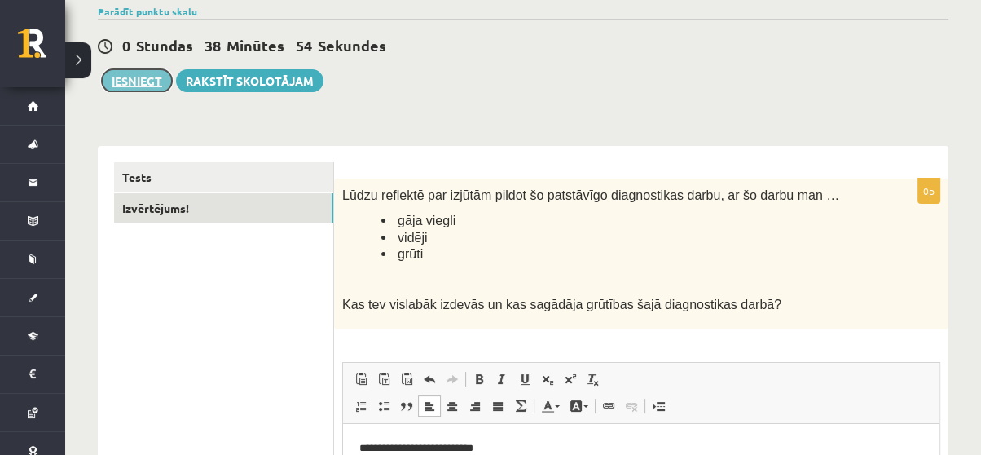
click at [152, 76] on button "Iesniegt" at bounding box center [137, 80] width 70 height 23
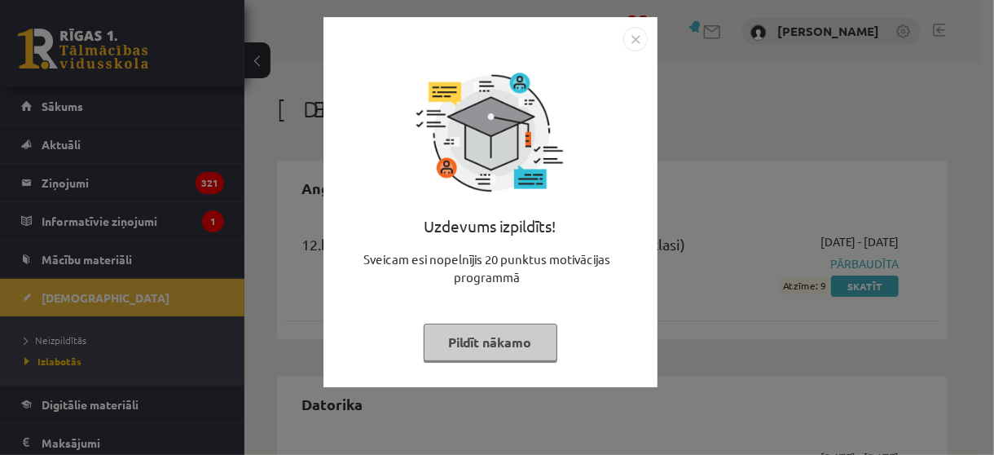
click at [639, 29] on img "Close" at bounding box center [636, 39] width 24 height 24
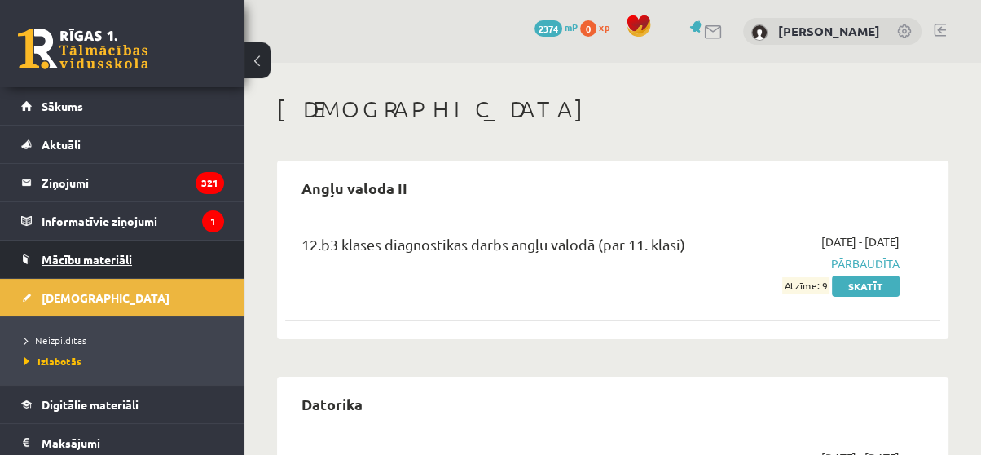
click at [55, 263] on span "Mācību materiāli" at bounding box center [87, 259] width 90 height 15
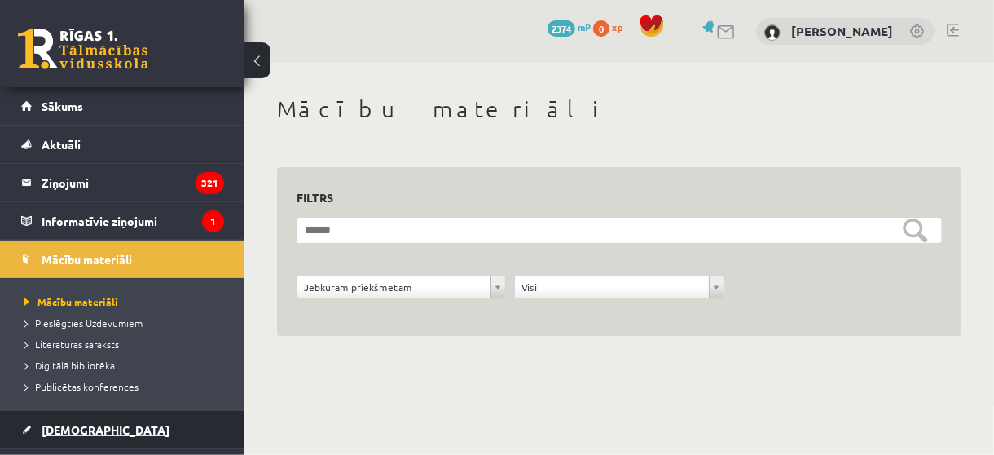
click at [72, 417] on link "[DEMOGRAPHIC_DATA]" at bounding box center [122, 429] width 203 height 37
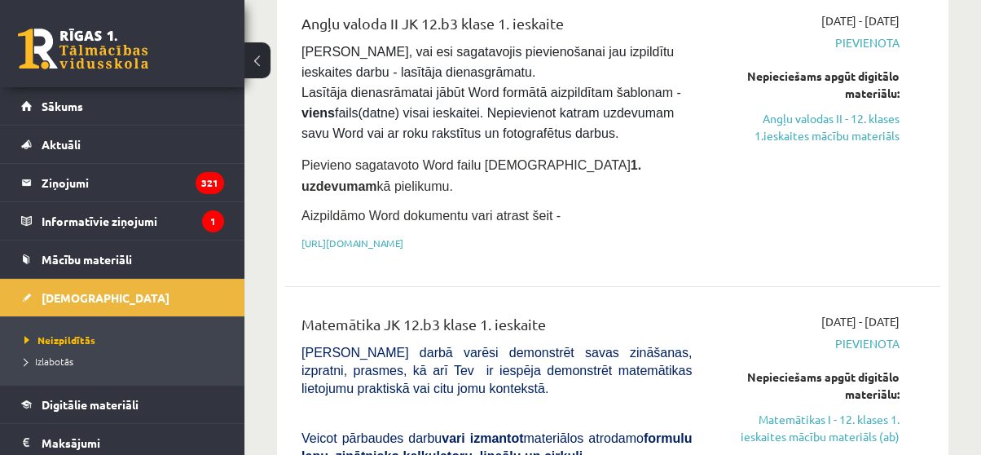
scroll to position [179, 0]
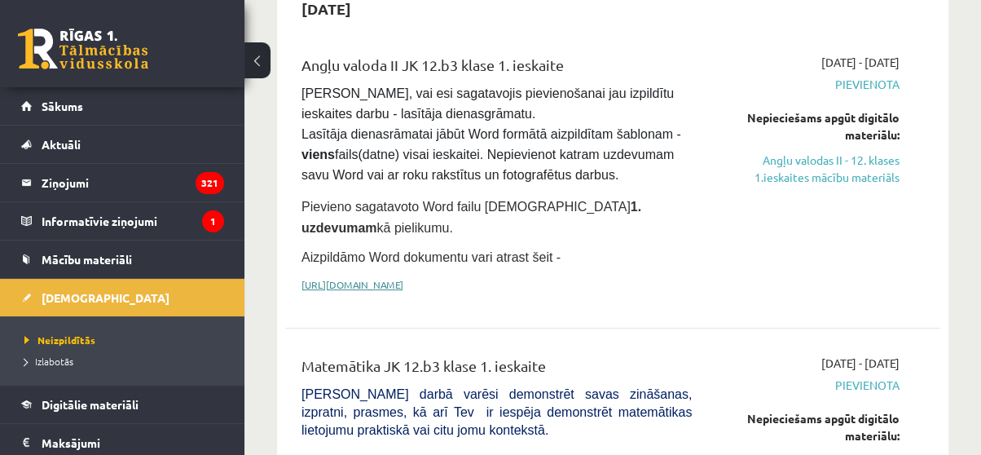
click at [403, 278] on link "[URL][DOMAIN_NAME]" at bounding box center [353, 284] width 102 height 13
